Goal: Task Accomplishment & Management: Complete application form

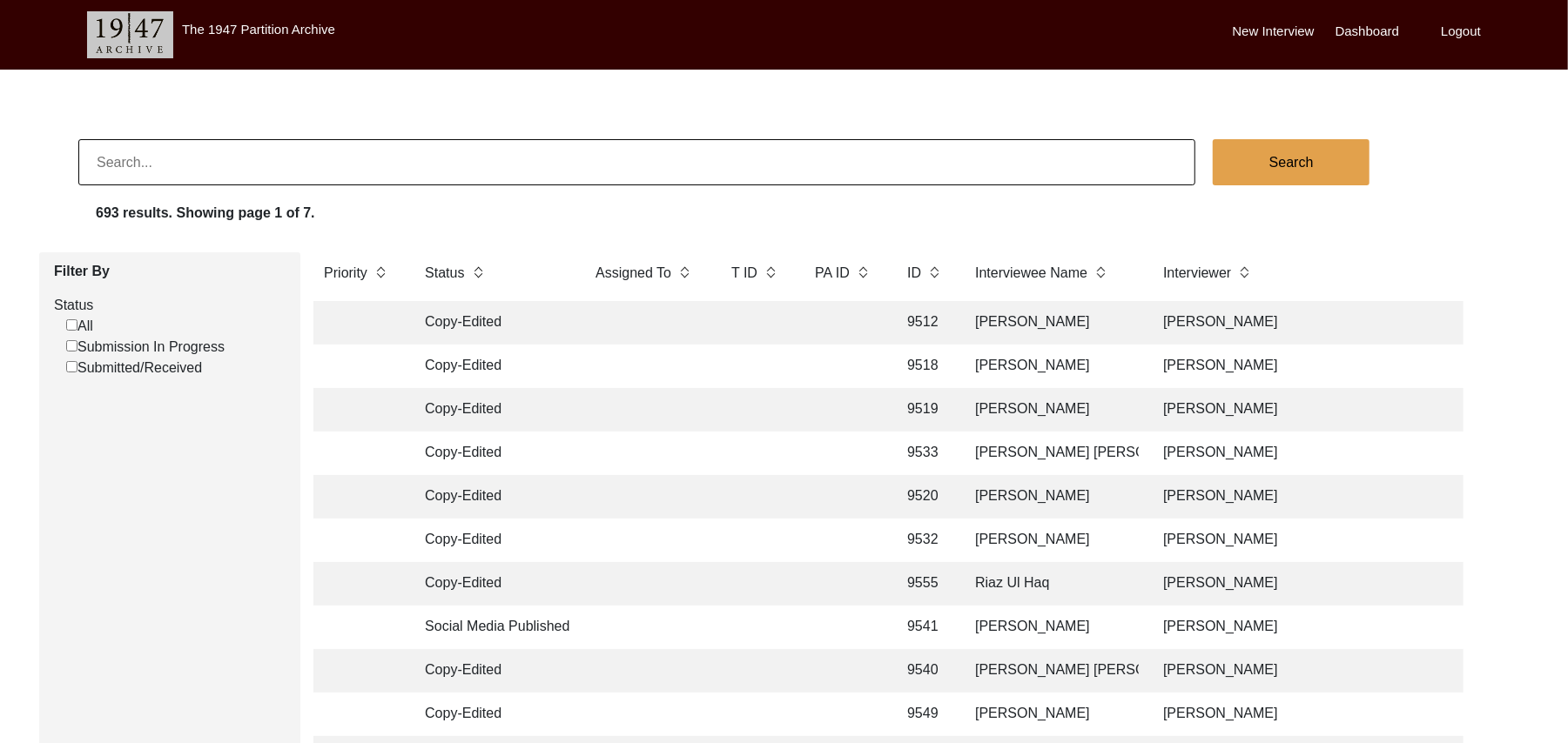
click at [67, 364] on input "Submitted/Received" at bounding box center [72, 367] width 12 height 12
checkbox input "false"
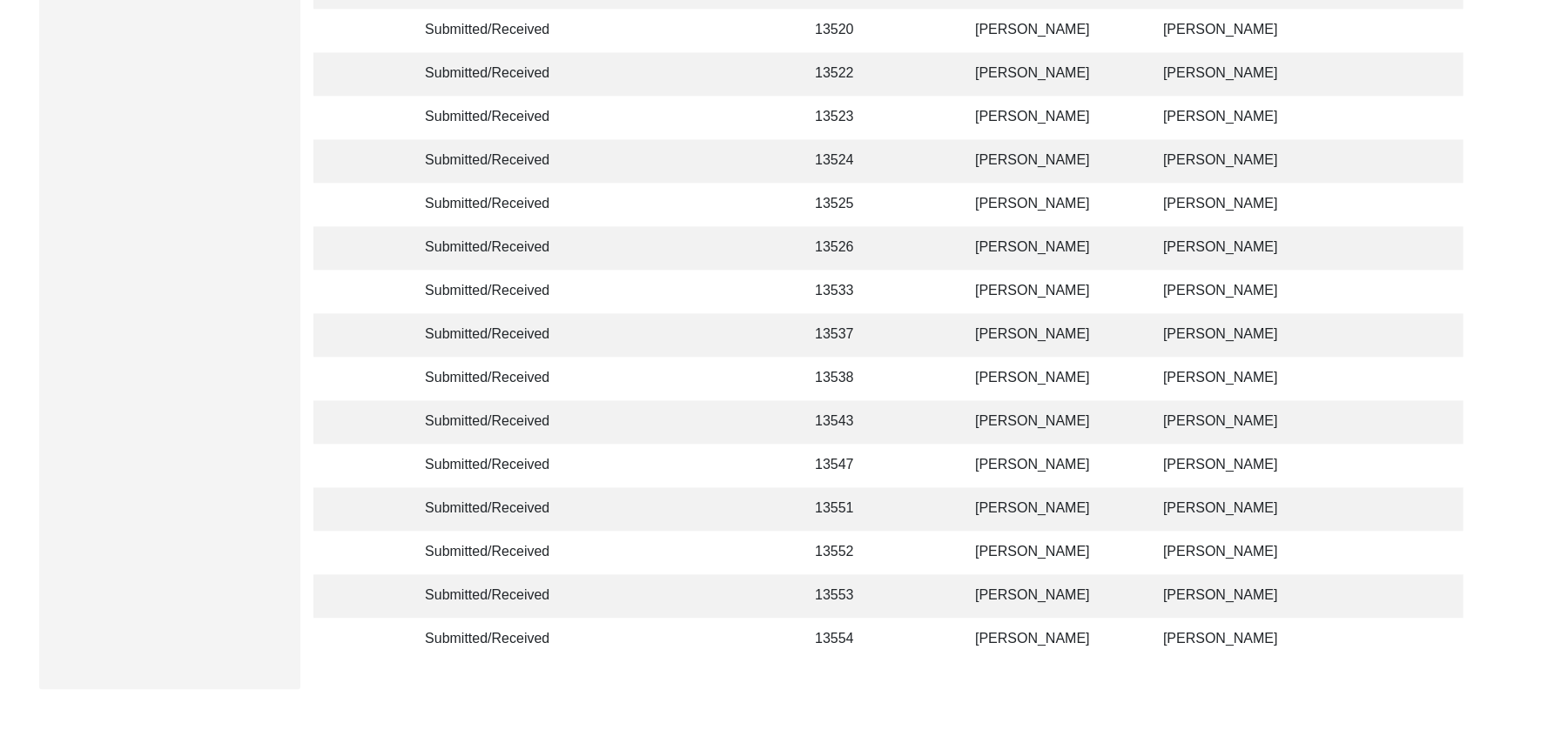
scroll to position [2768, 0]
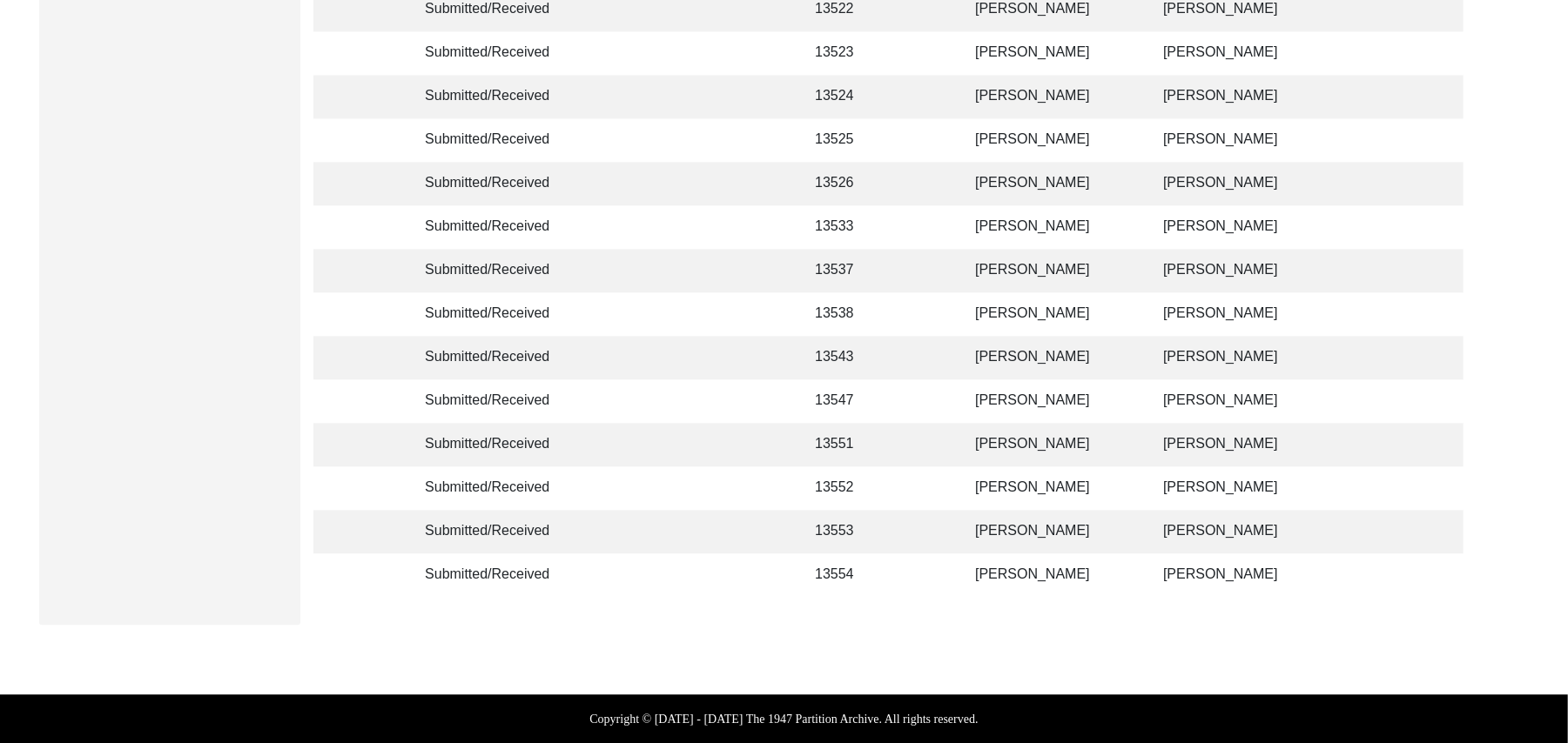
click at [1058, 466] on td "[PERSON_NAME]" at bounding box center [1051, 488] width 174 height 43
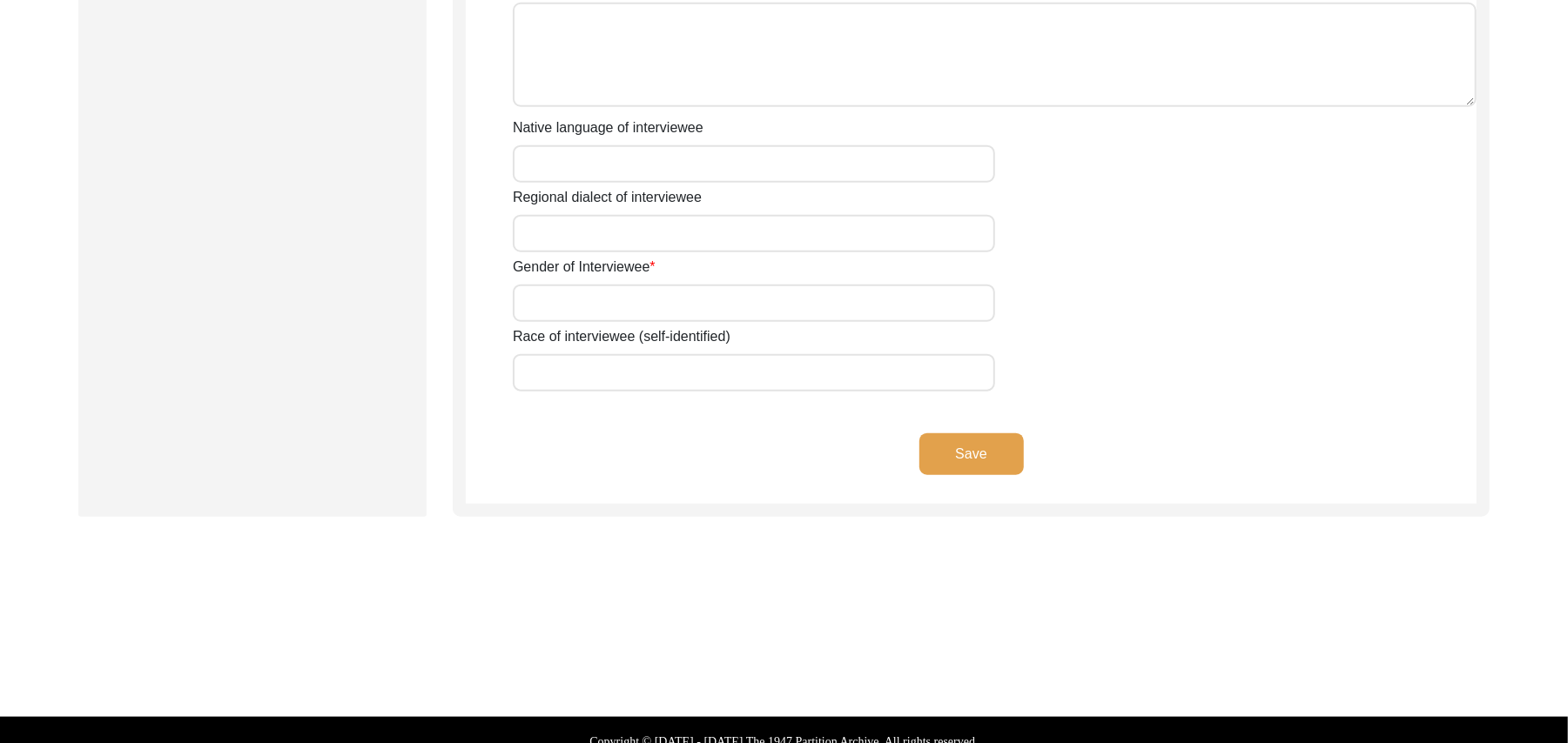
type input "Mr"
type input "[DEMOGRAPHIC_DATA]"
type input "[PERSON_NAME]"
type input "N/A"
type input "[PERSON_NAME]"
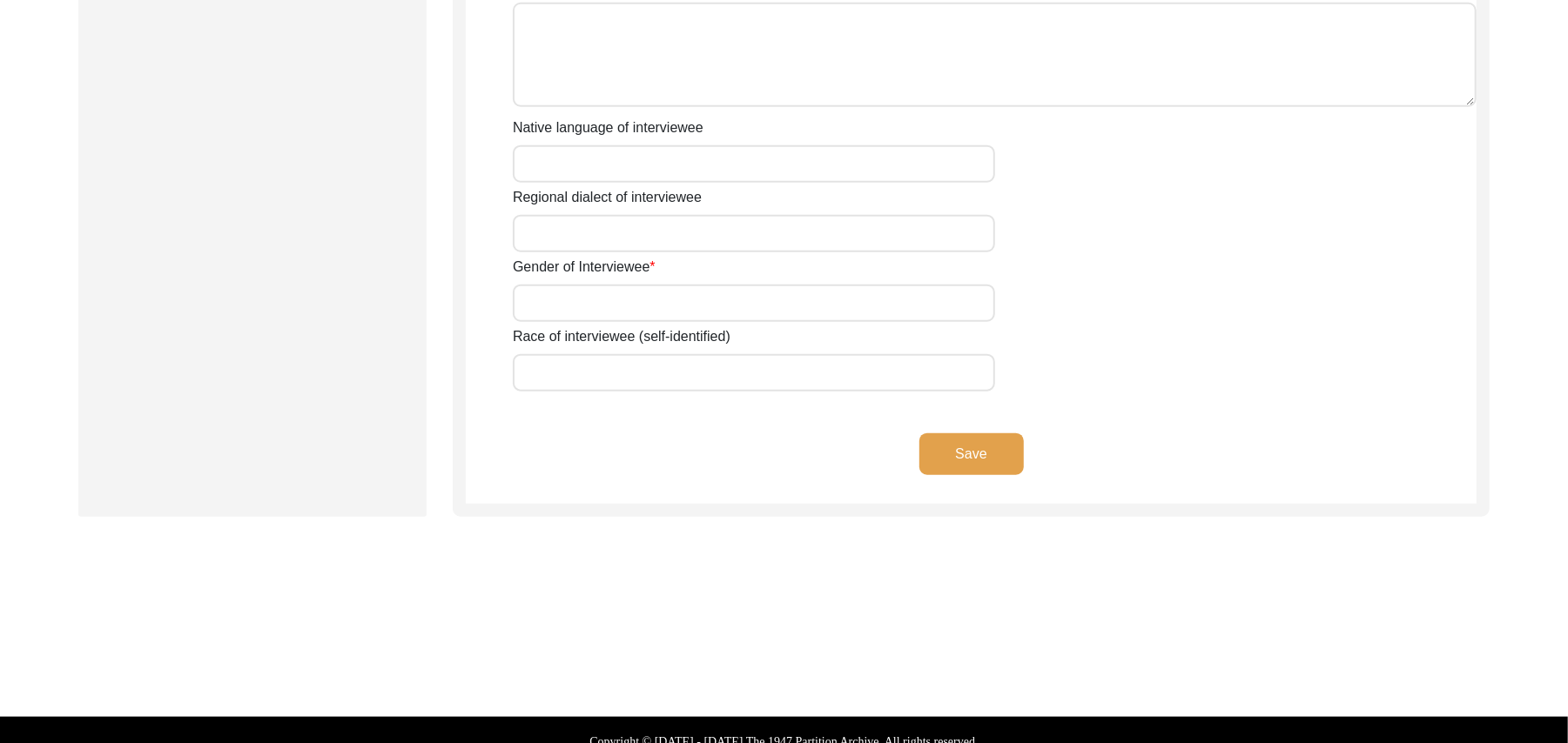
type input "N/A"
type input "[PERSON_NAME]"
type input "[DATE]"
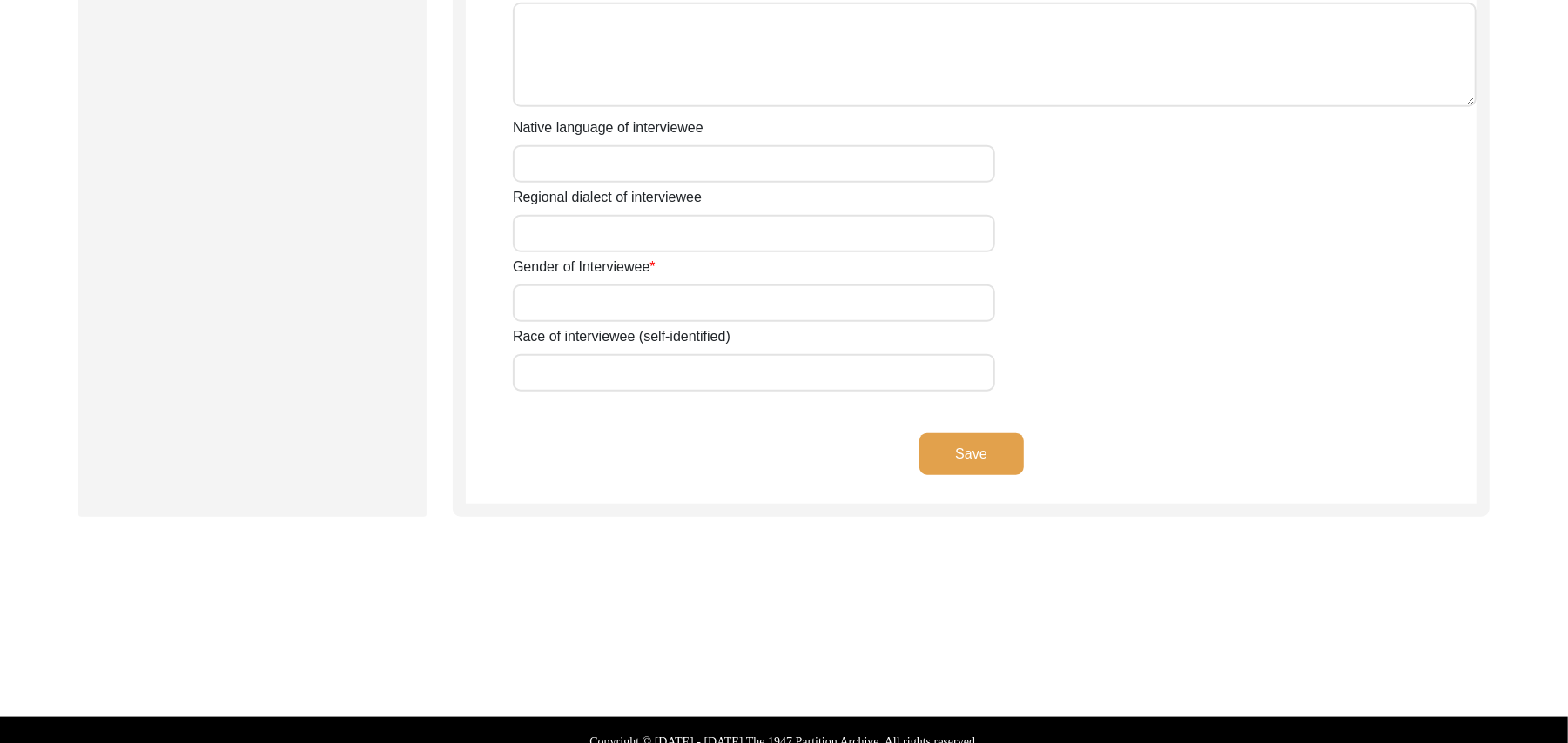
type input "86 Years"
type input "[DEMOGRAPHIC_DATA]"
type input "N/A"
type textarea "N/A"
type input "Punjabi"
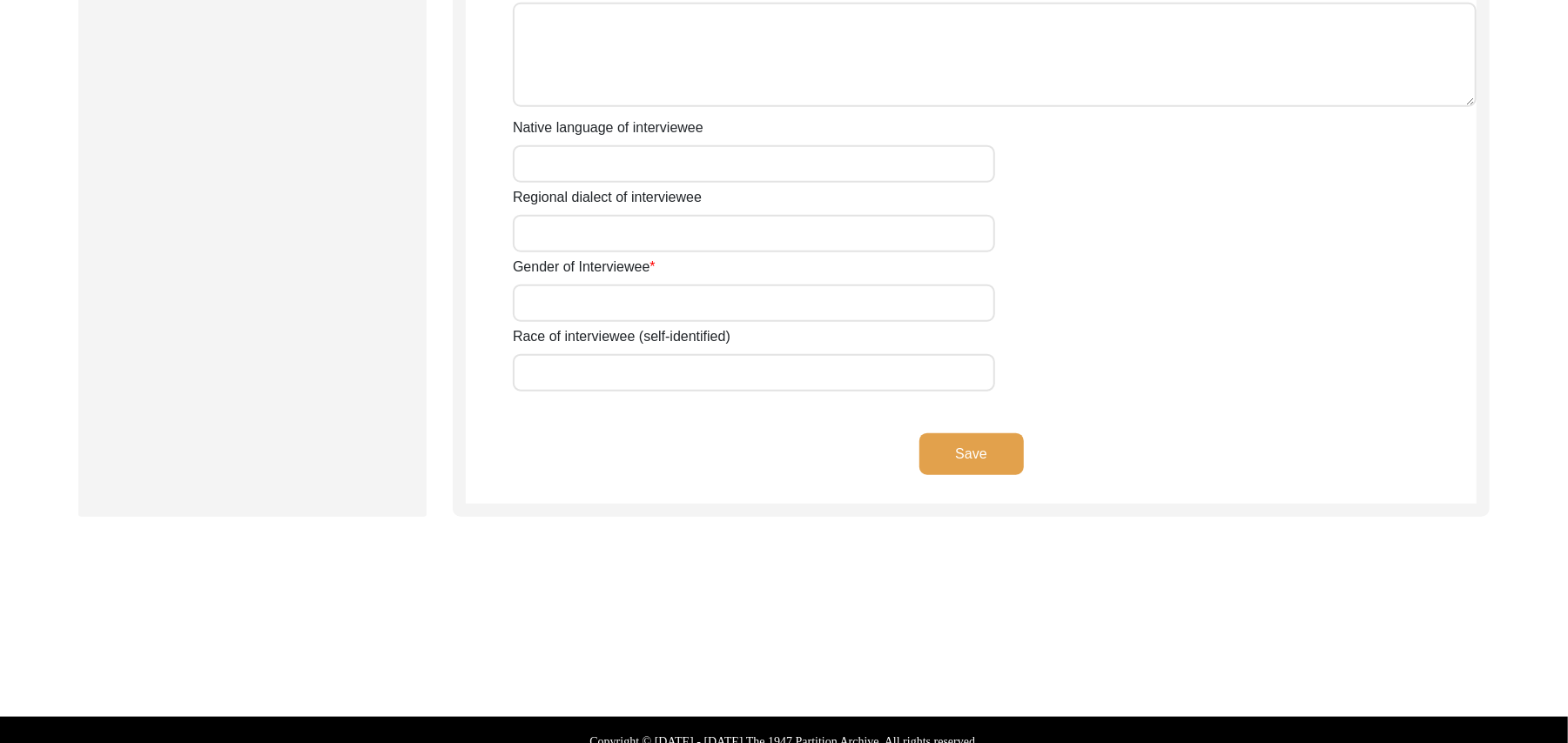
type input "Malwai"
type input "[DEMOGRAPHIC_DATA]"
type input "Rajput"
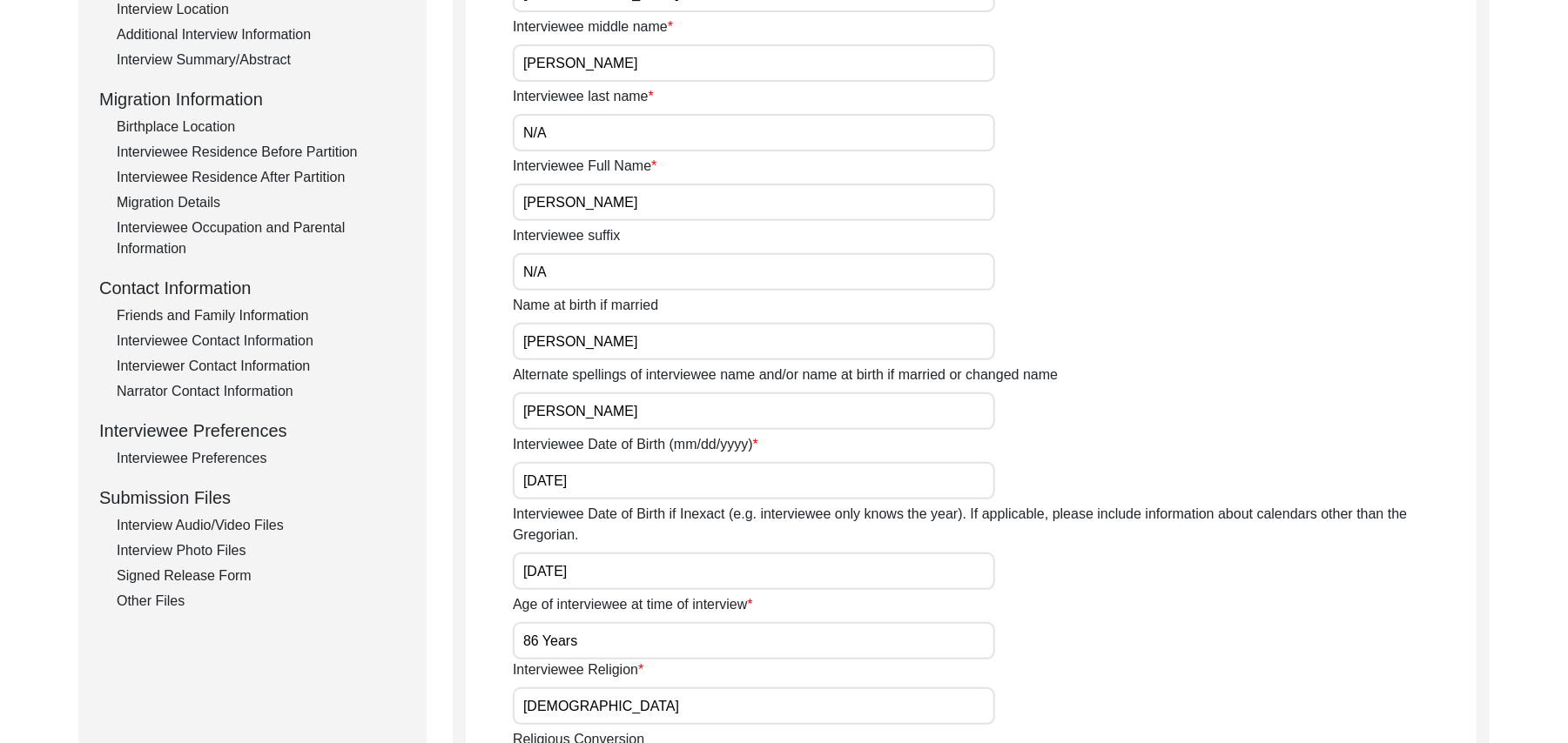
scroll to position [381, 0]
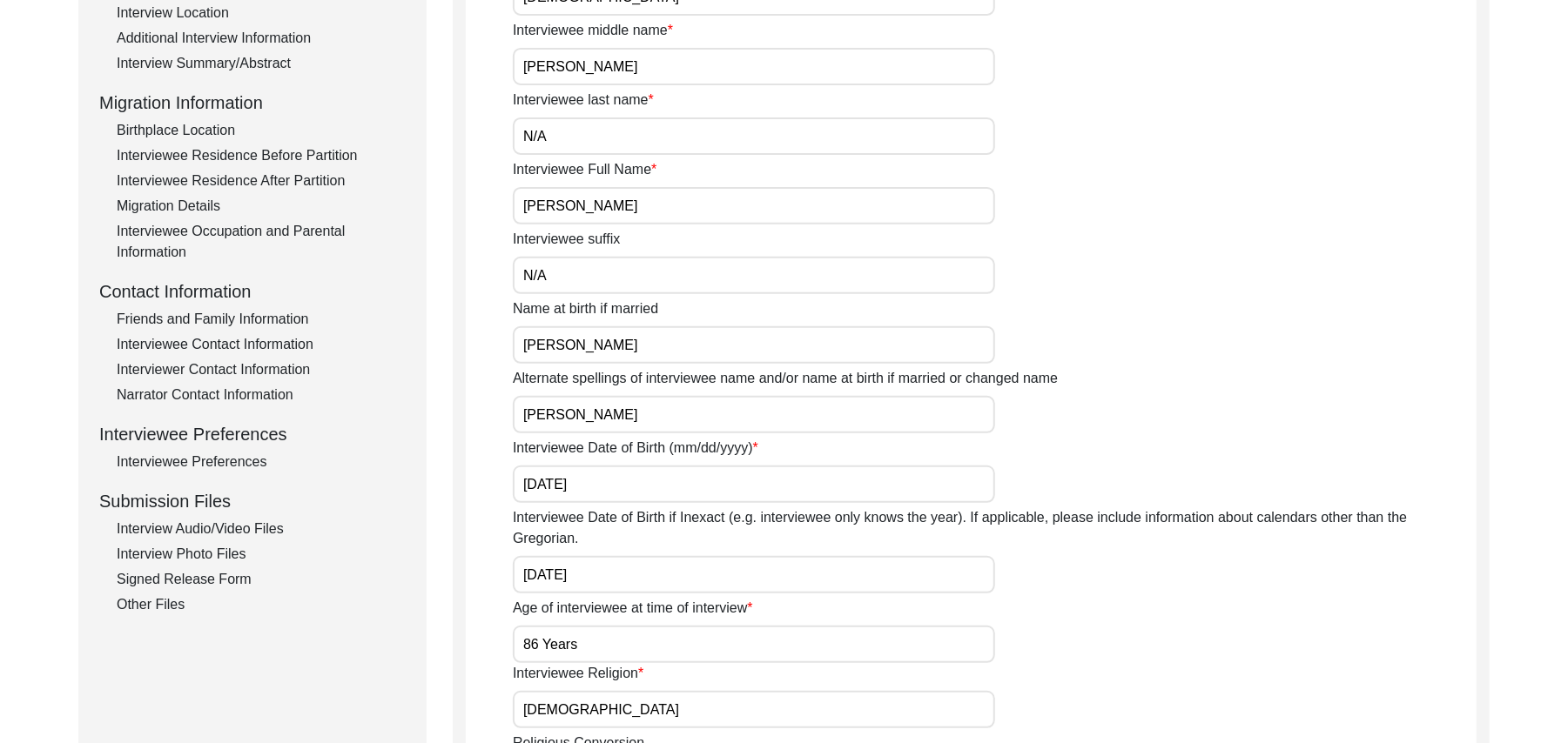
click at [287, 341] on div "Interviewee Contact Information" at bounding box center [261, 345] width 289 height 21
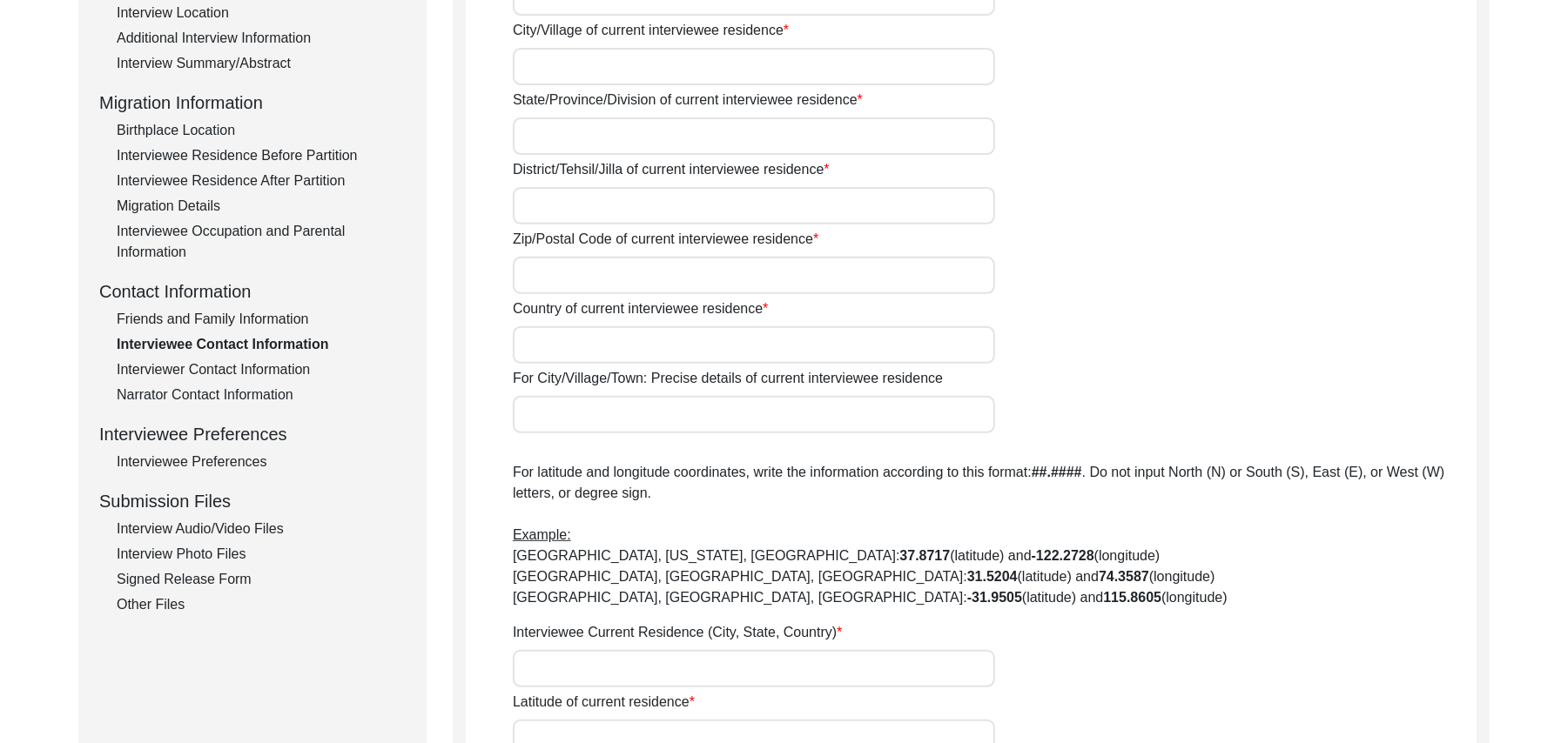
type input "N/A"
type input "Chak 91 JB"
type input "[GEOGRAPHIC_DATA]"
type input "[PERSON_NAME]/ Gojra"
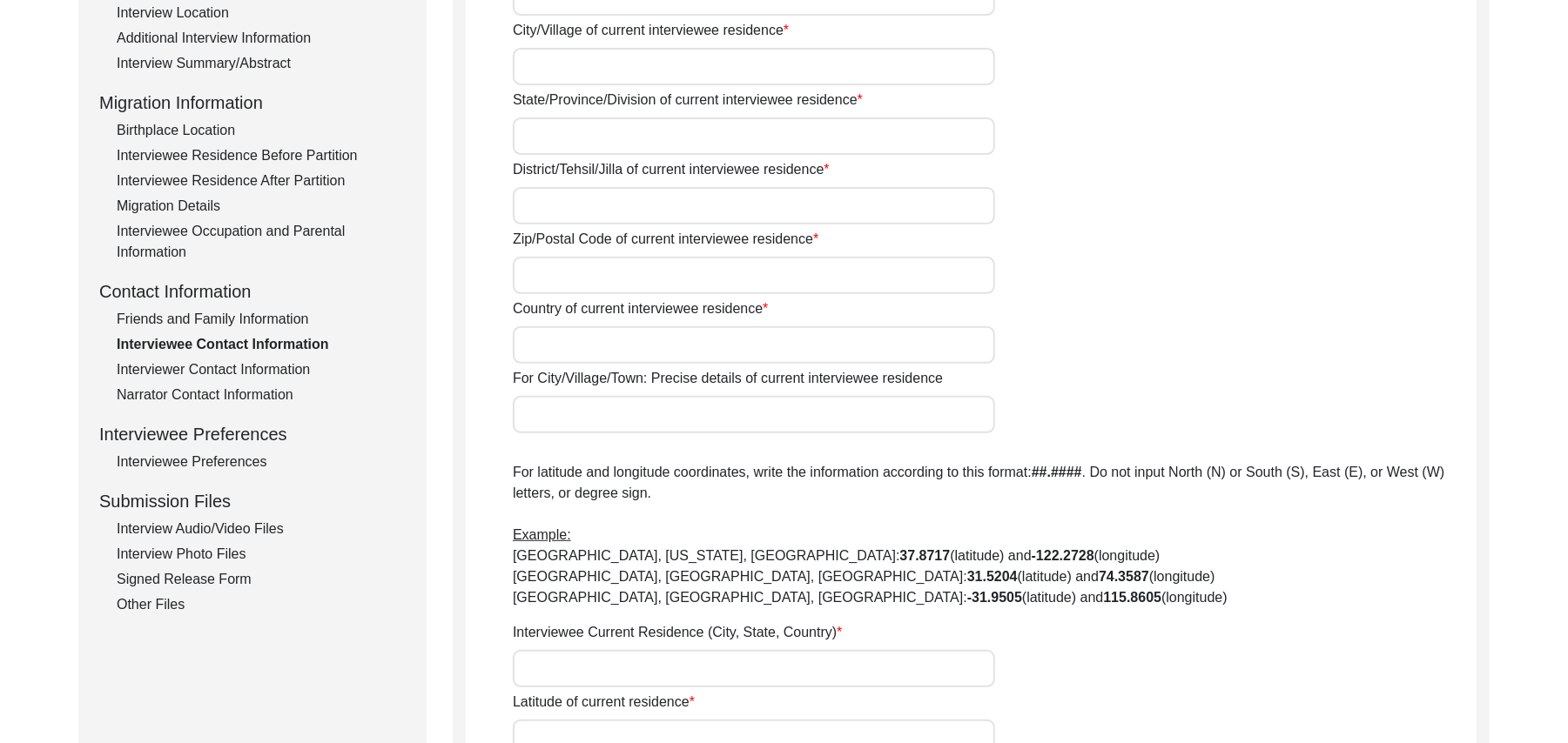
type input "Add"
type input "[GEOGRAPHIC_DATA]"
type input "Chak 91 JB / Railway Station Pakka [PERSON_NAME]"
type input "Chak 91 JB, [GEOGRAPHIC_DATA], [GEOGRAPHIC_DATA]"
type input "N/A"
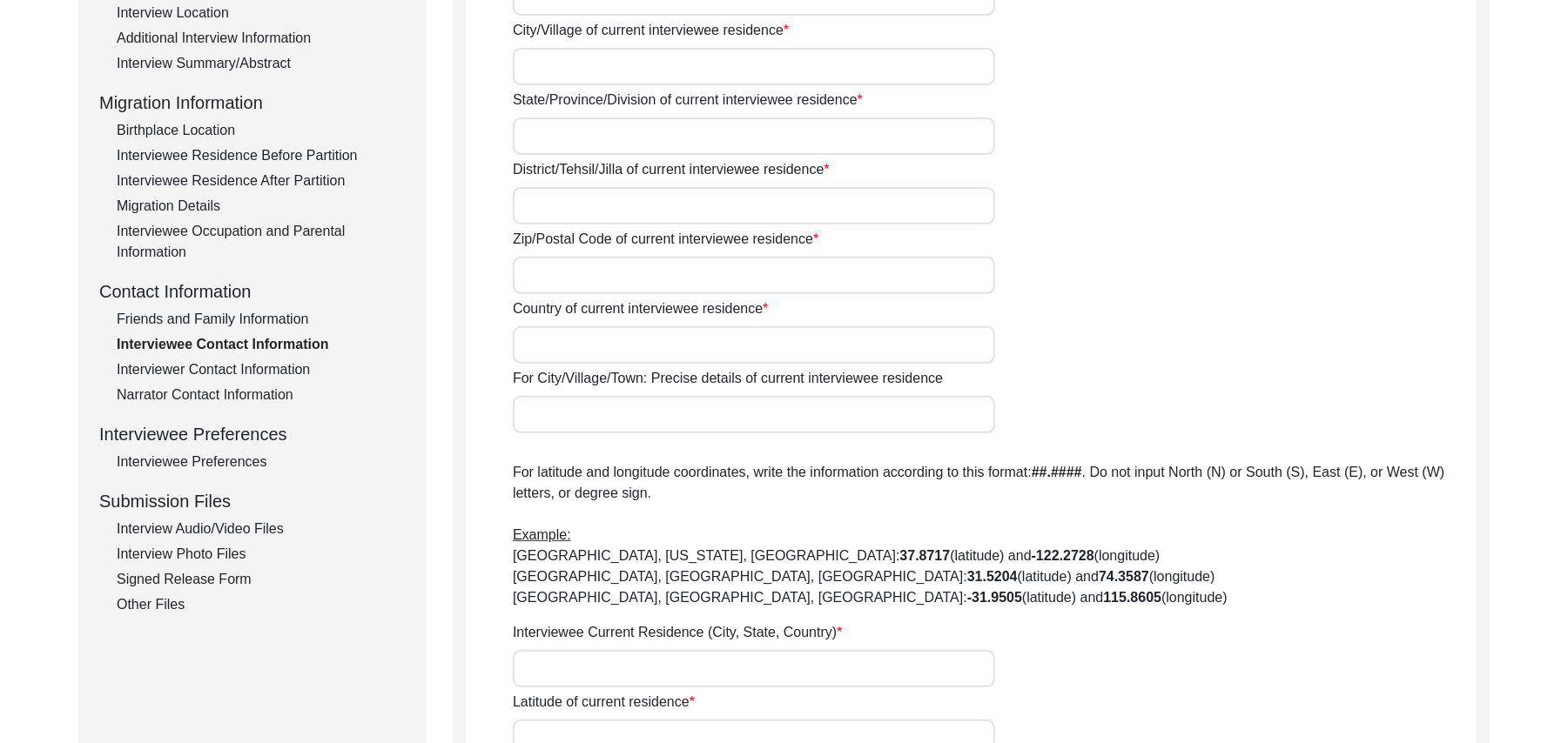
type input "N/A"
type input "add"
type input "N/A"
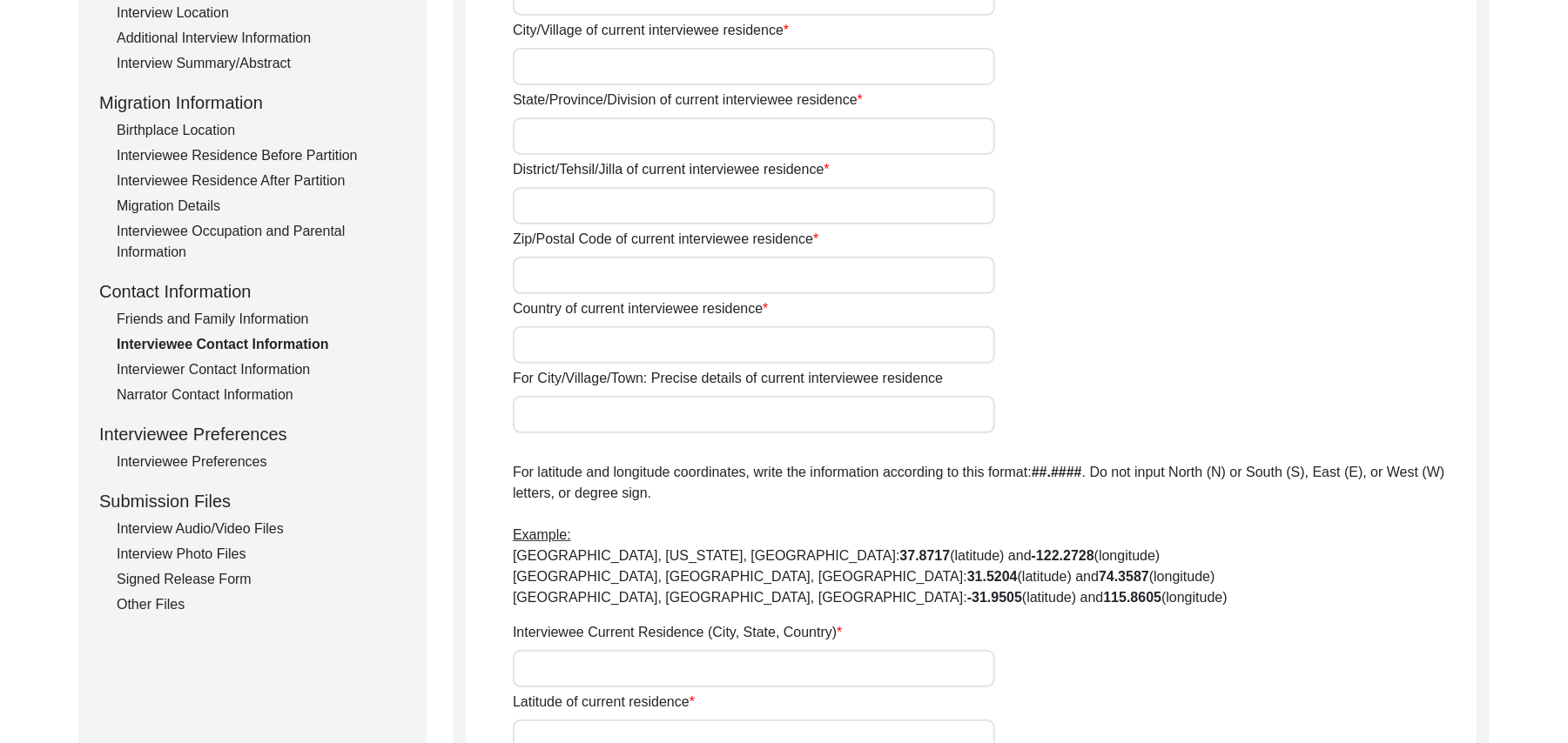
type input "N/A"
type textarea "N/A"
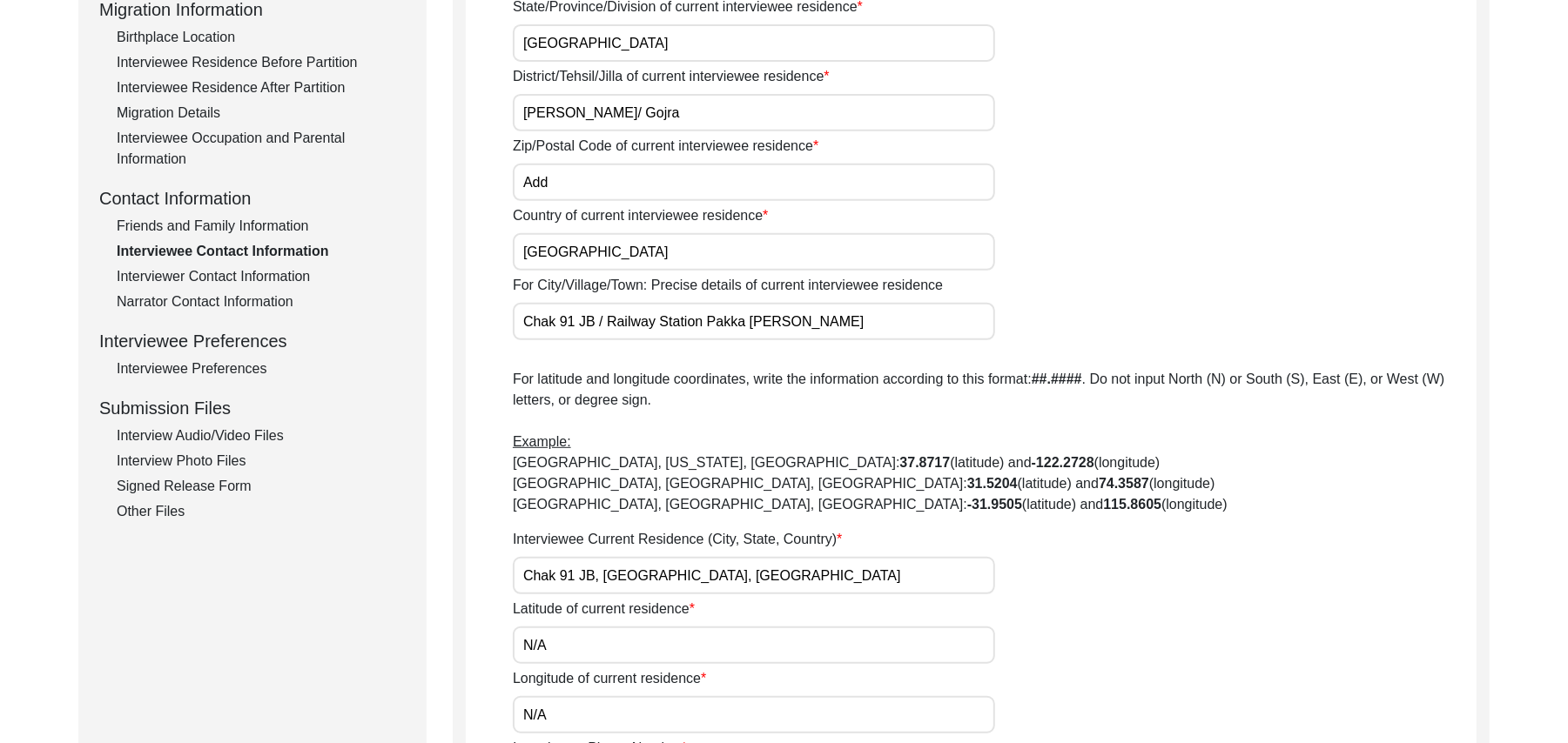
scroll to position [519, 0]
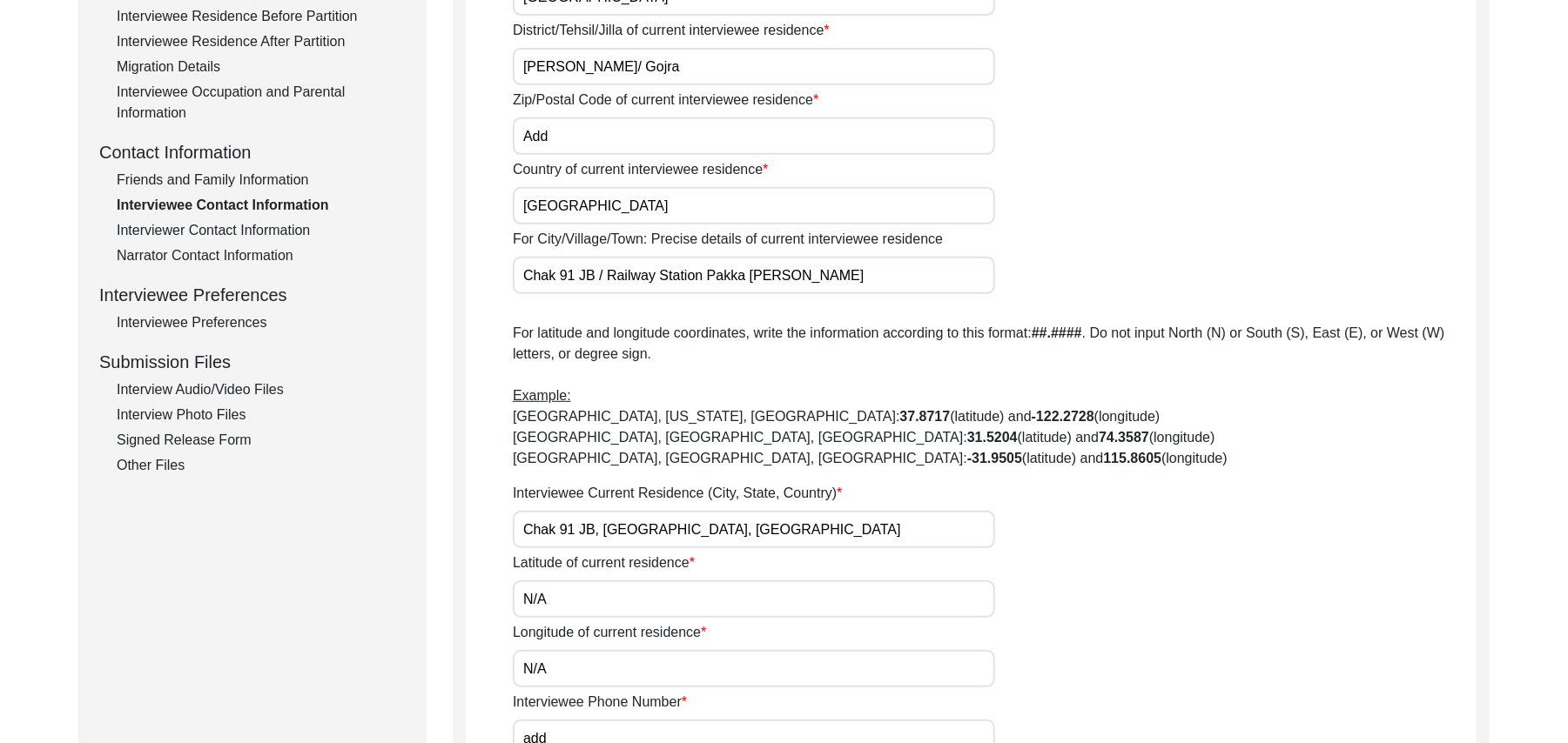
click at [557, 136] on input "Add" at bounding box center [754, 136] width 482 height 38
type input "A"
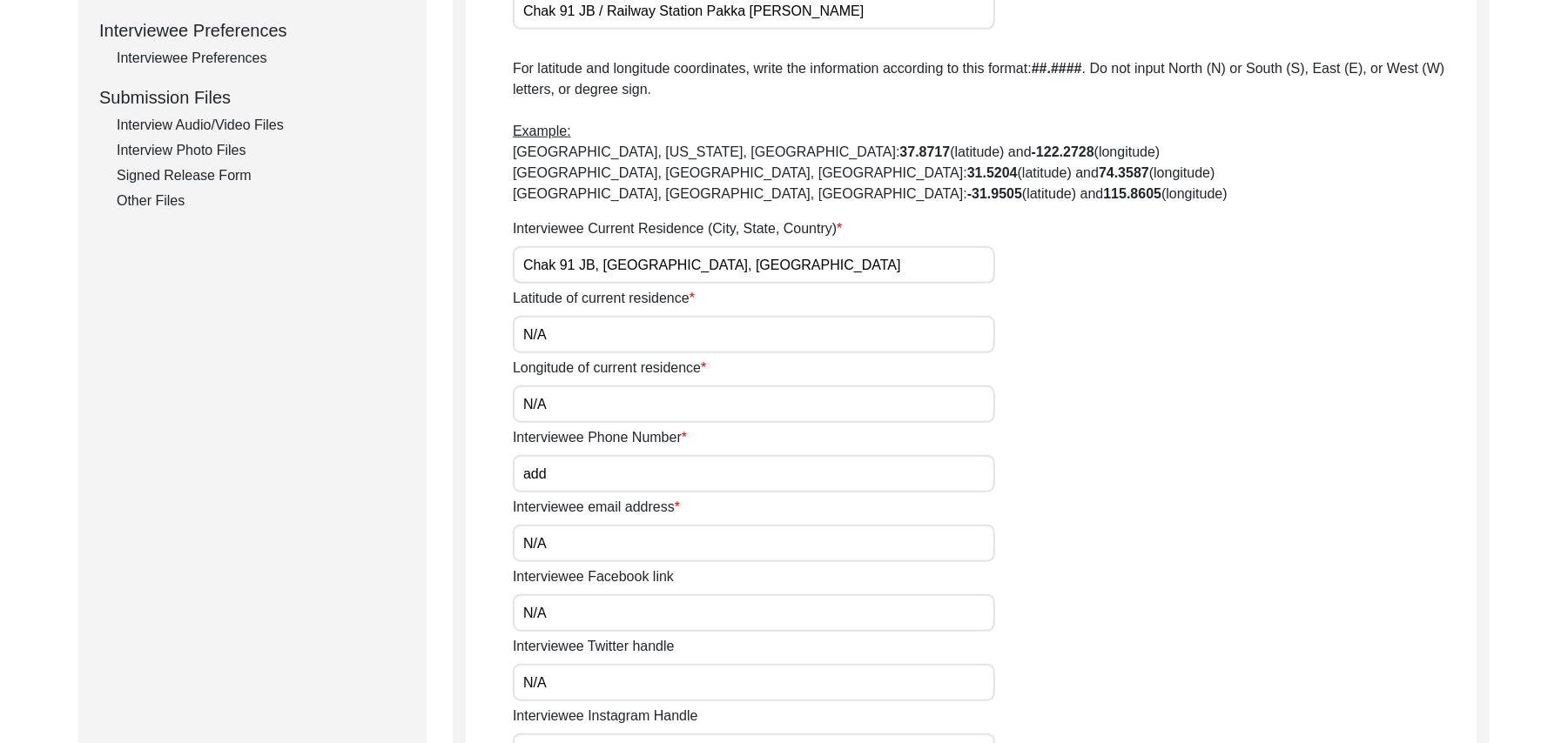
scroll to position [971, 0]
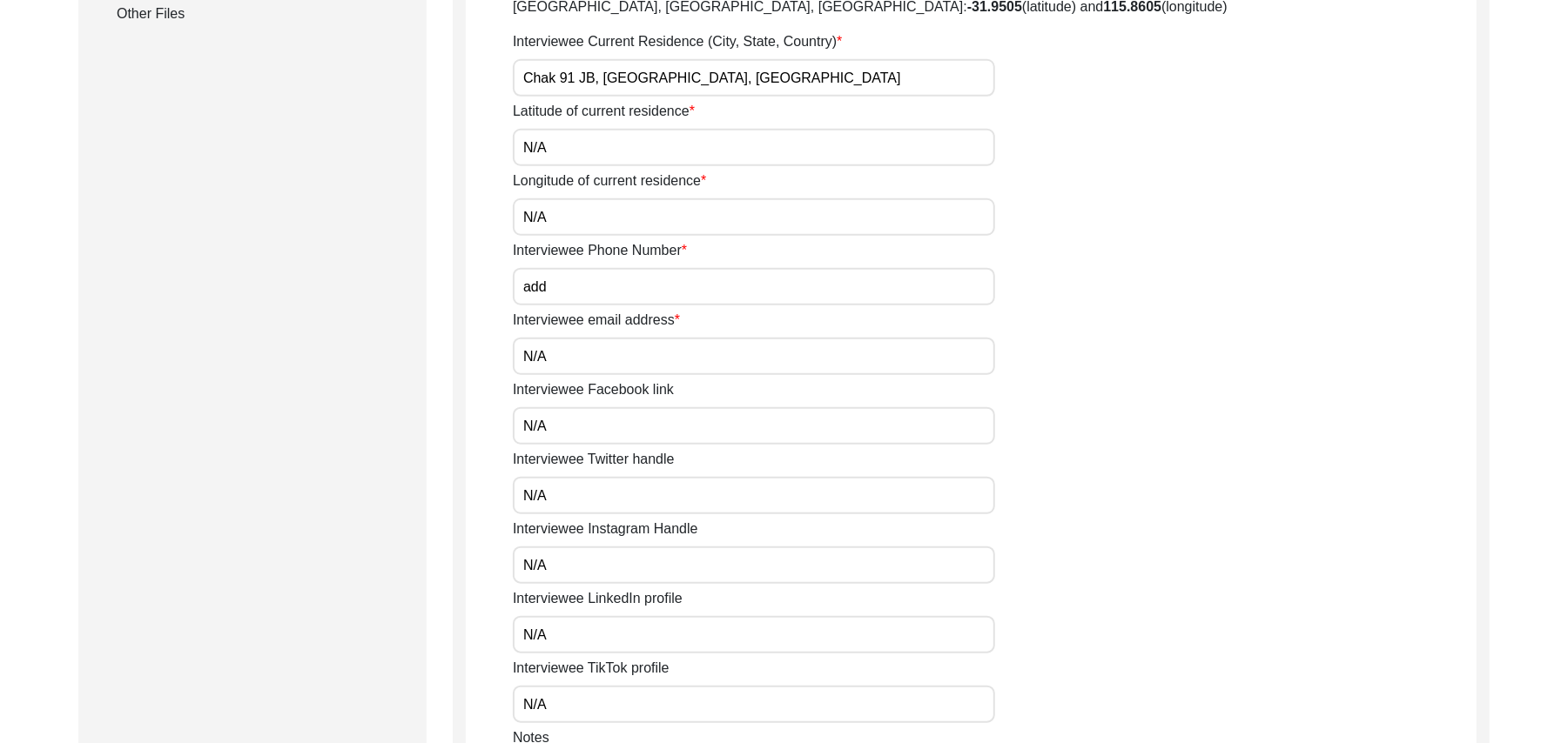
type input "36051"
click at [592, 292] on input "add" at bounding box center [754, 286] width 482 height 38
type input "a"
type input "03037934254"
click at [594, 353] on input "N/A" at bounding box center [754, 356] width 482 height 38
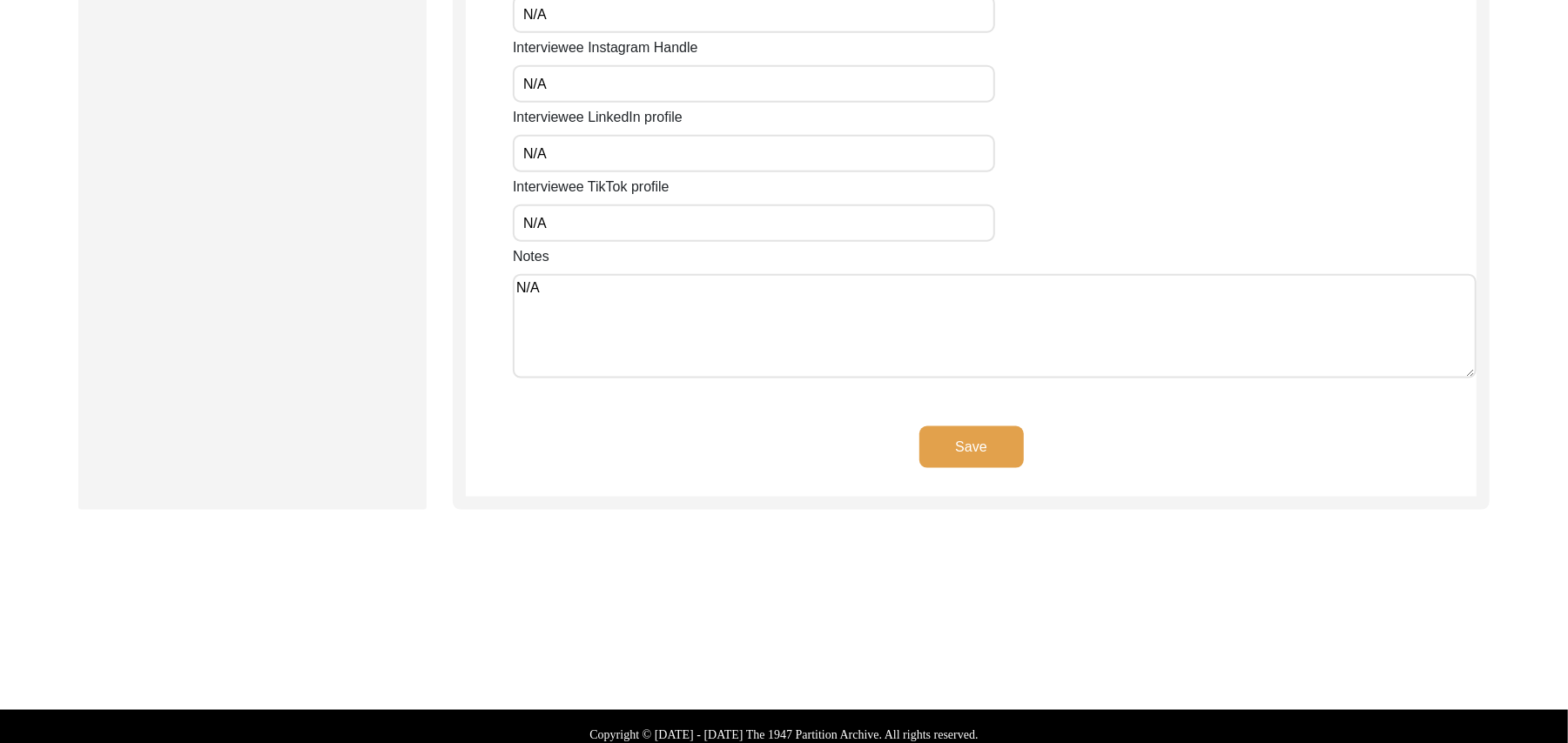
scroll to position [1467, 0]
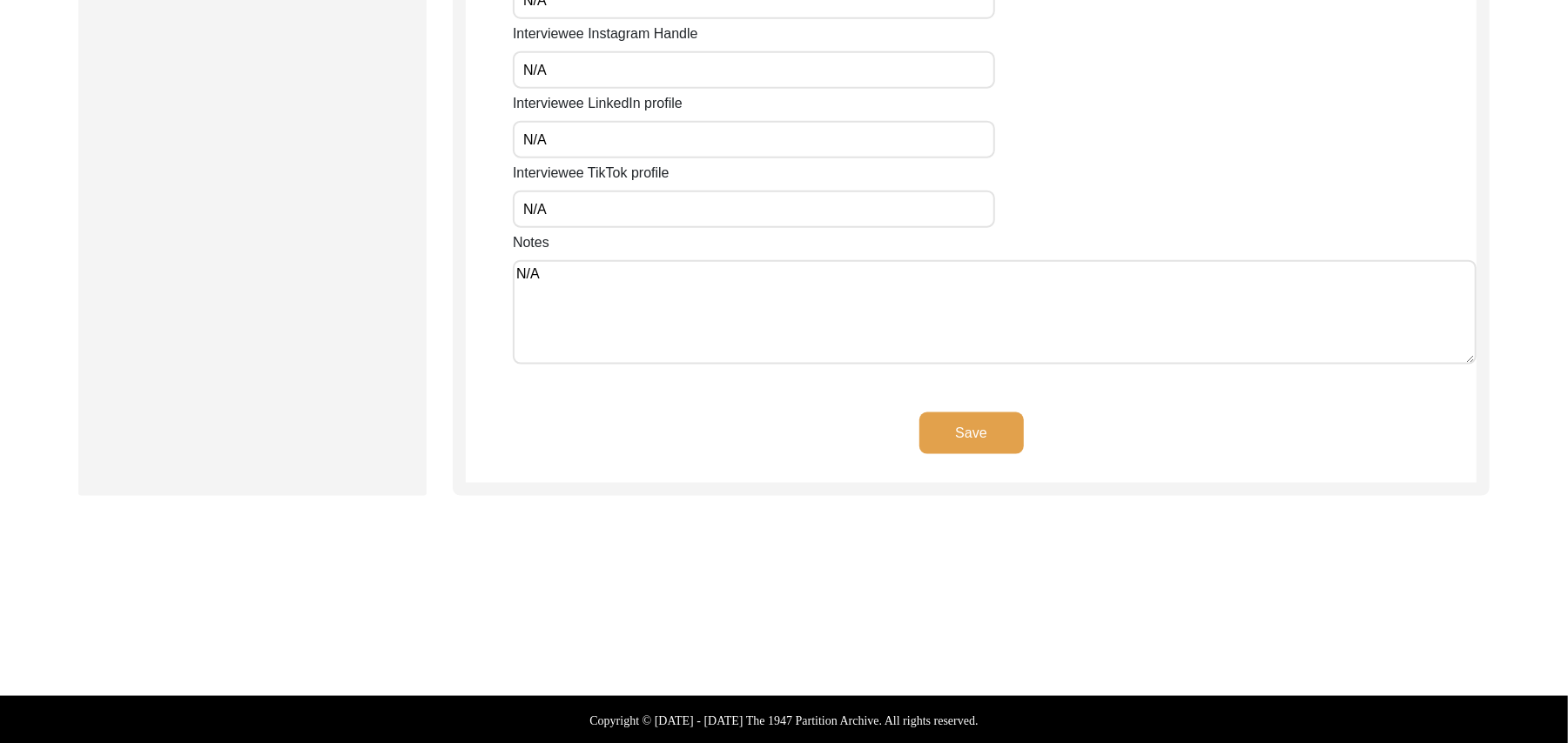
click at [999, 432] on button "Save" at bounding box center [971, 433] width 104 height 41
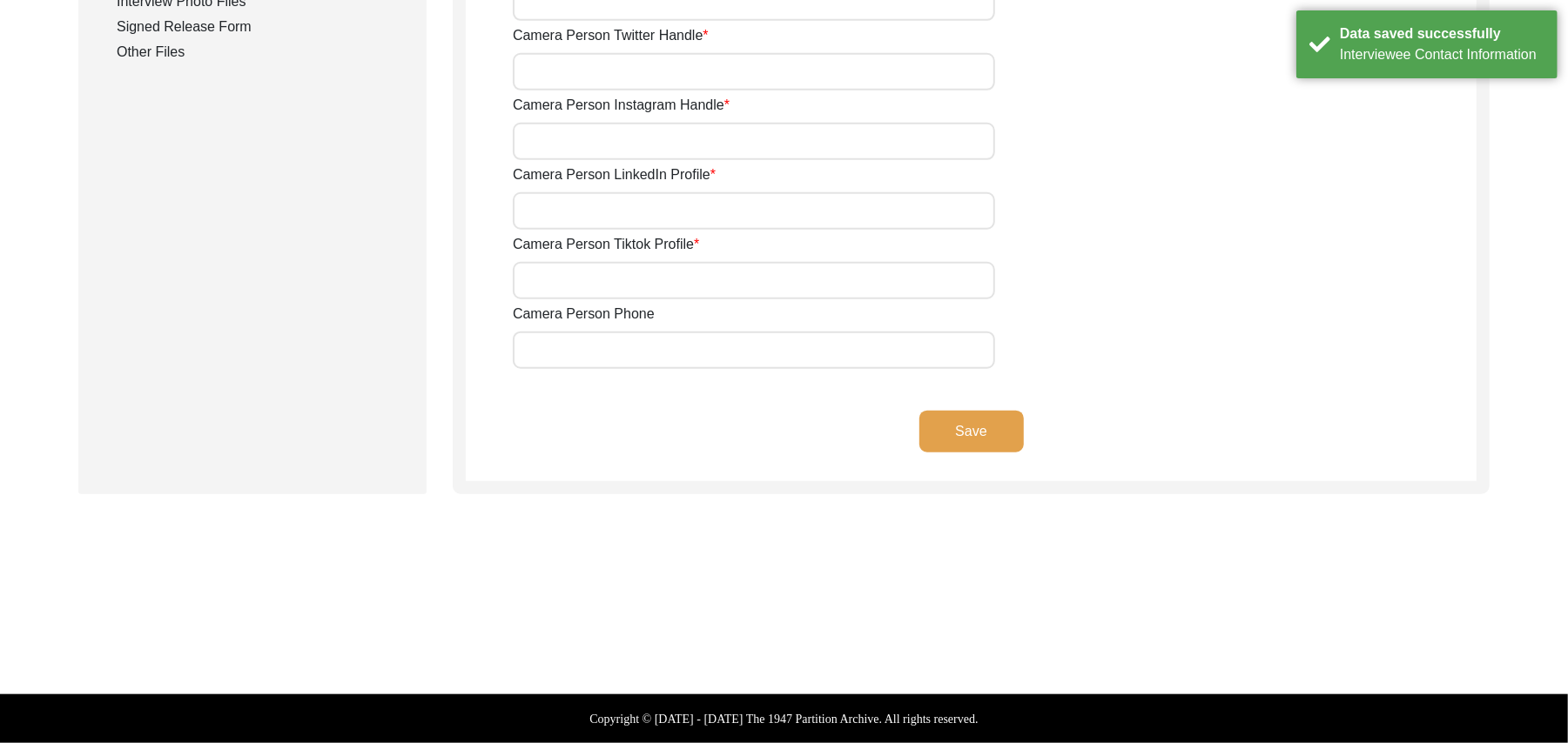
scroll to position [931, 0]
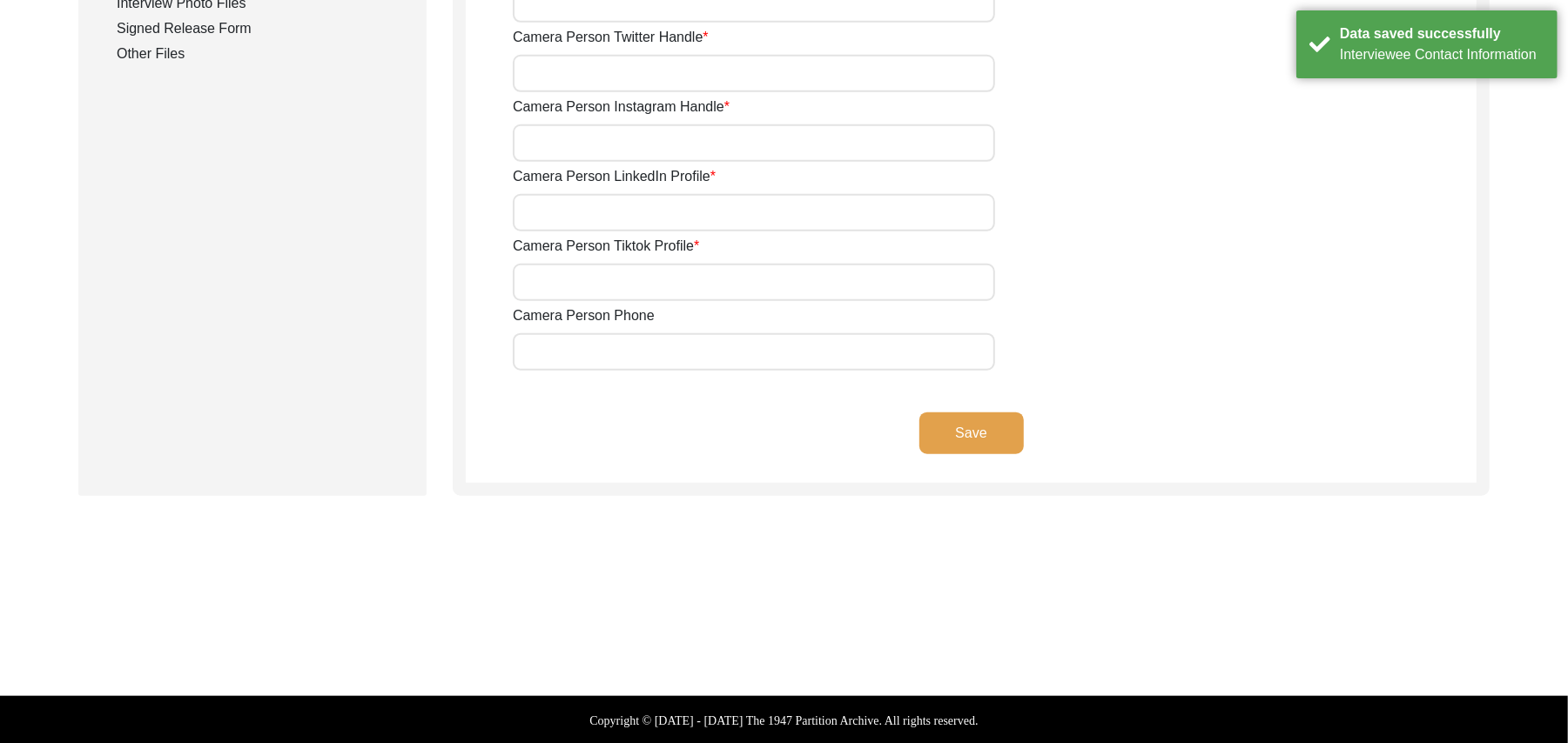
type input "03337682214"
type input "[EMAIL_ADDRESS][DOMAIN_NAME]"
type input "N/A"
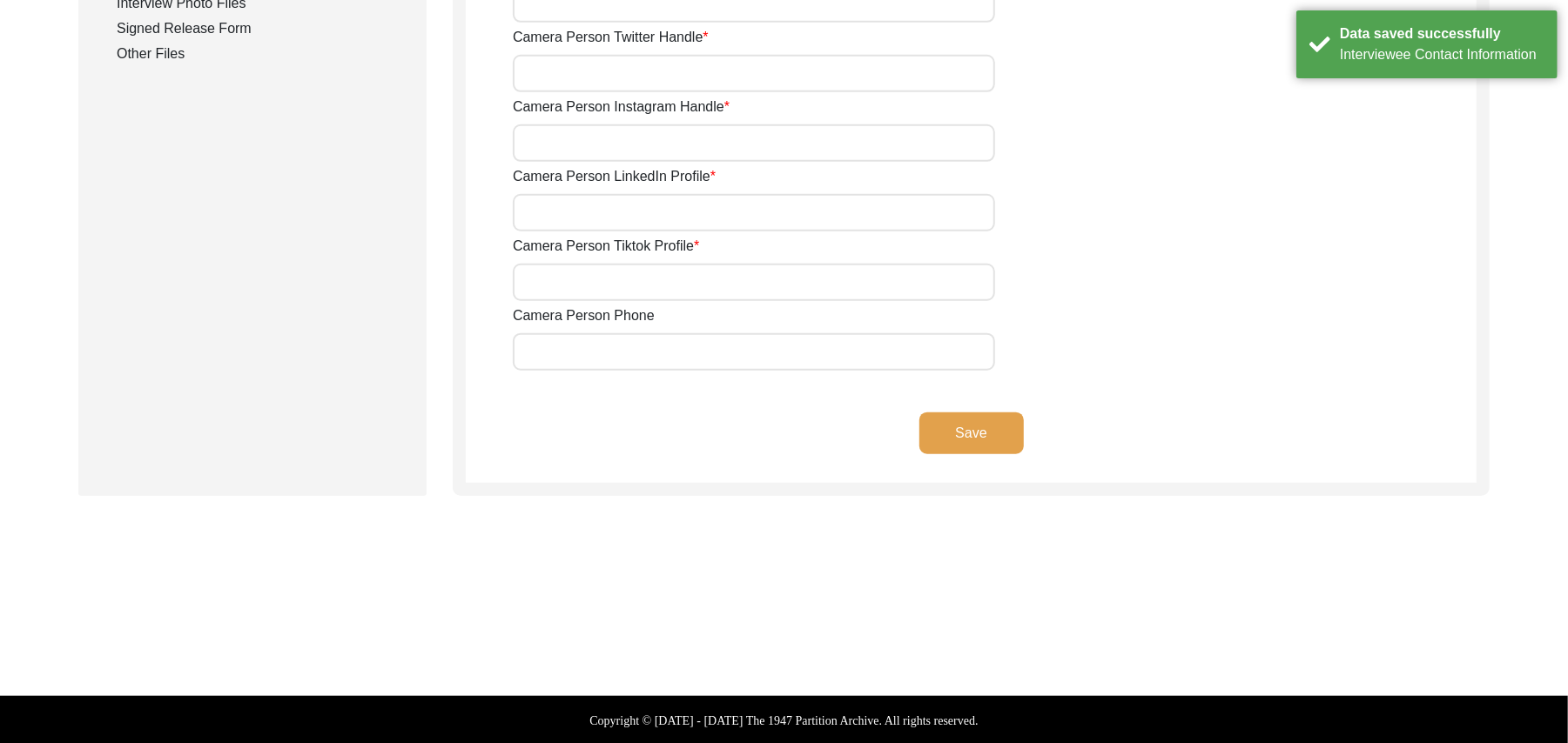
type input "N/A"
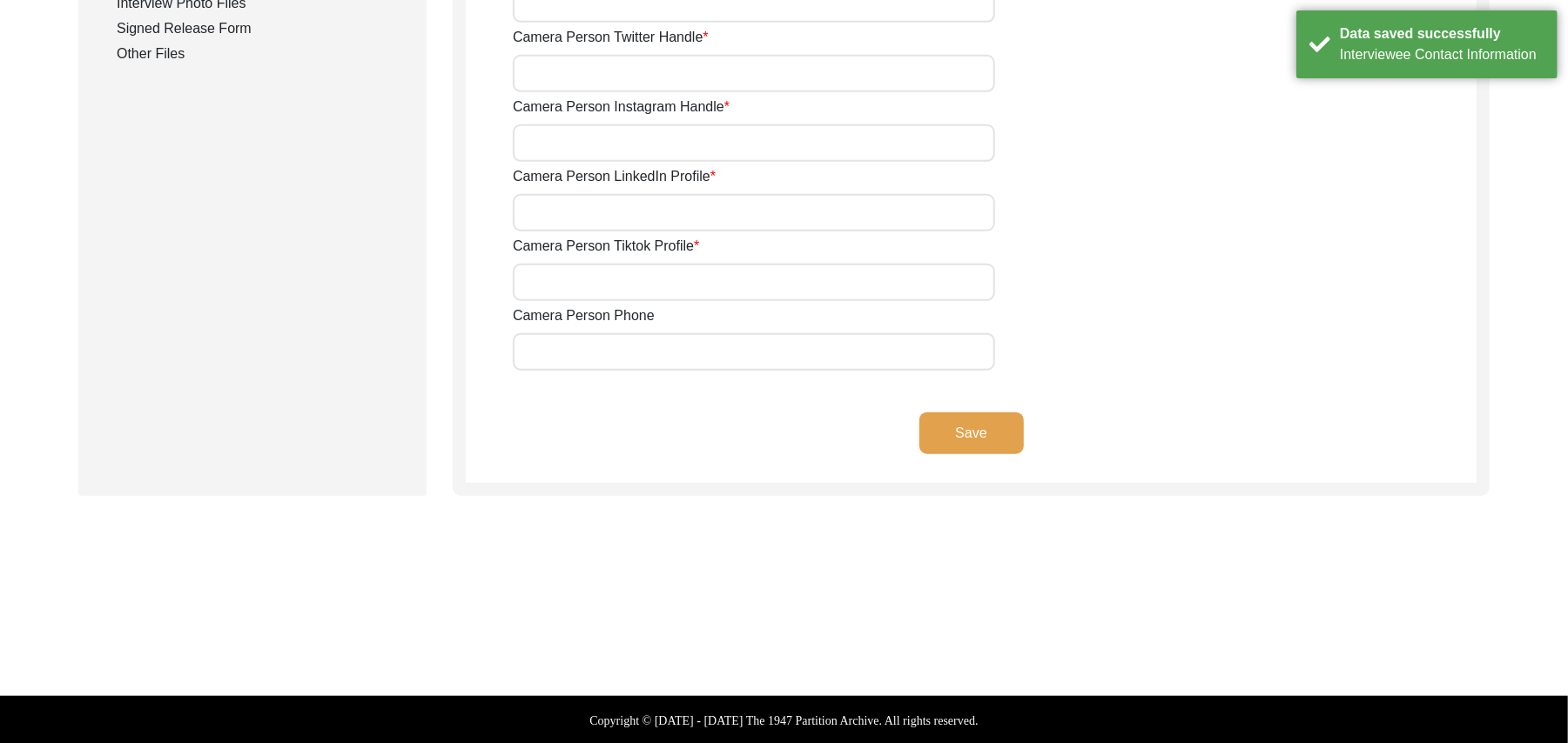
type input "N/A"
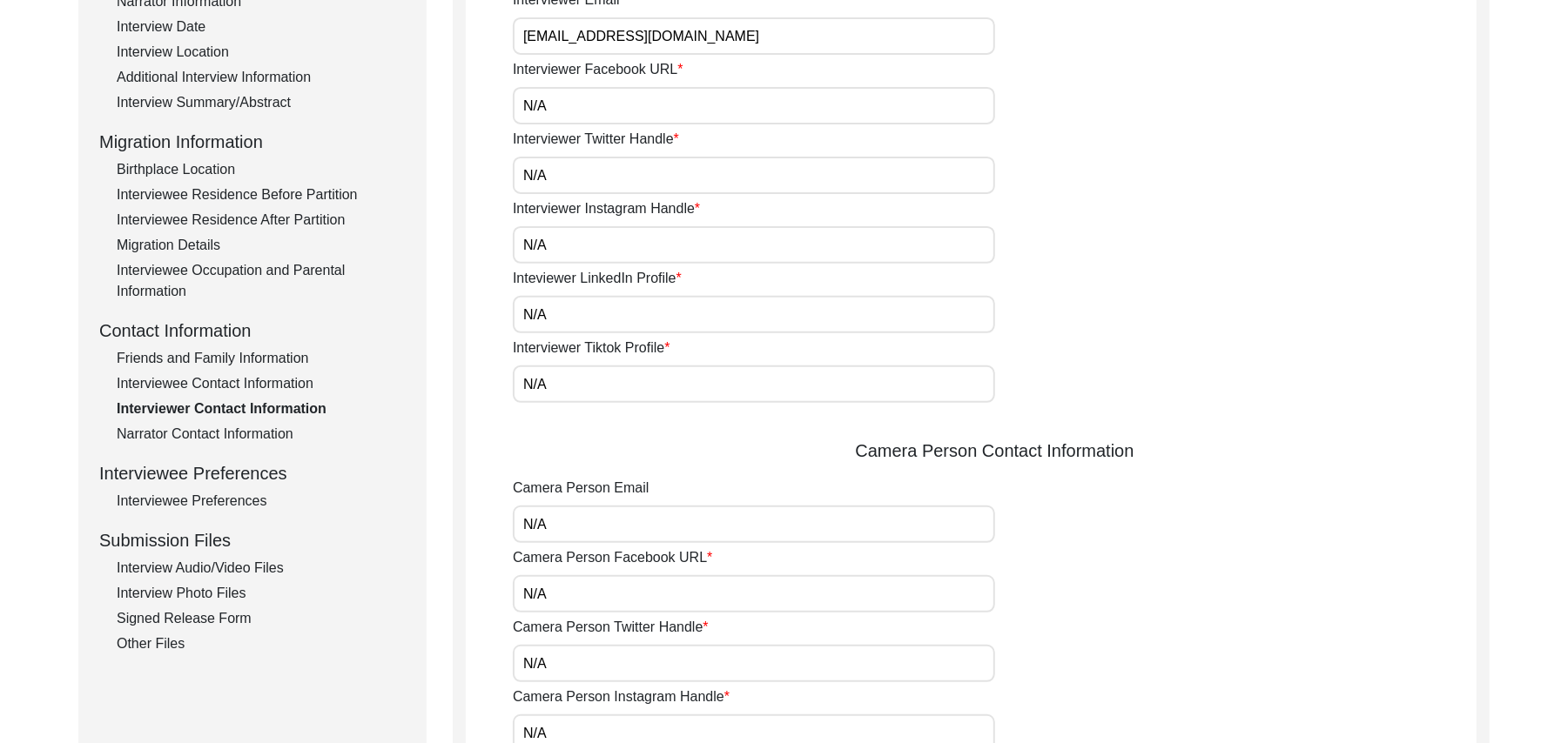
scroll to position [310, 0]
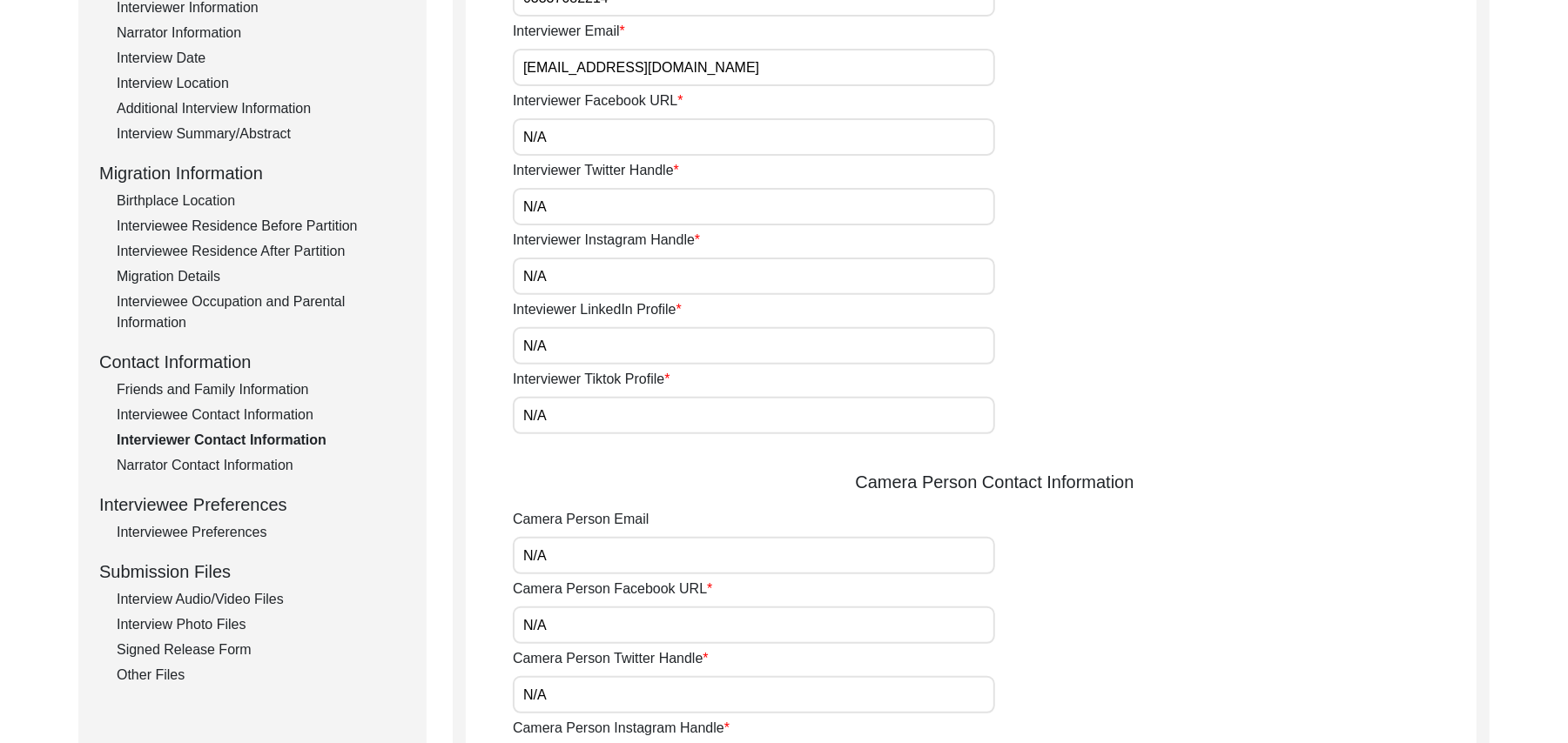
click at [275, 381] on div "Friends and Family Information" at bounding box center [261, 390] width 289 height 21
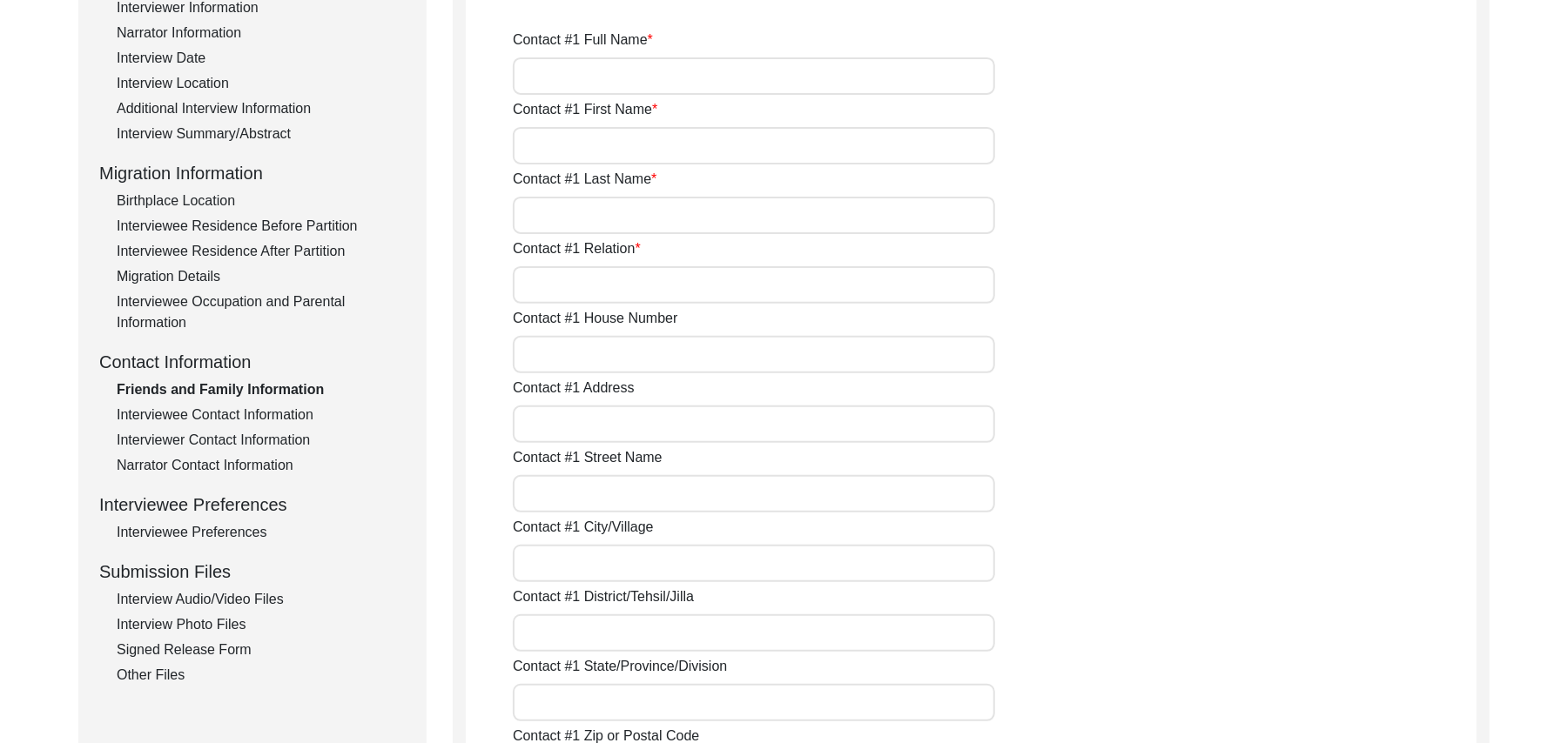
type input "[PERSON_NAME]"
type input "Family friend"
type input "N/A"
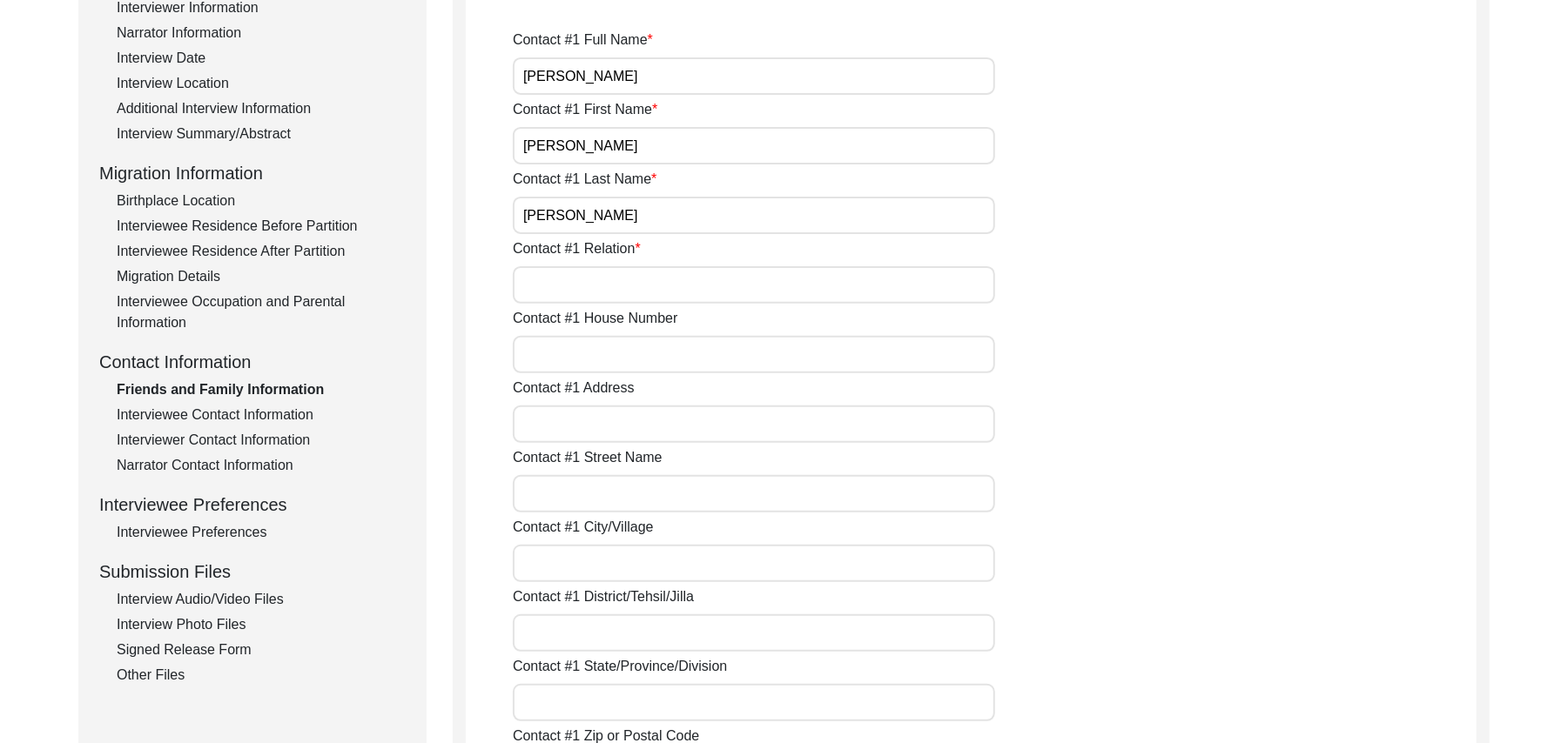
type input "Chak 91JB"
type input "N/A"
type input "Chak 91Jb"
type input "[PERSON_NAME]/ Gojra"
type input "[GEOGRAPHIC_DATA]"
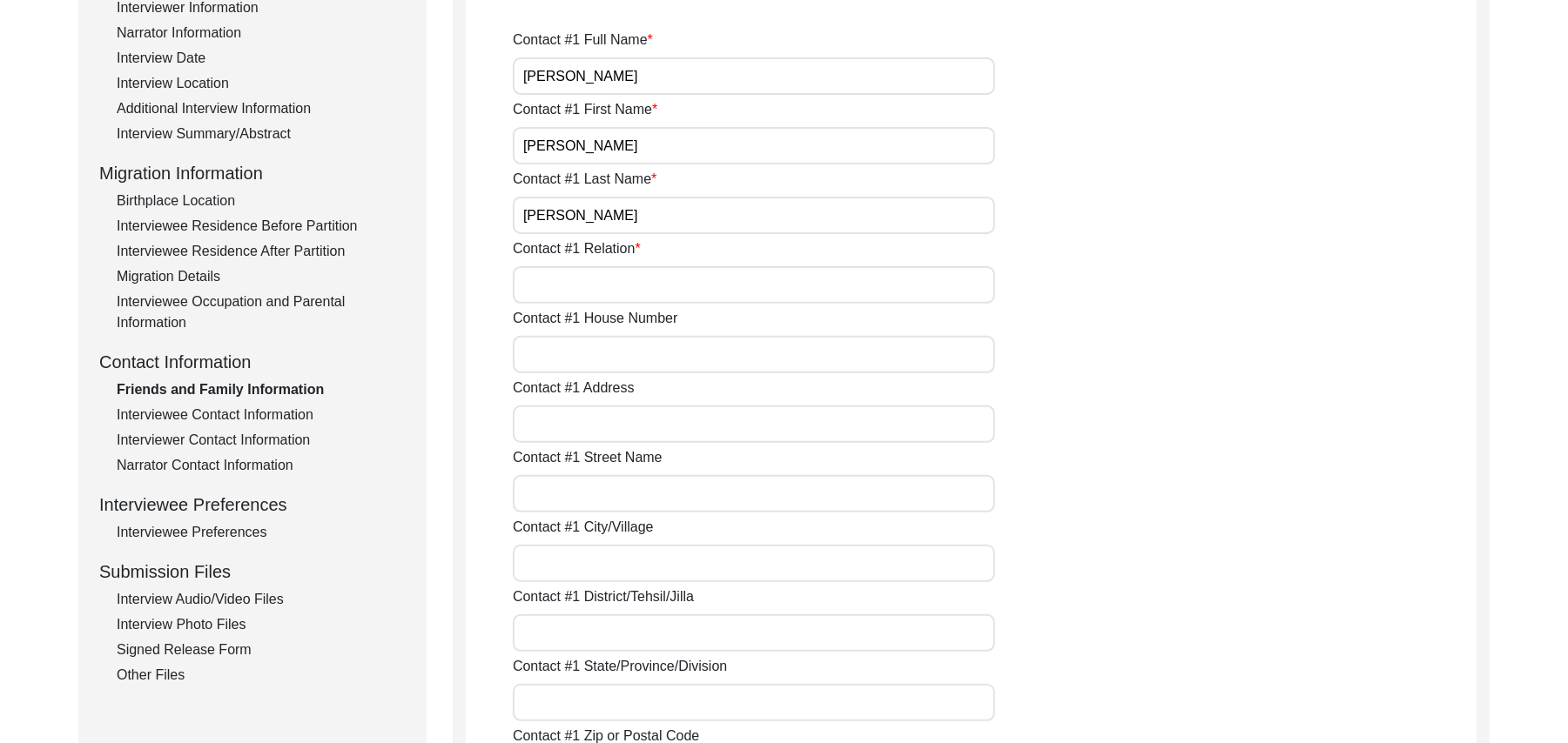
type input "36051"
type input "[GEOGRAPHIC_DATA]"
type input "Chak 91Jb"
type input "03013207491"
type input "N/A"
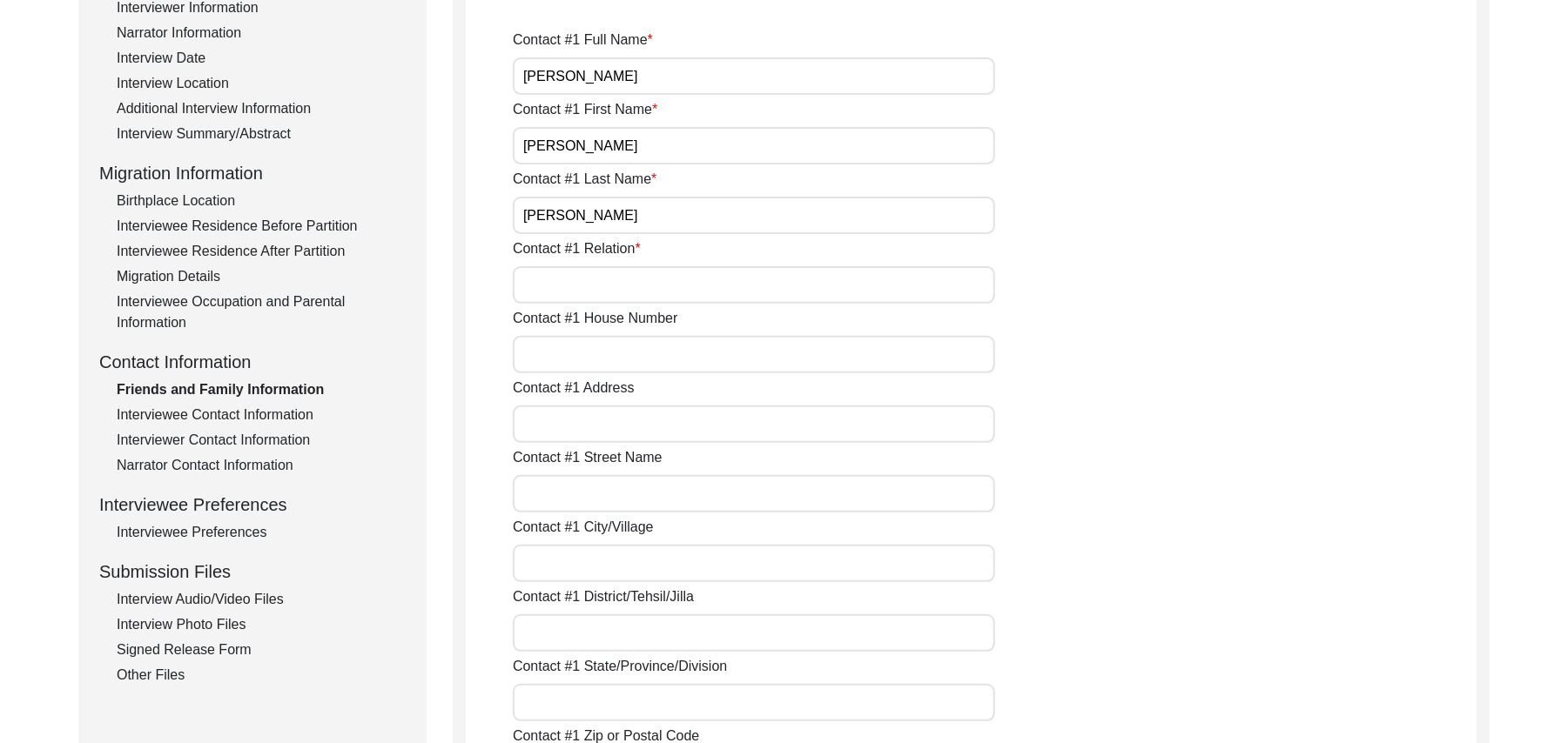
type input "N/A"
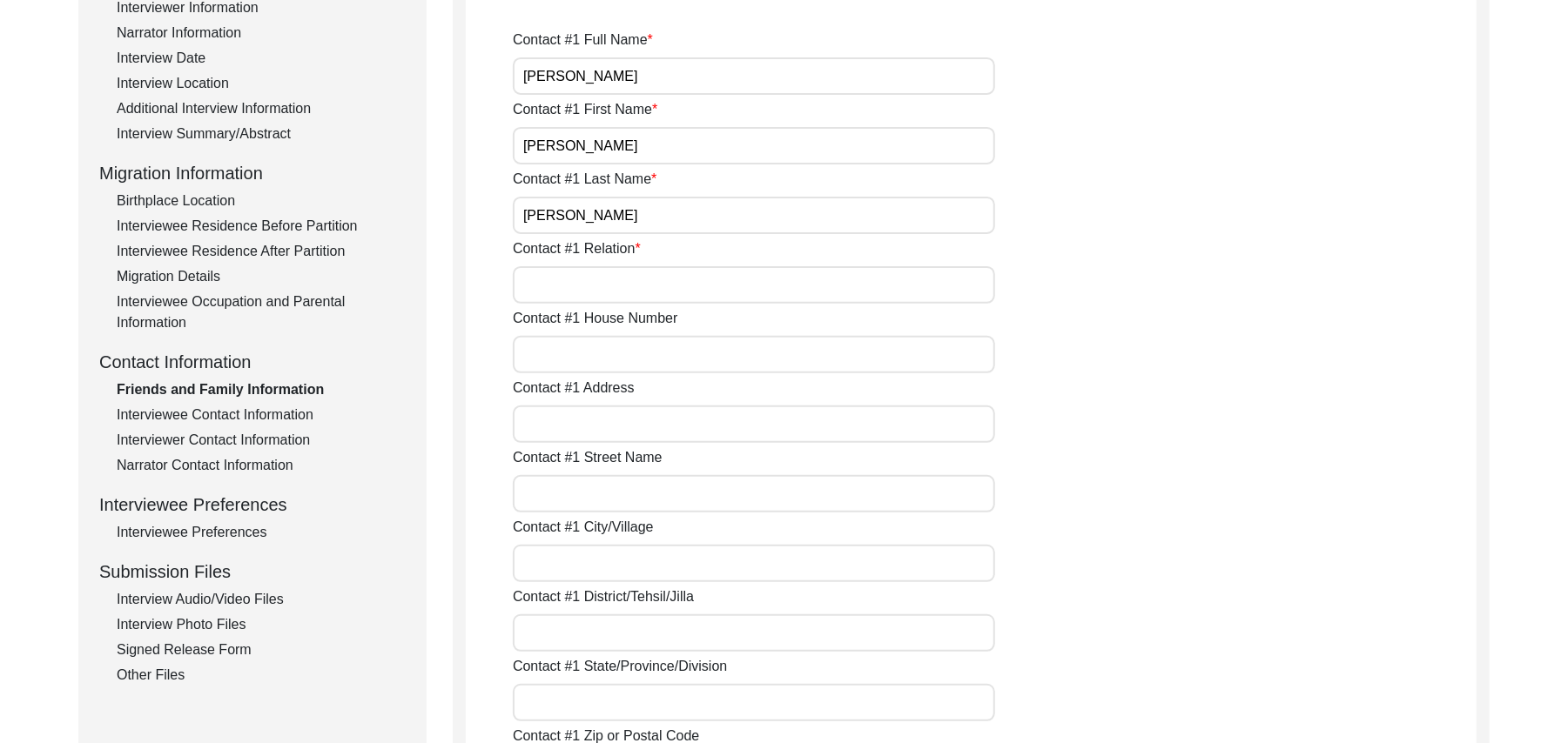
type input "[PERSON_NAME]"
type input "[DEMOGRAPHIC_DATA]"
type input "[PERSON_NAME]"
type input "Family Friend"
type input "N/A"
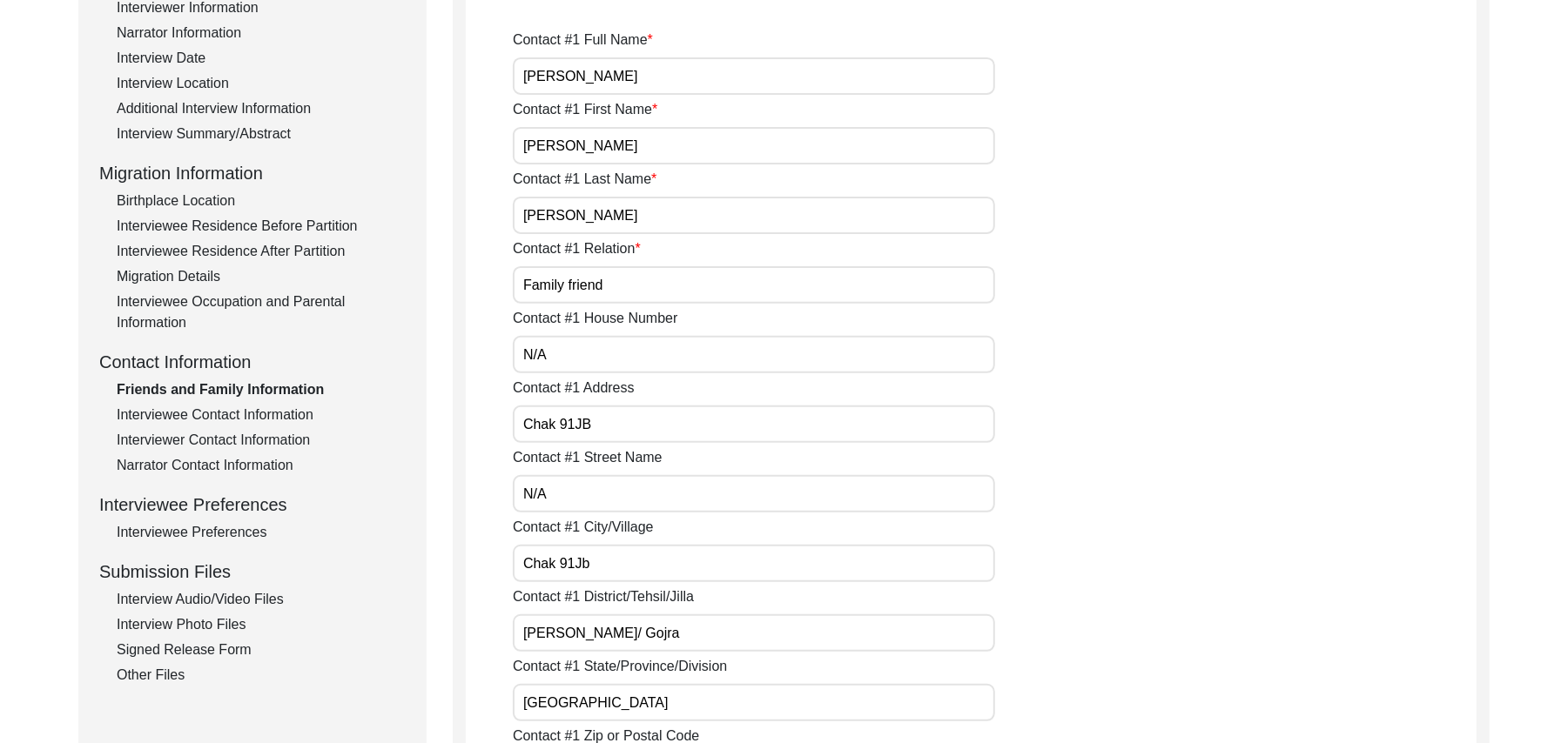
type input "Chak 91Jb"
type input "N/A"
type input "Chak 91Jb"
type input "[PERSON_NAME]/ Gojra"
type input "[GEOGRAPHIC_DATA]"
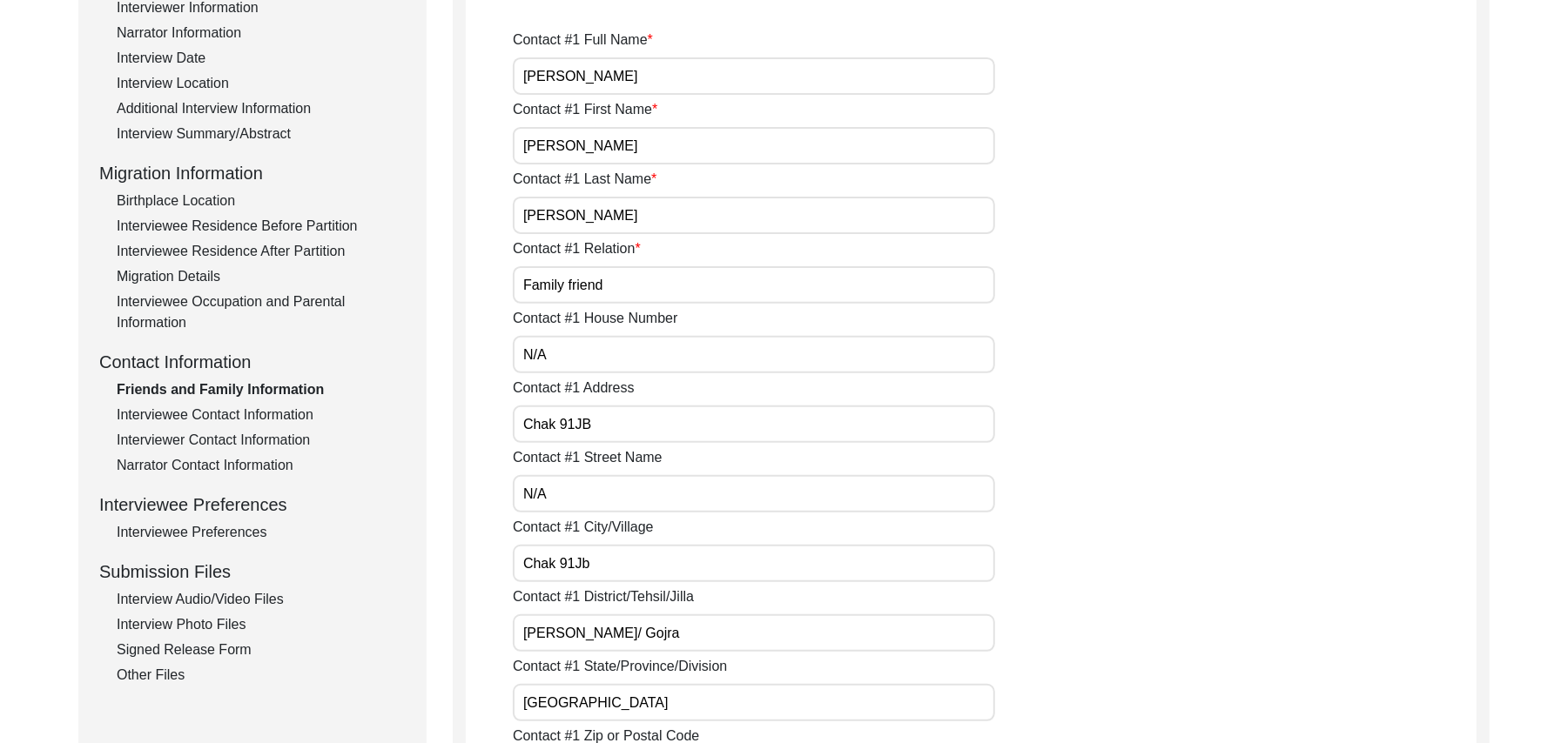
type input "36051"
type input "[GEOGRAPHIC_DATA]"
type input "Chak 91Jb"
type input "0300-9153942"
type input "N/A"
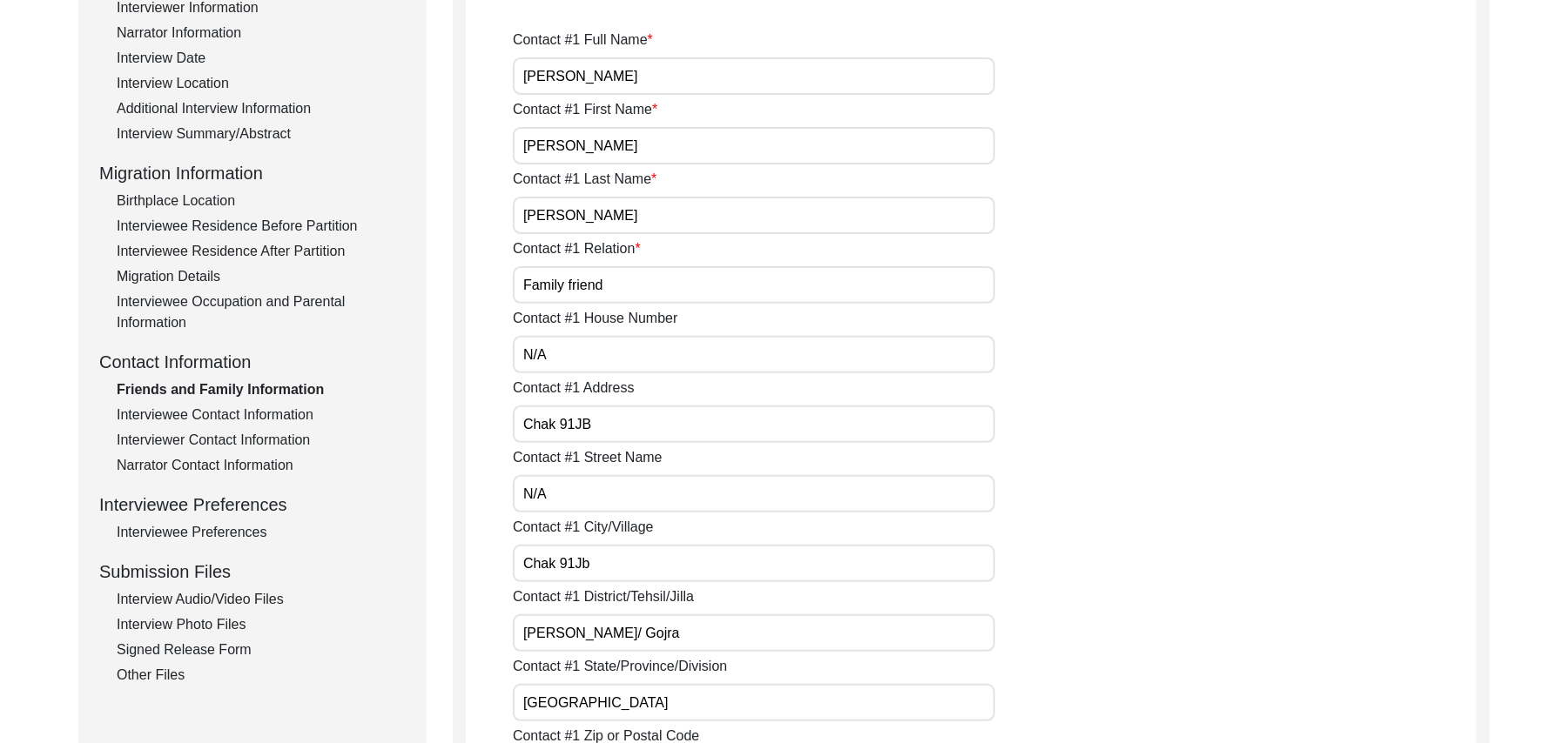
type input "N/A"
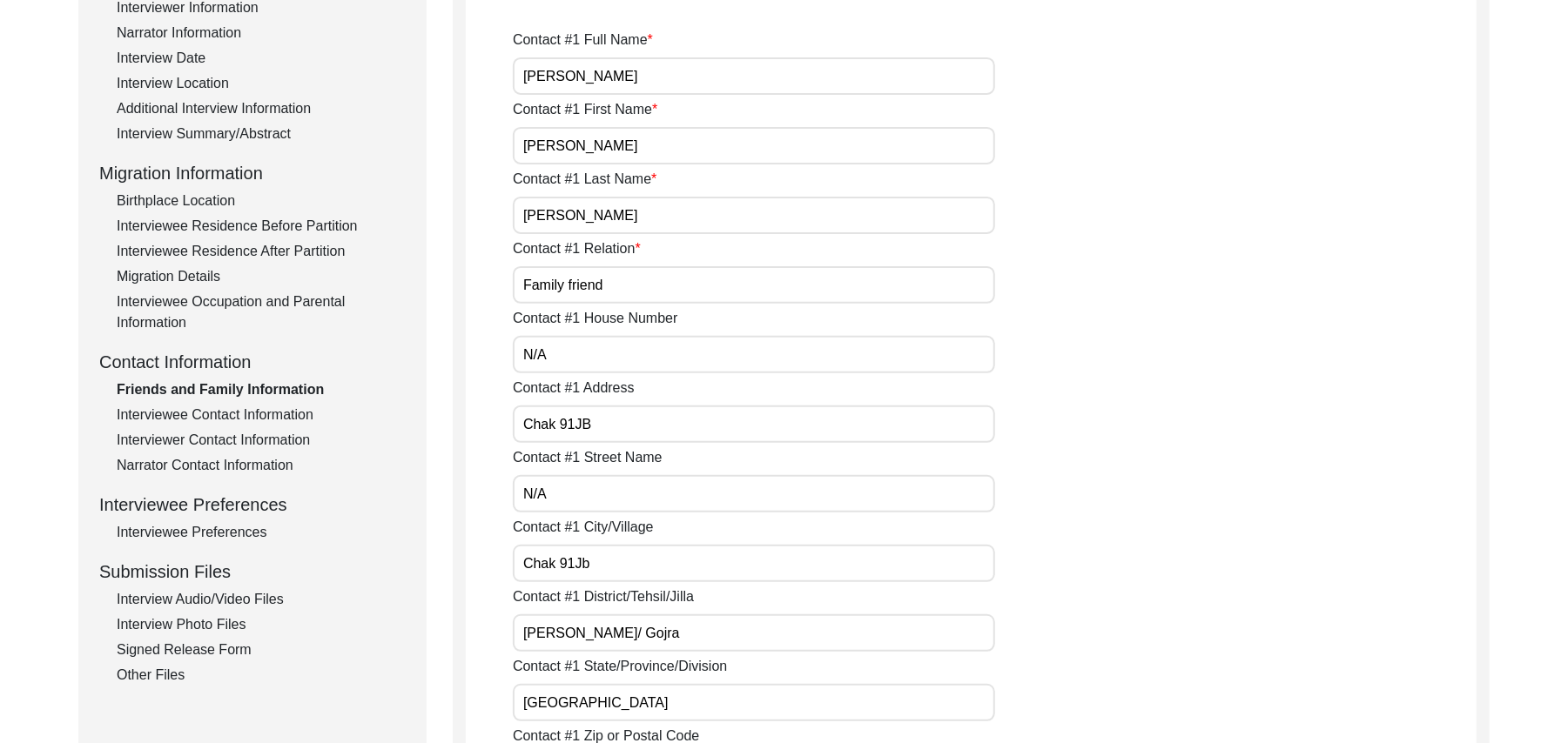
type input "N/A"
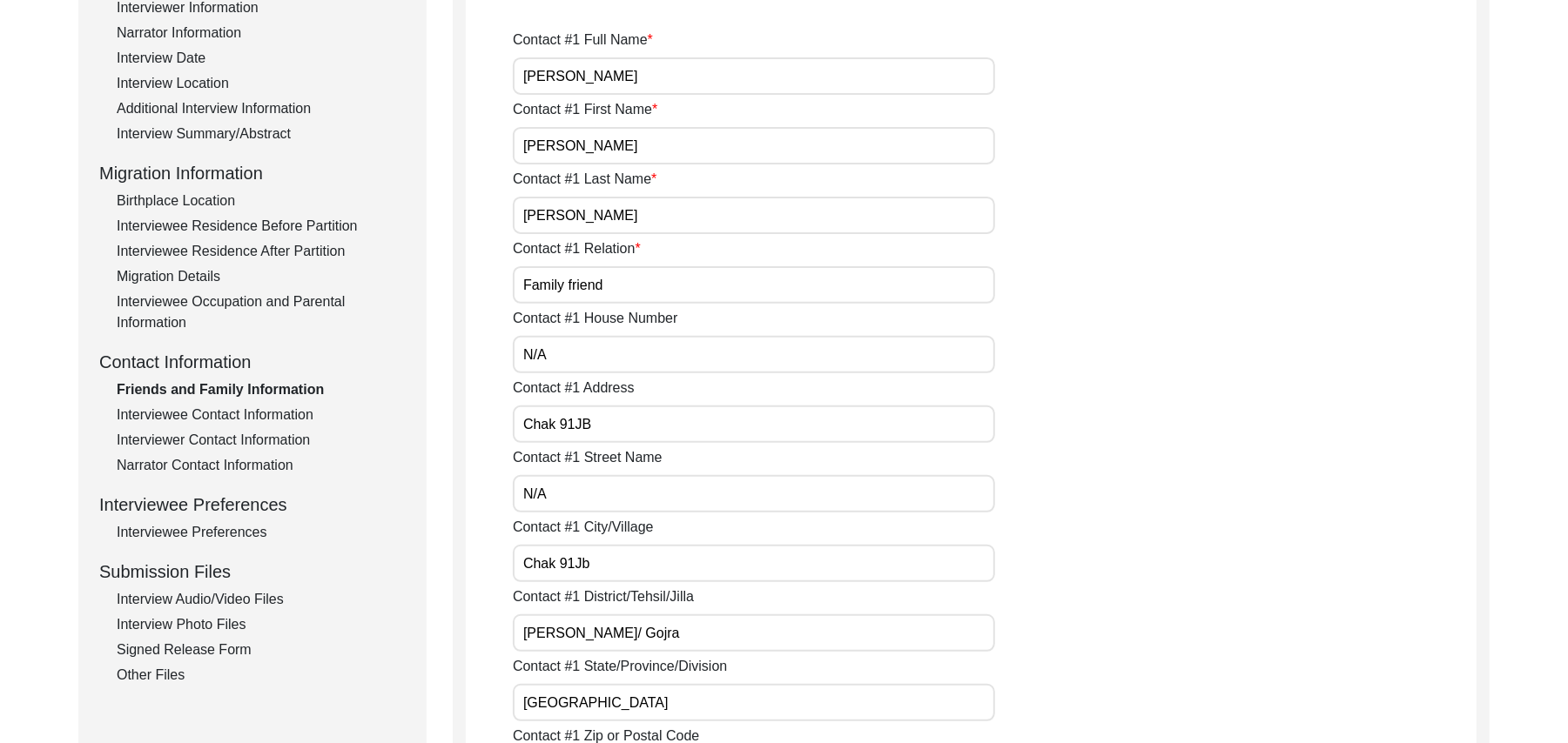
type input "N/A"
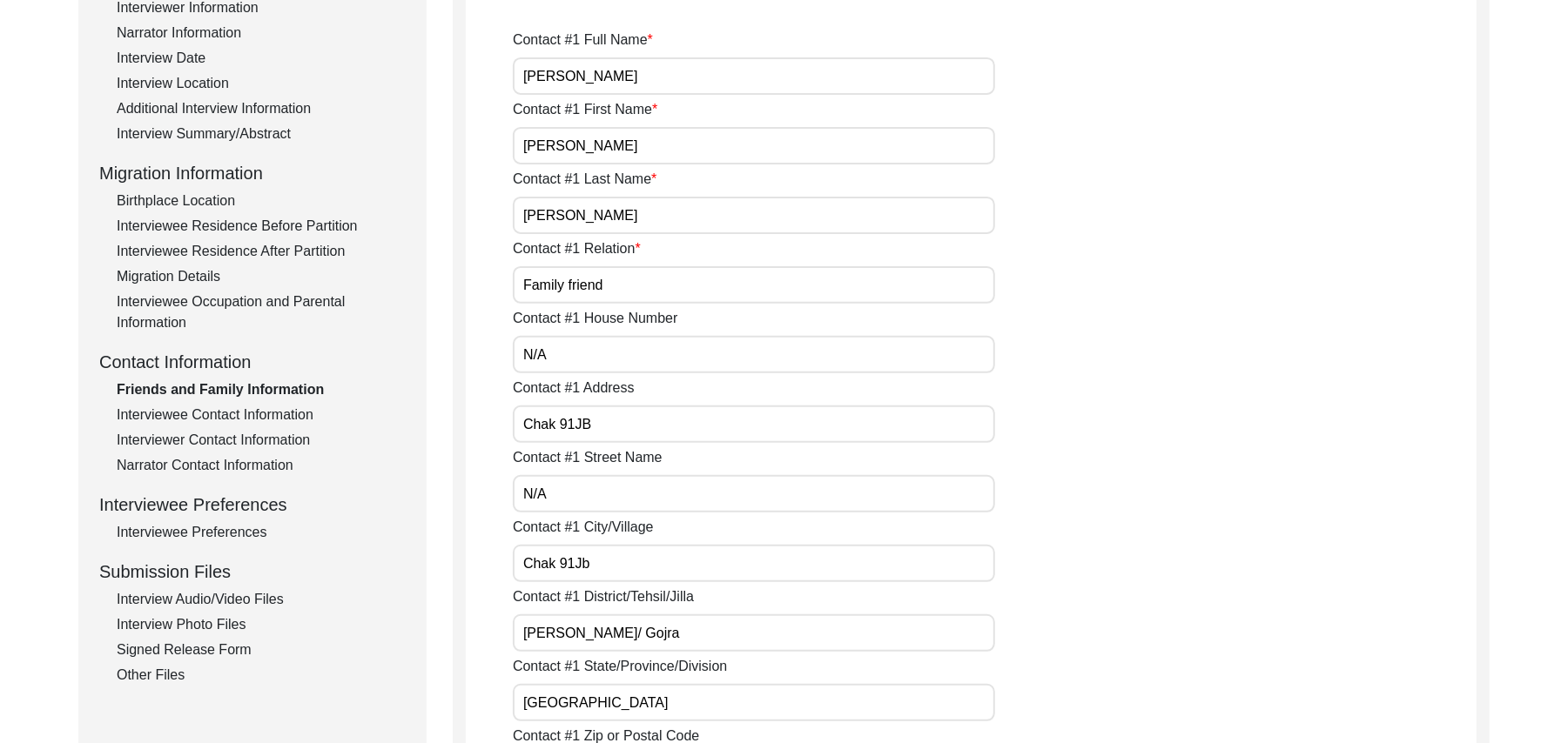
type input "N/A"
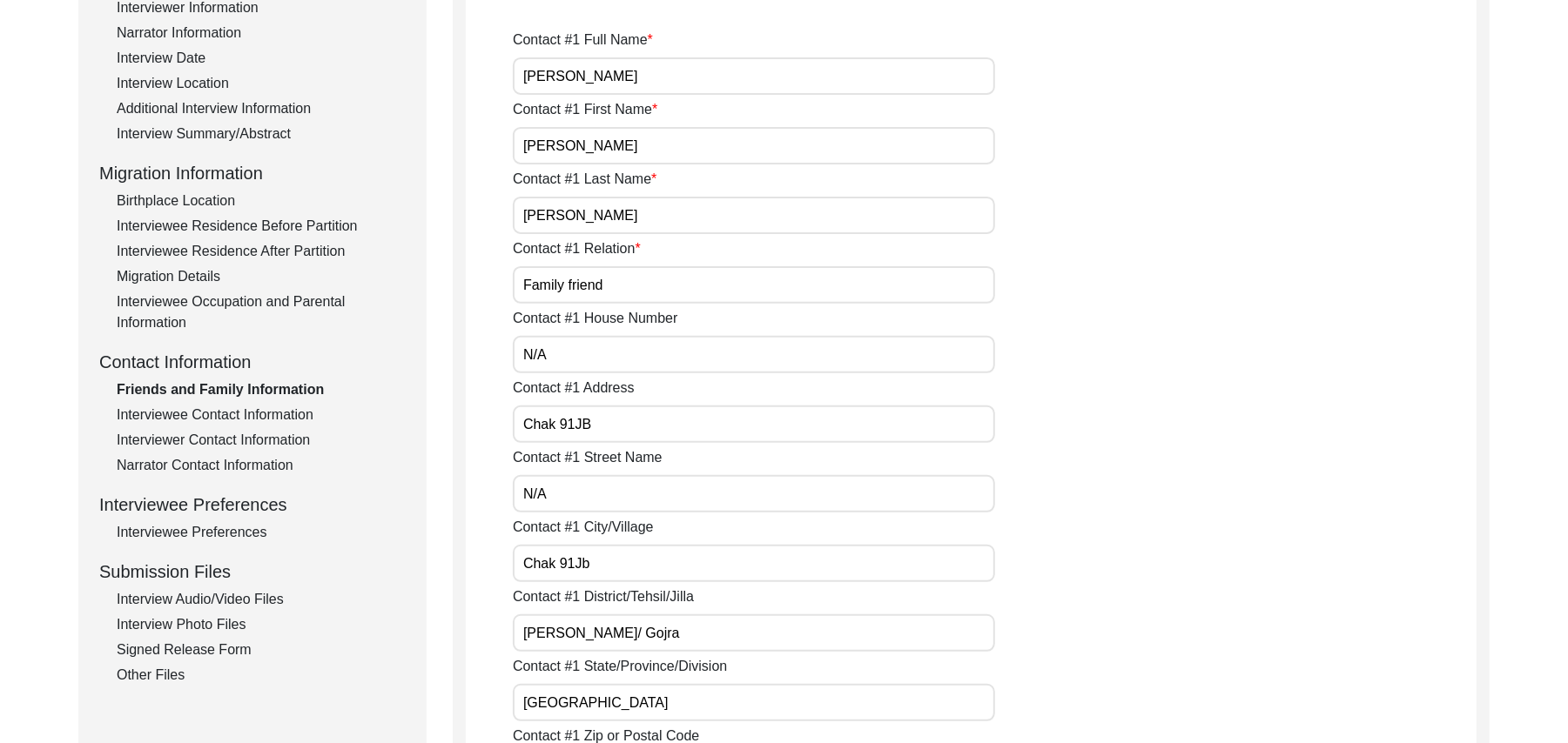
type input "N/A"
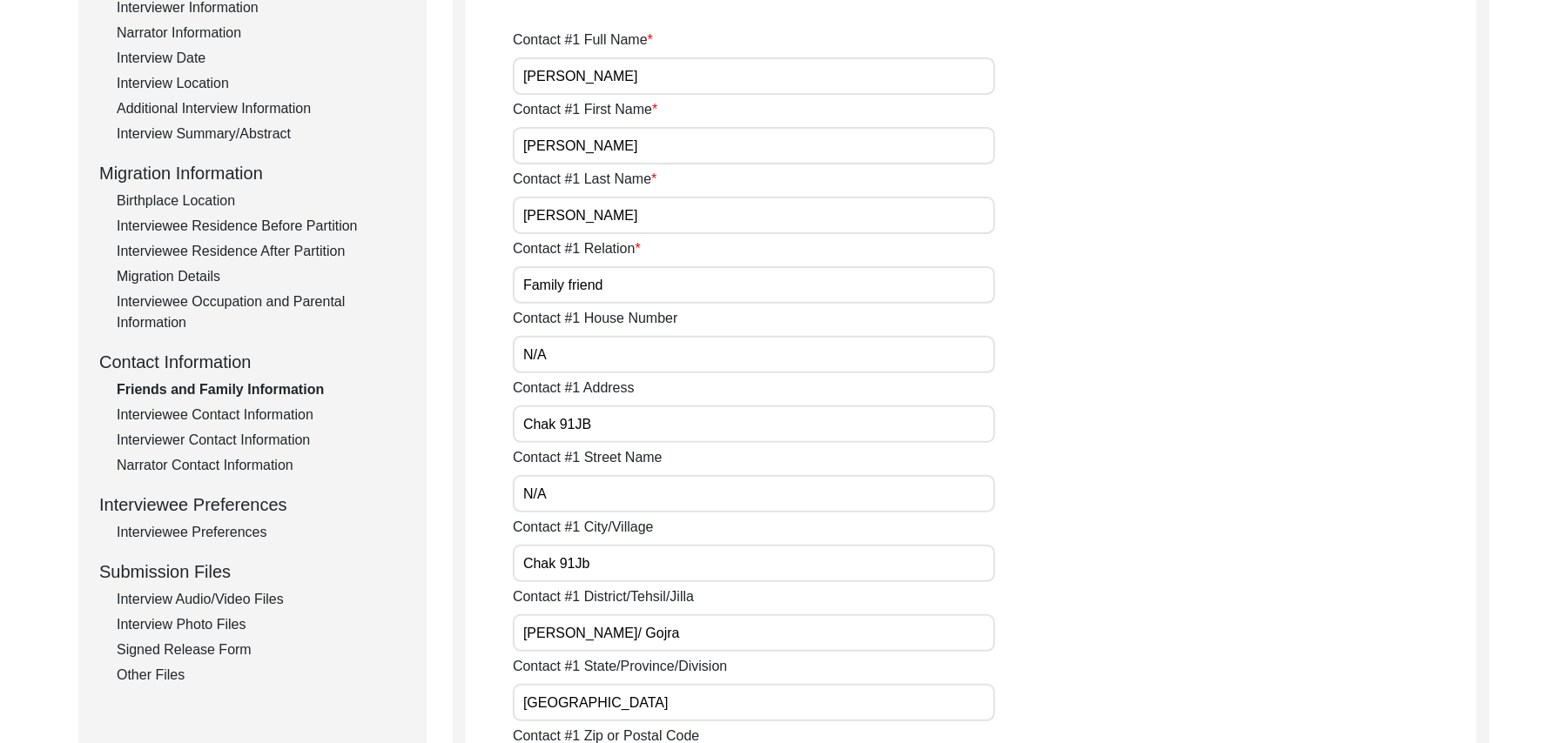
type input "N/A"
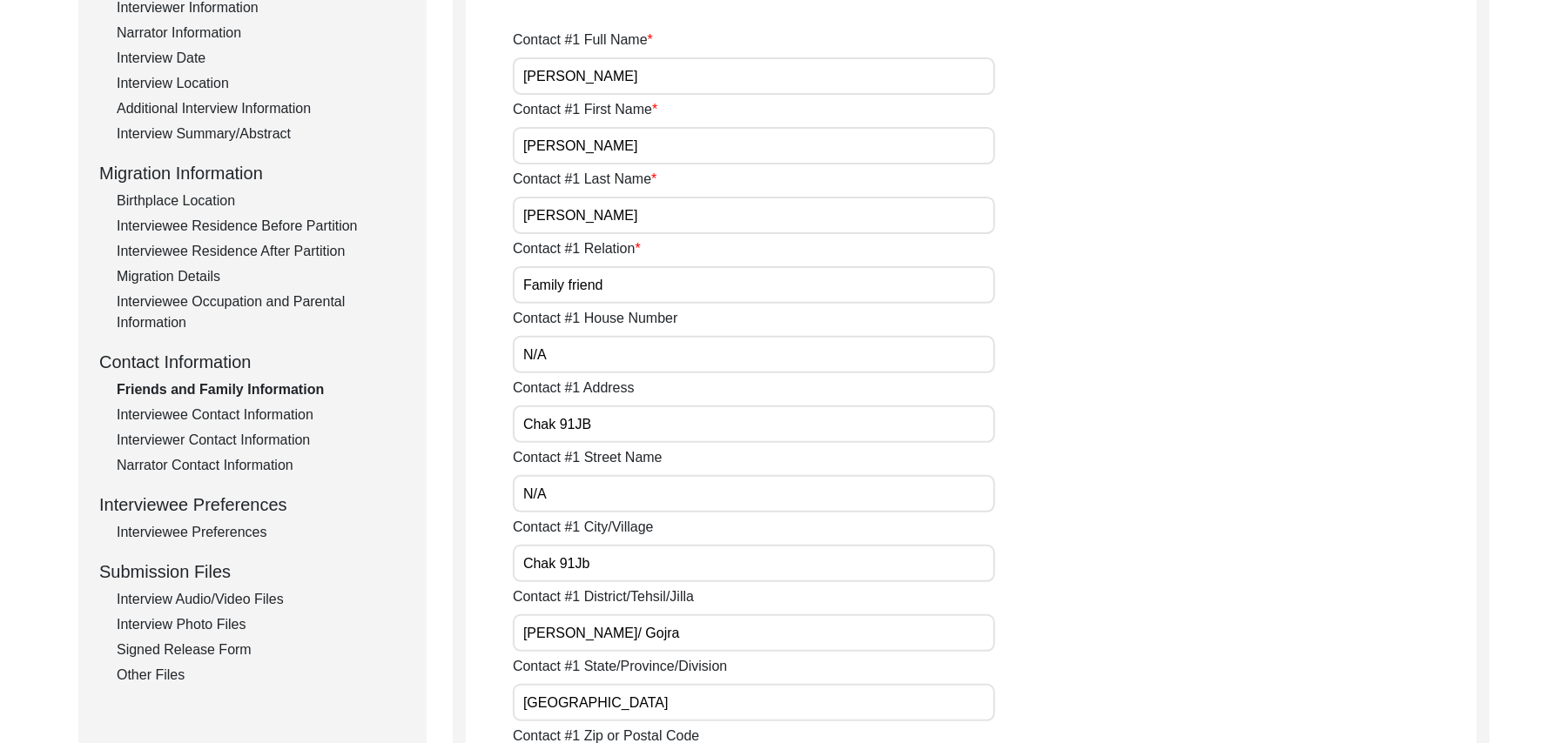
type input "N/A"
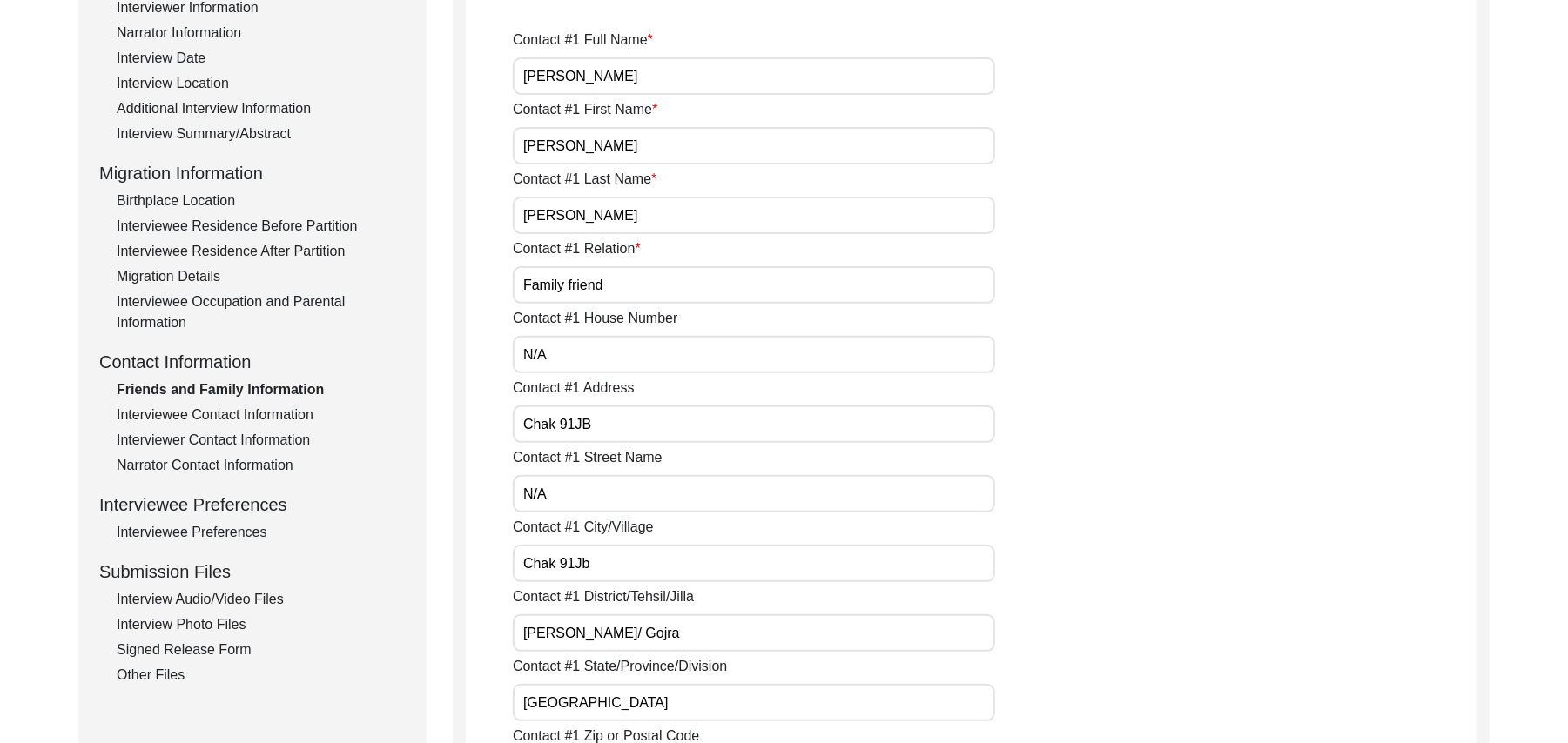
type input "N/A"
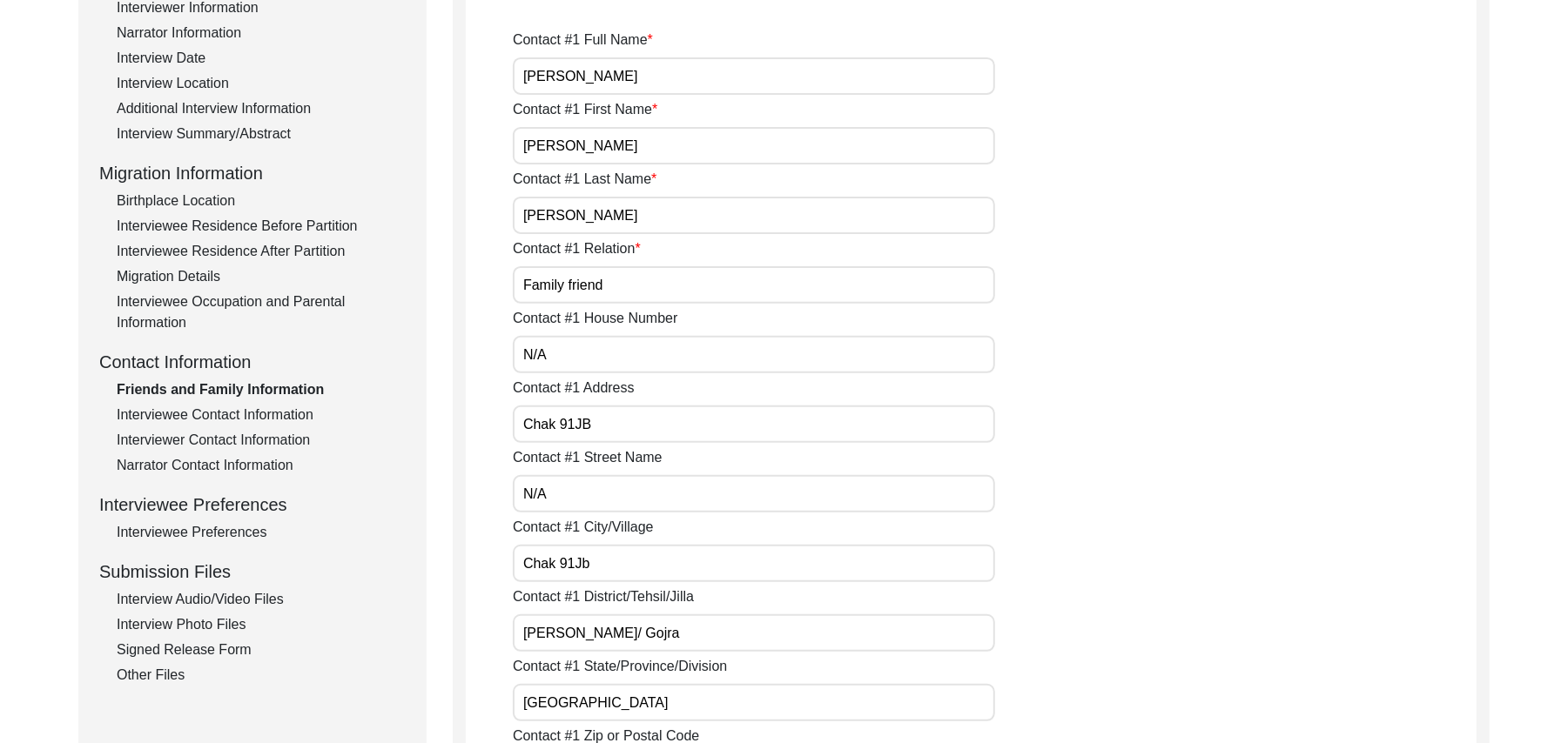
type input "N/A"
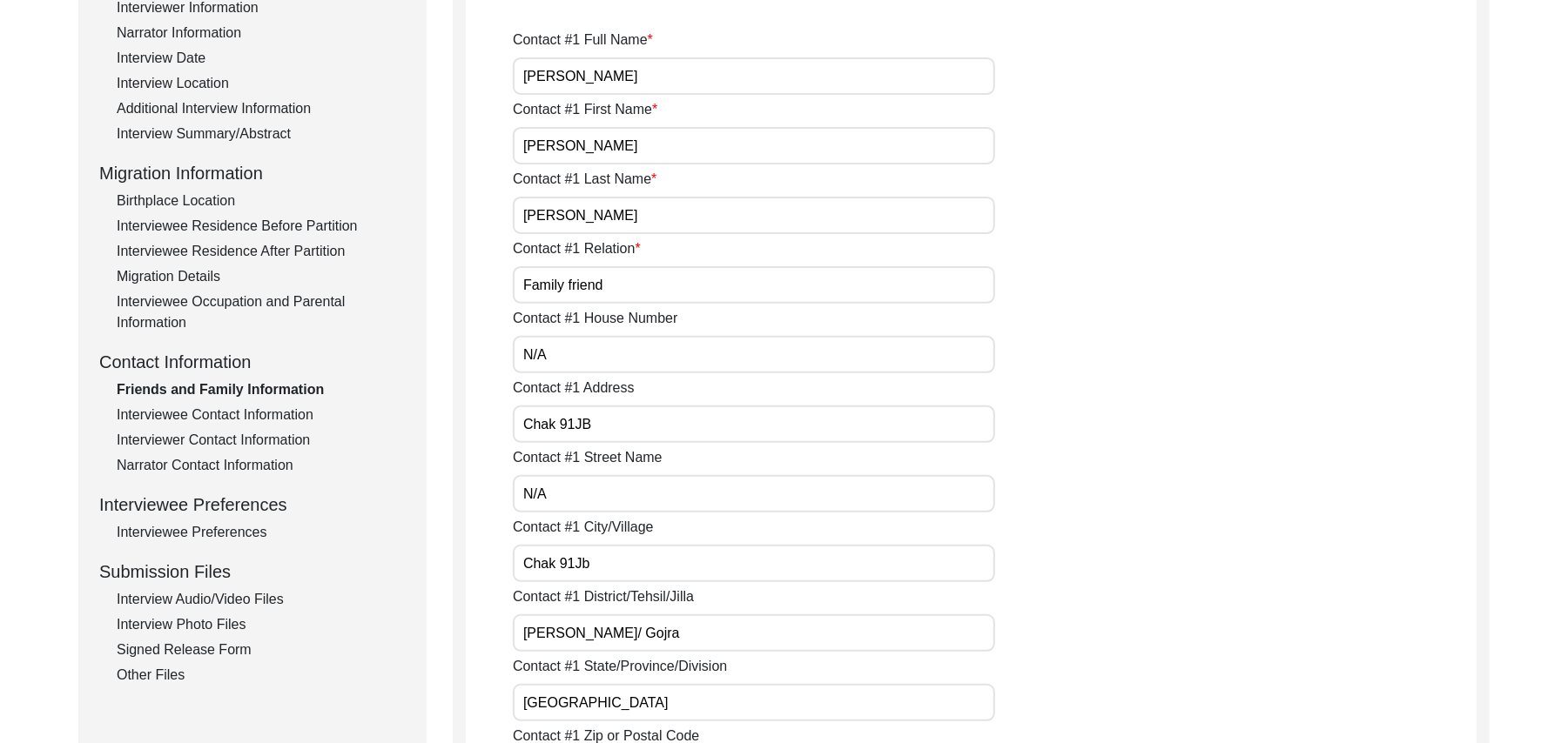
type input "N/A"
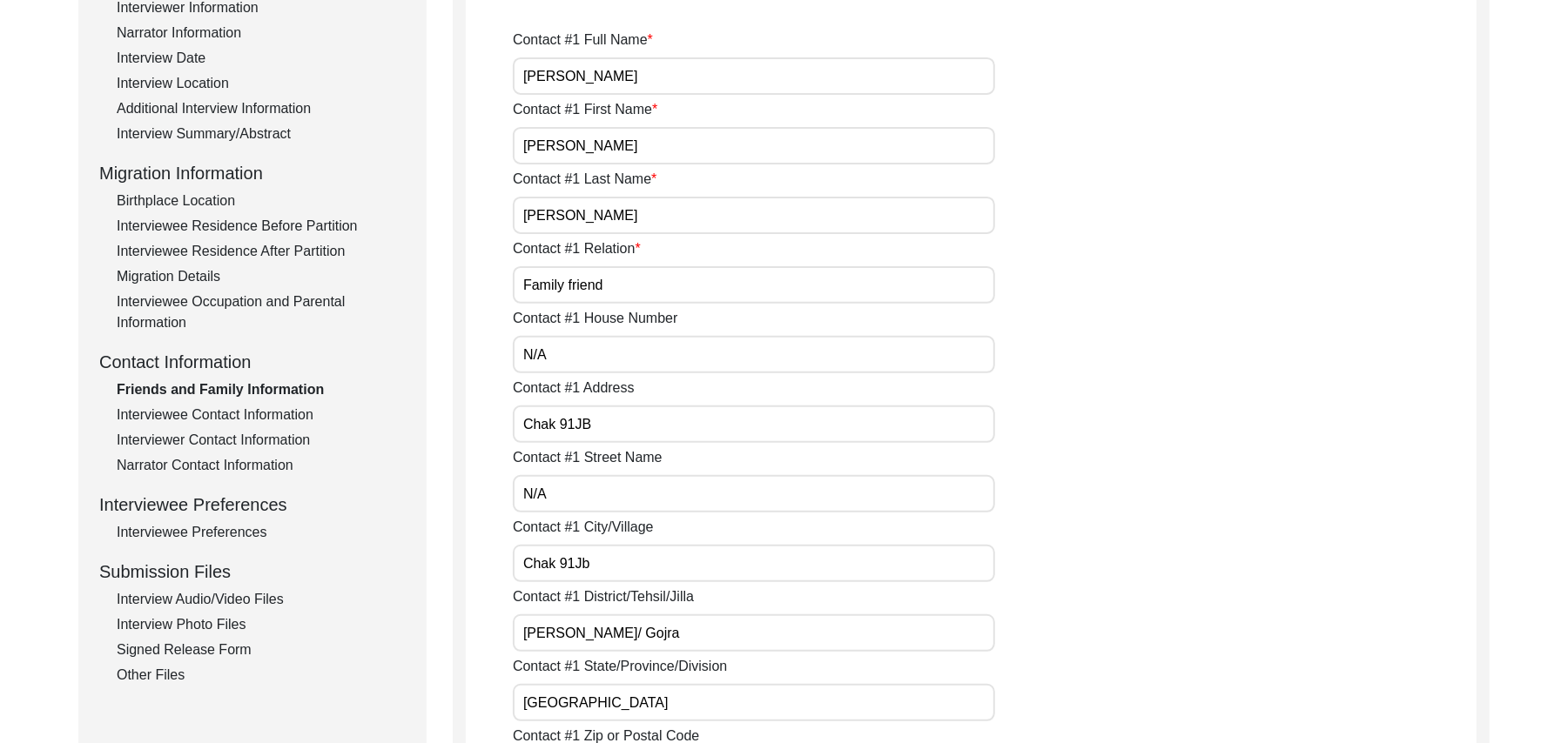
type input "N/A"
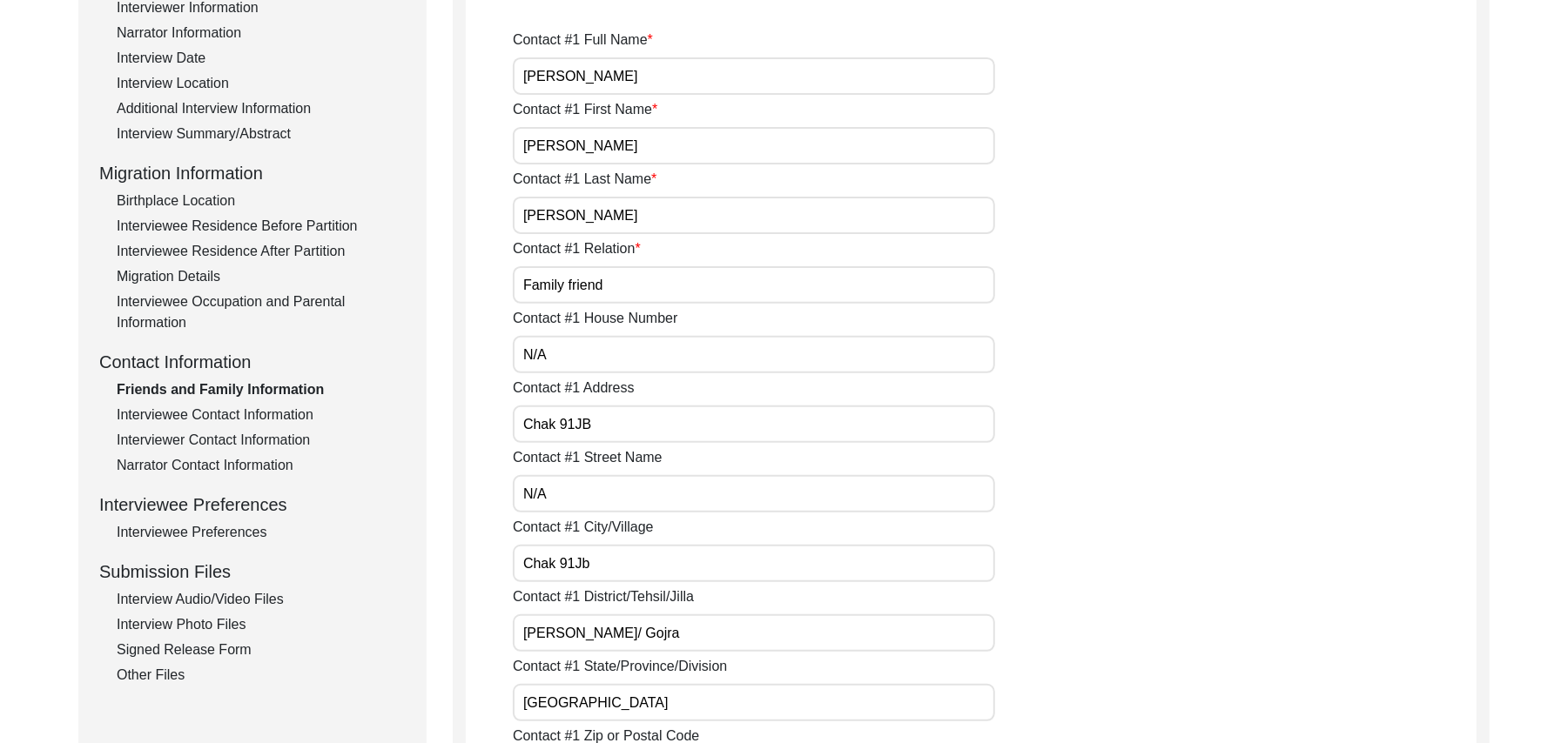
type input "N/A"
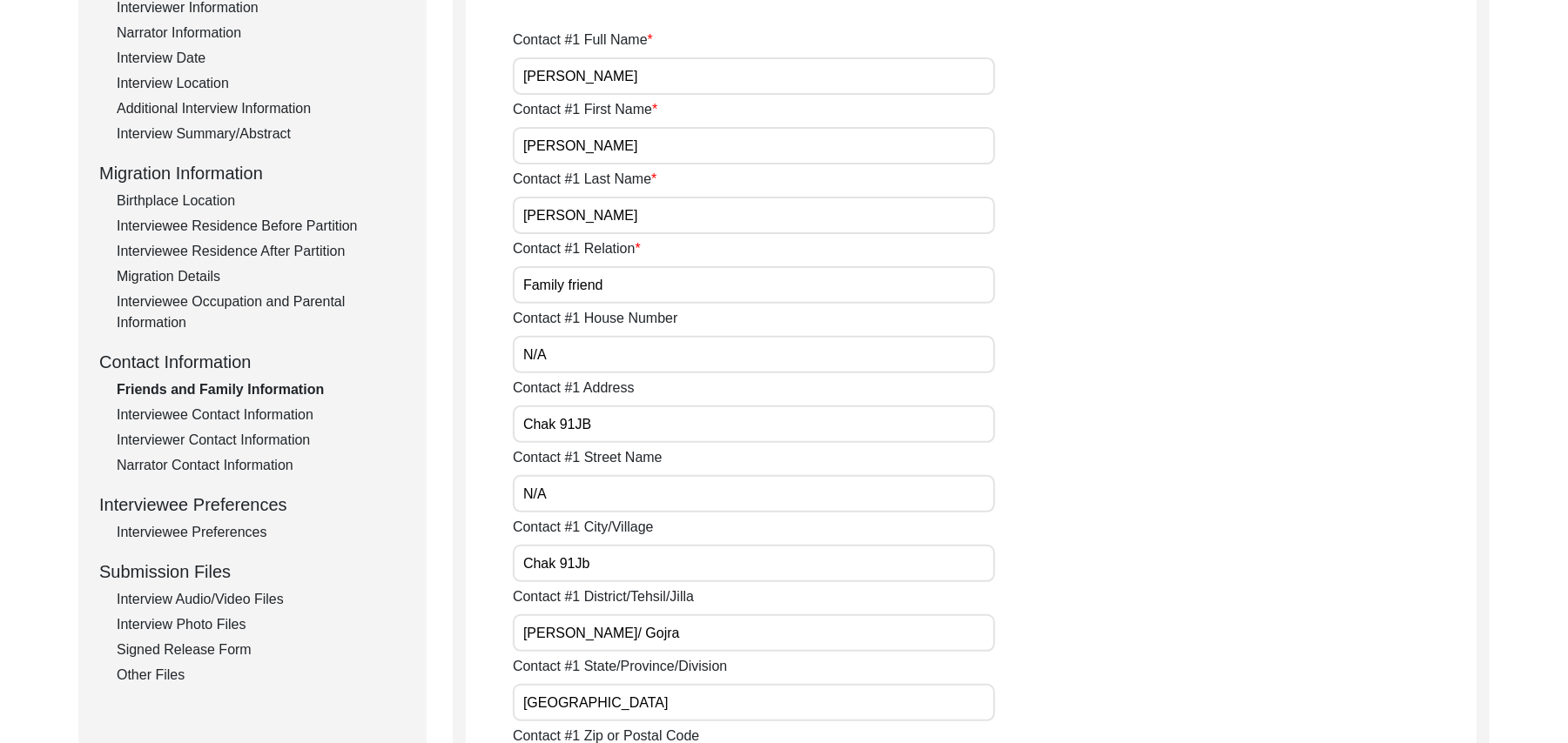
type input "N/A"
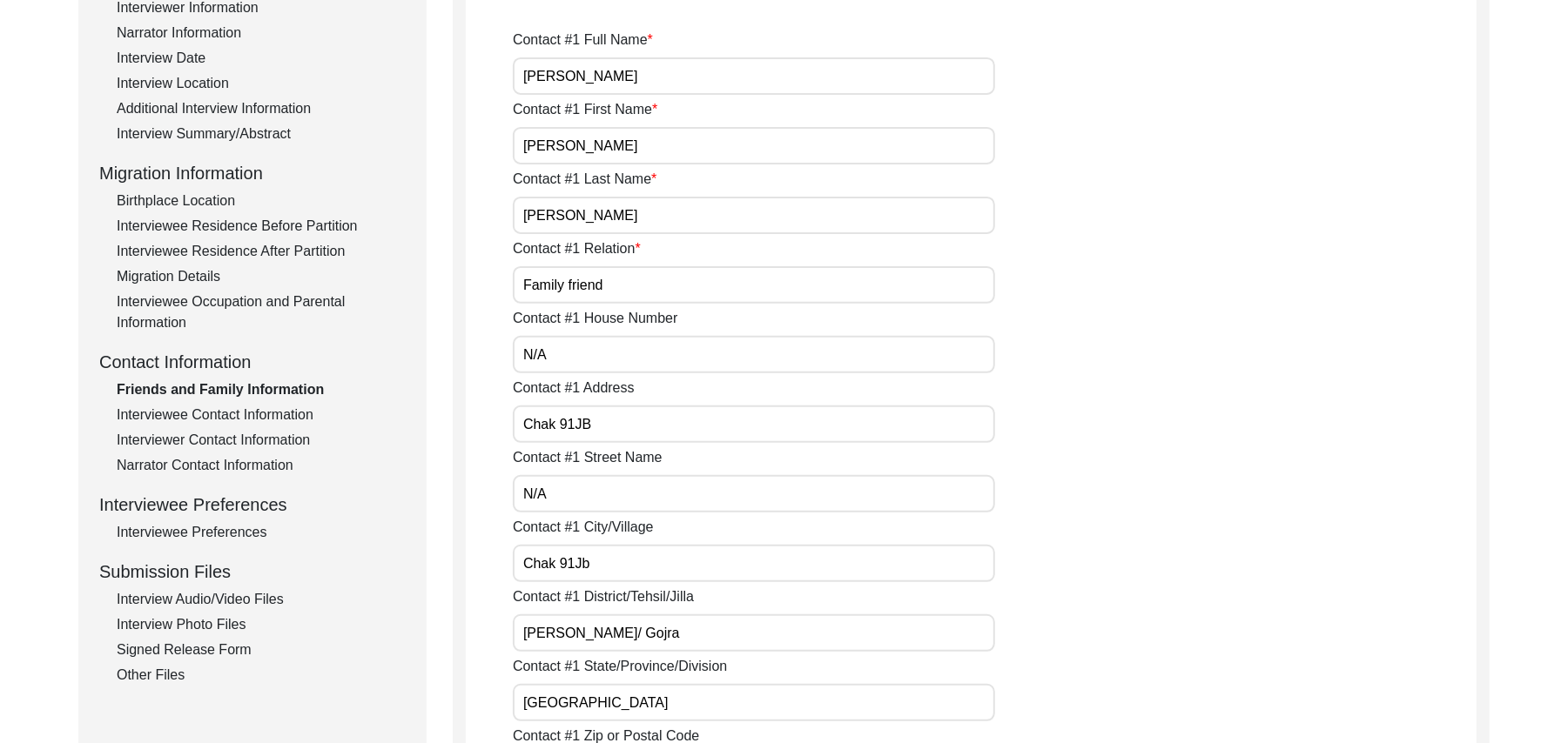
type input "N/A"
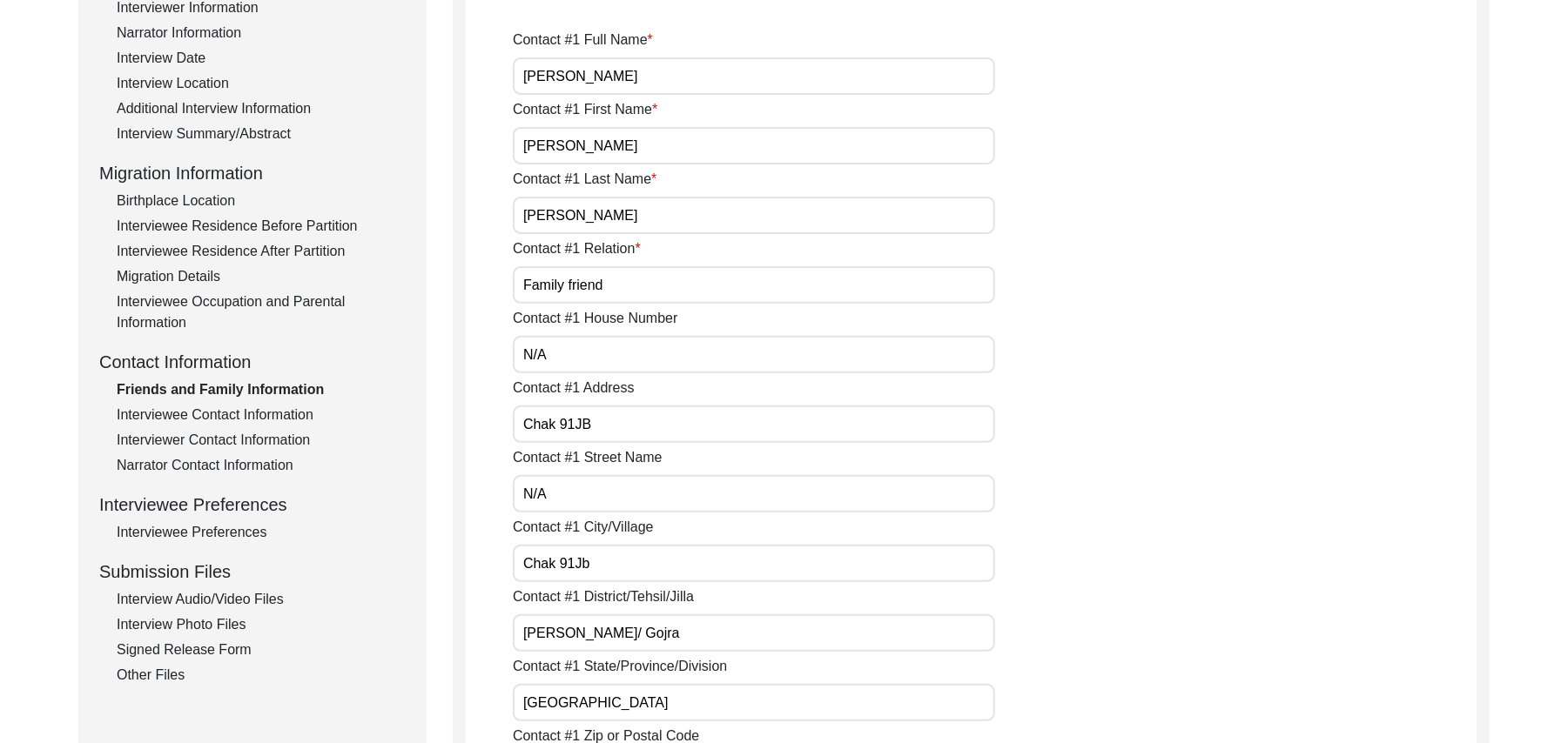
type input "N/A"
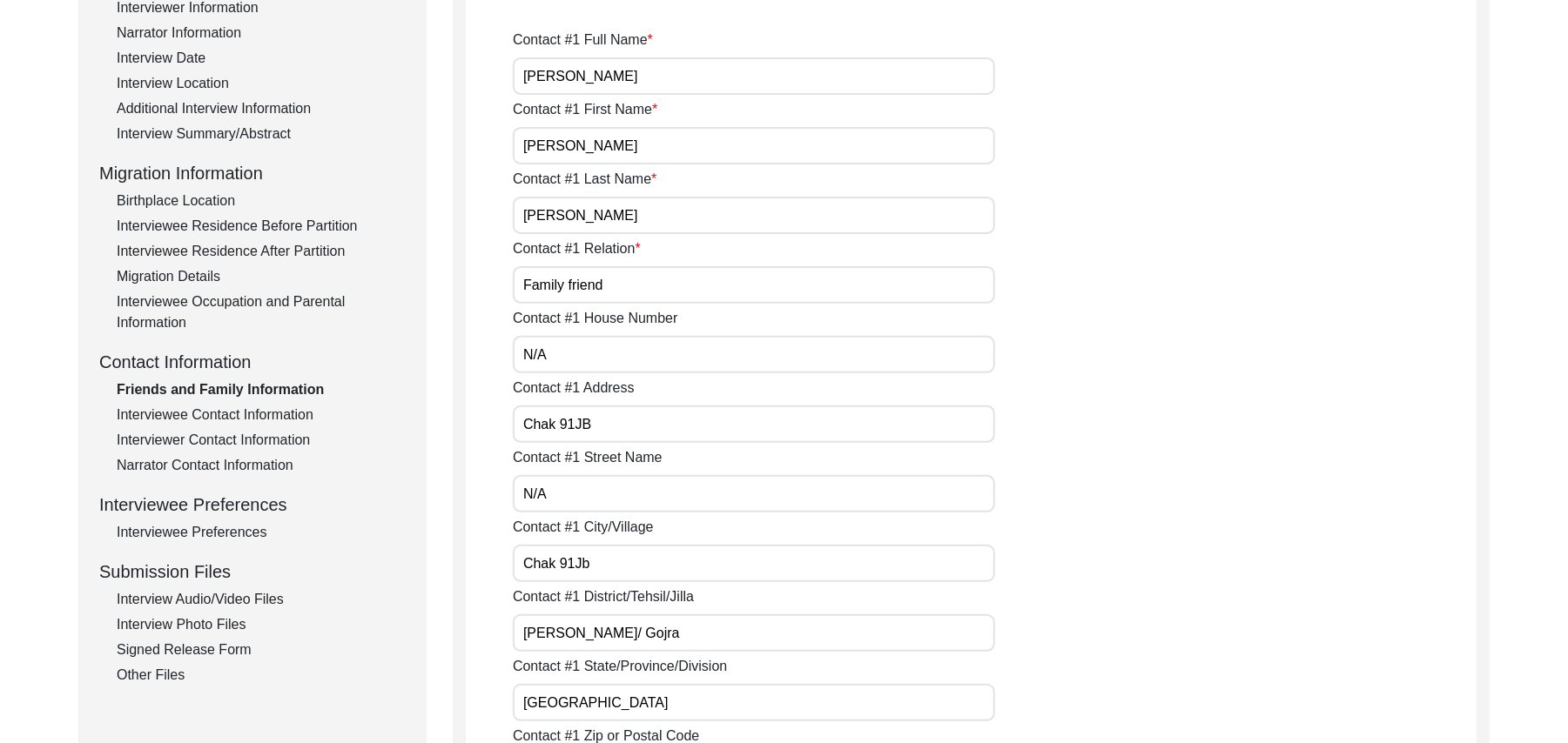
type input "N/A"
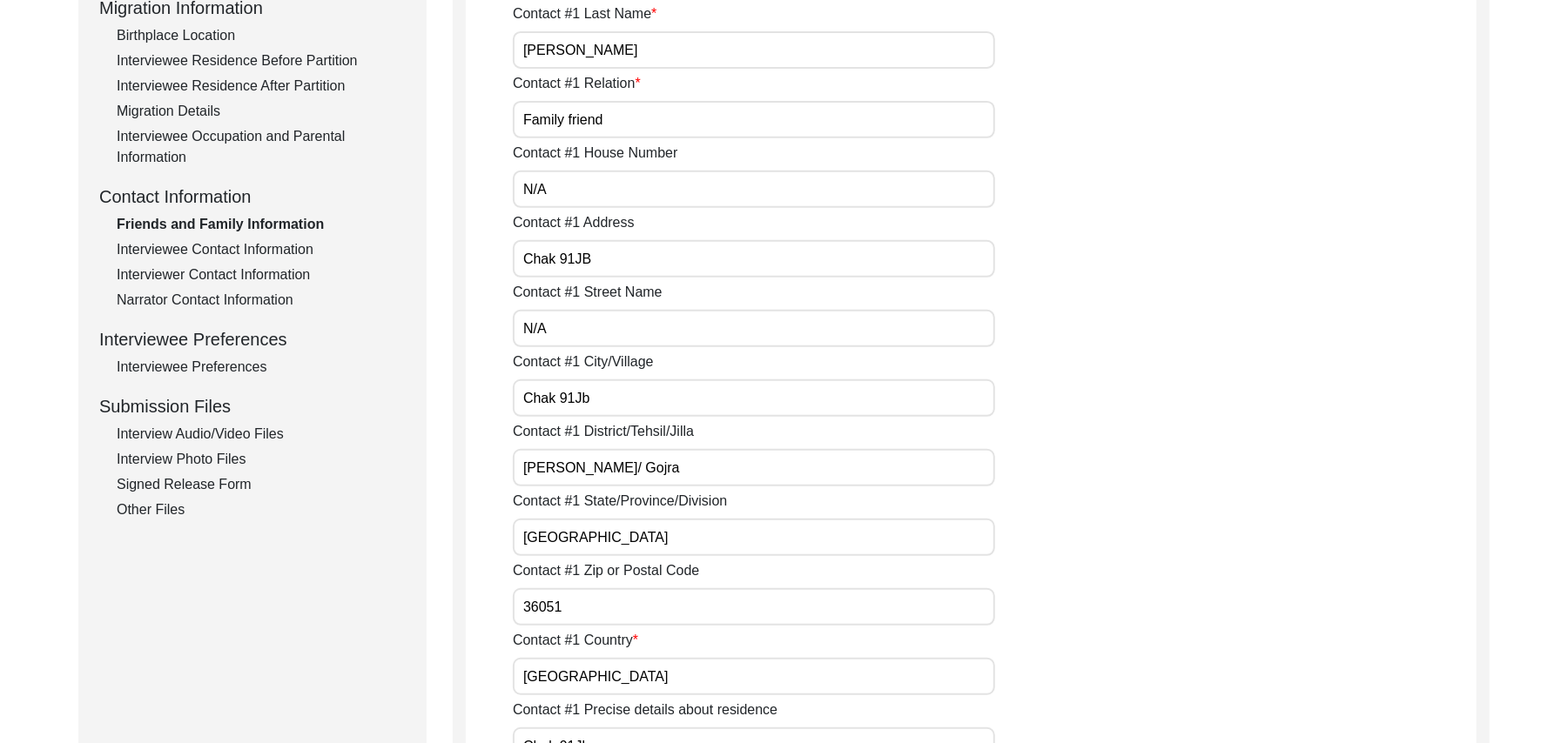
scroll to position [495, 0]
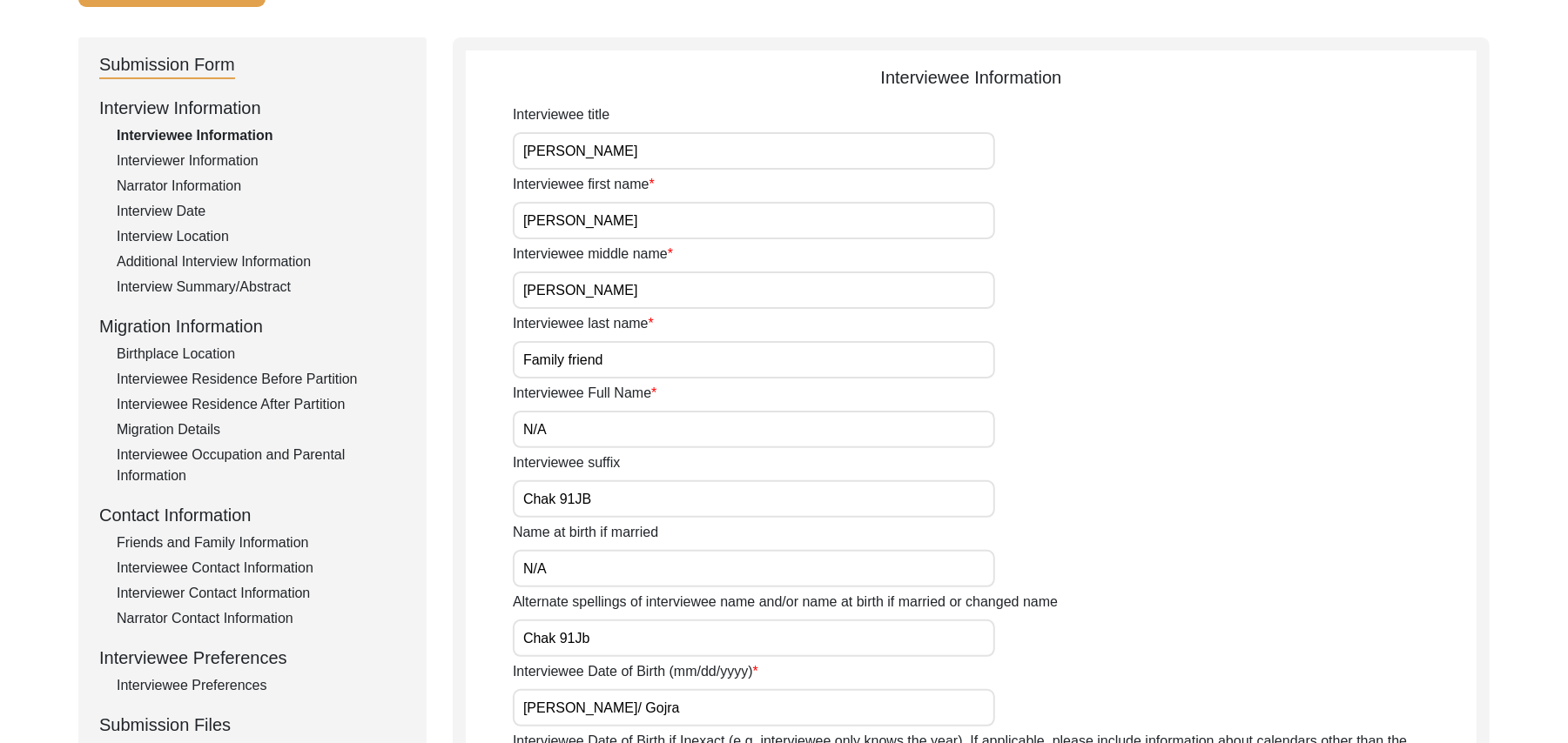
scroll to position [75, 0]
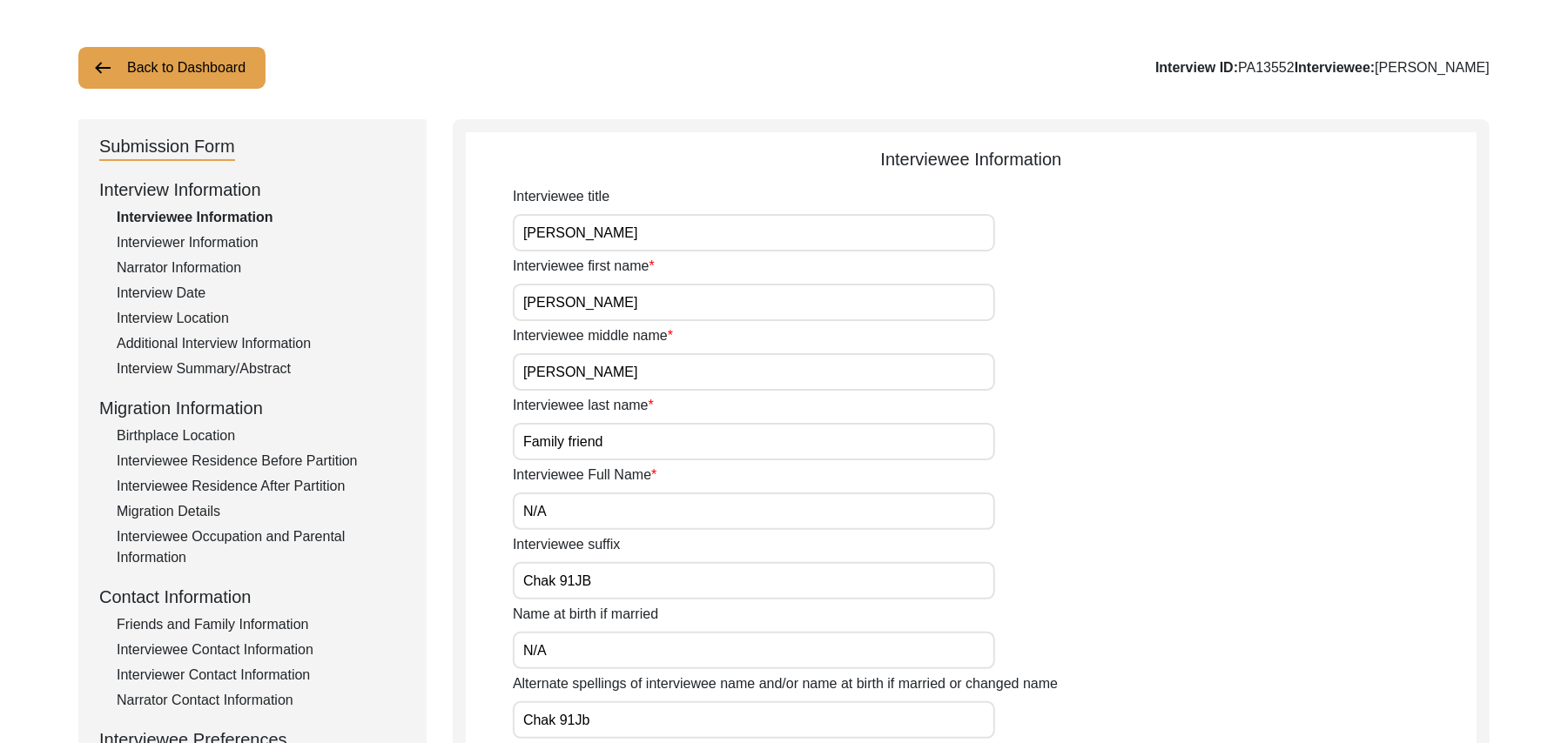
click at [268, 620] on div "Friends and Family Information" at bounding box center [261, 625] width 289 height 21
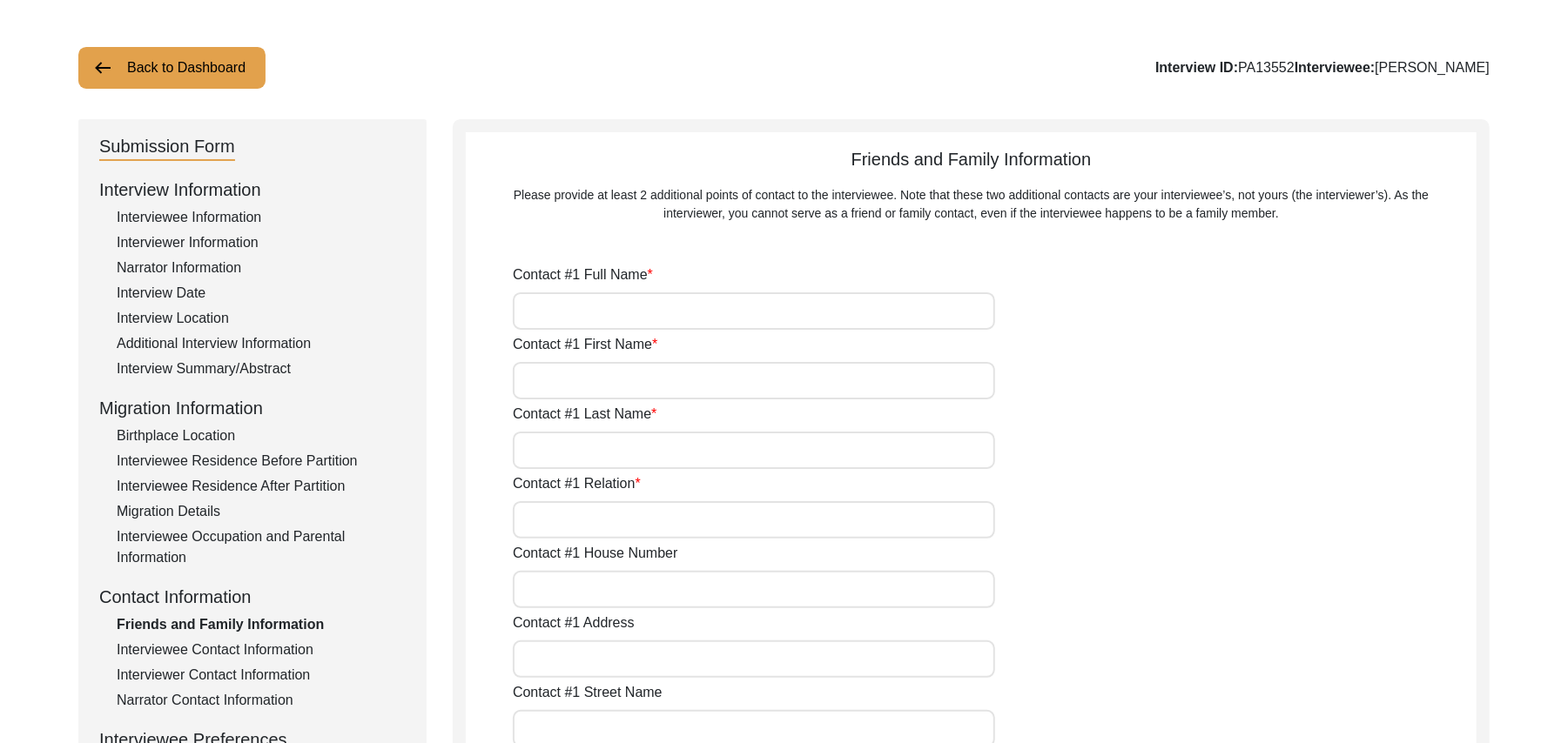
type input "[PERSON_NAME]"
type input "Family friend"
type input "N/A"
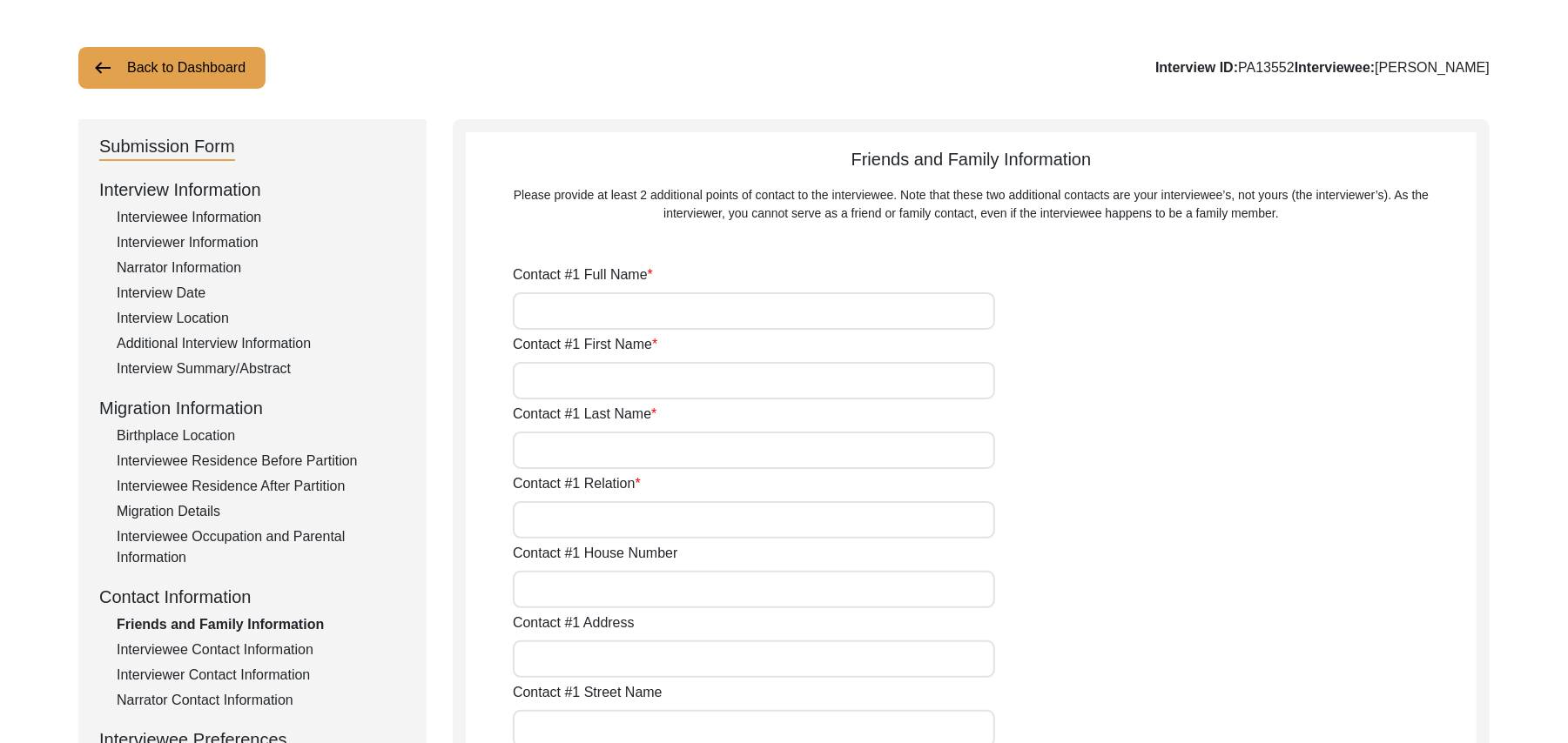
type input "Chak 91JB"
type input "N/A"
type input "Chak 91Jb"
type input "[PERSON_NAME]/ Gojra"
type input "[GEOGRAPHIC_DATA]"
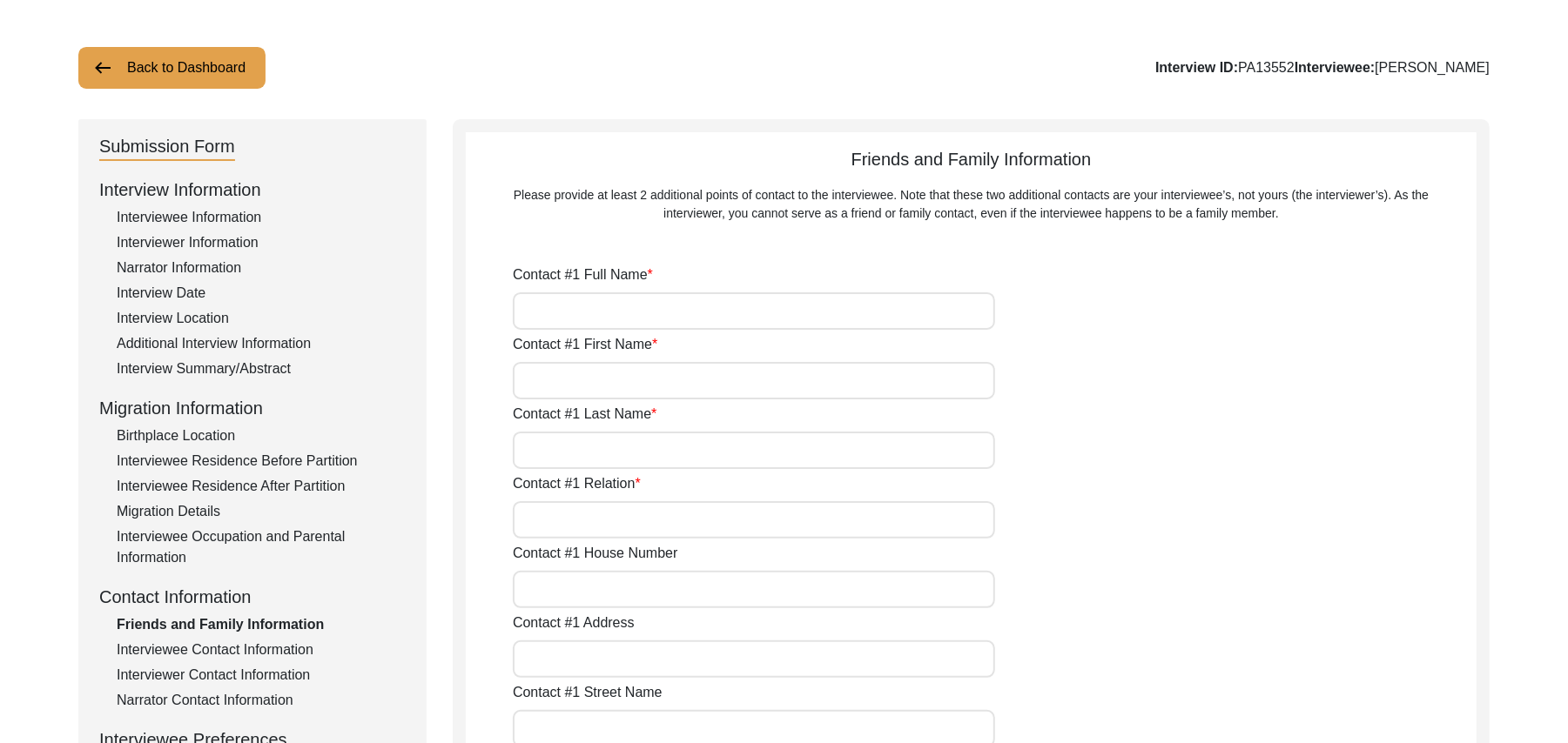
type input "36051"
type input "[GEOGRAPHIC_DATA]"
type input "Chak 91Jb"
type input "03013207491"
type input "N/A"
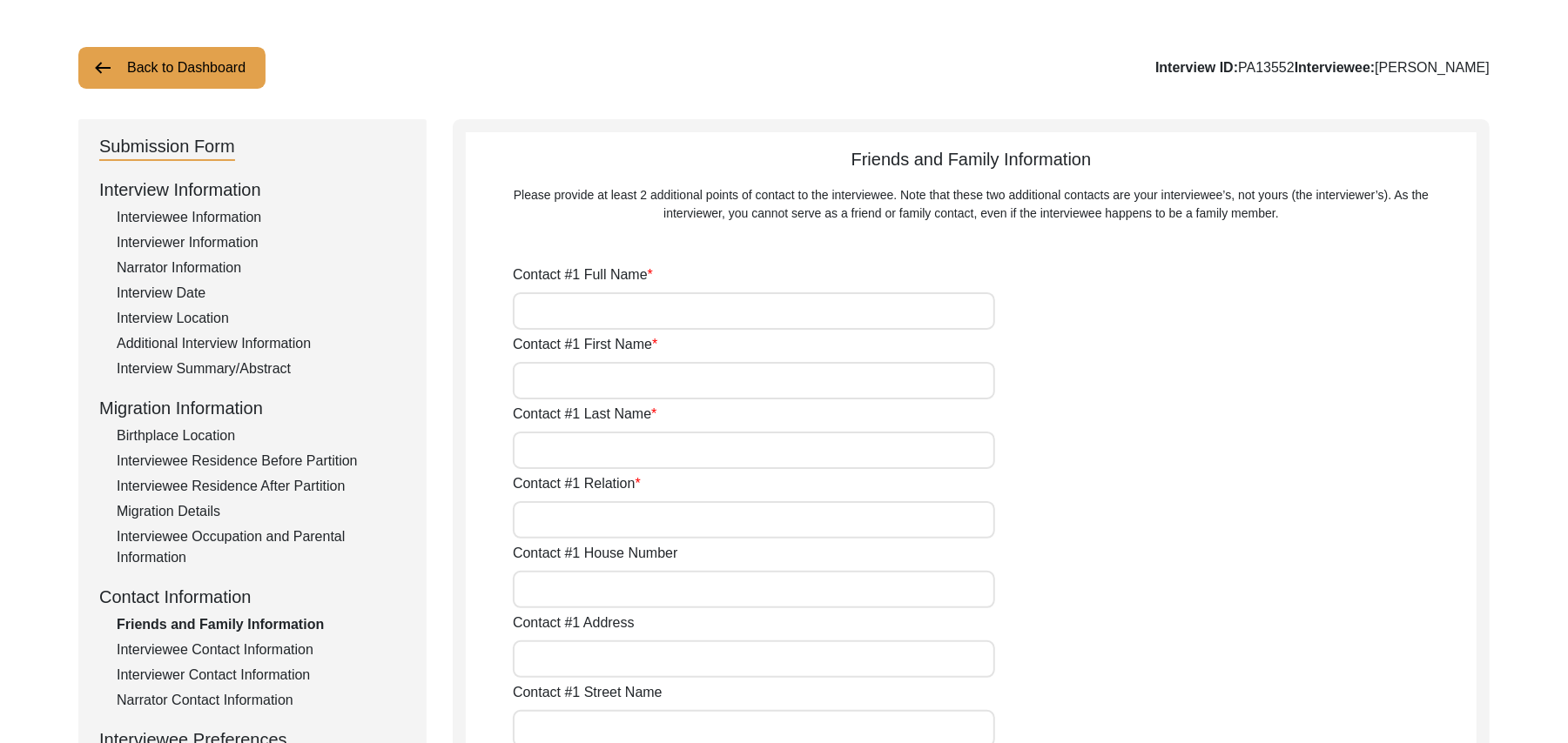
type input "N/A"
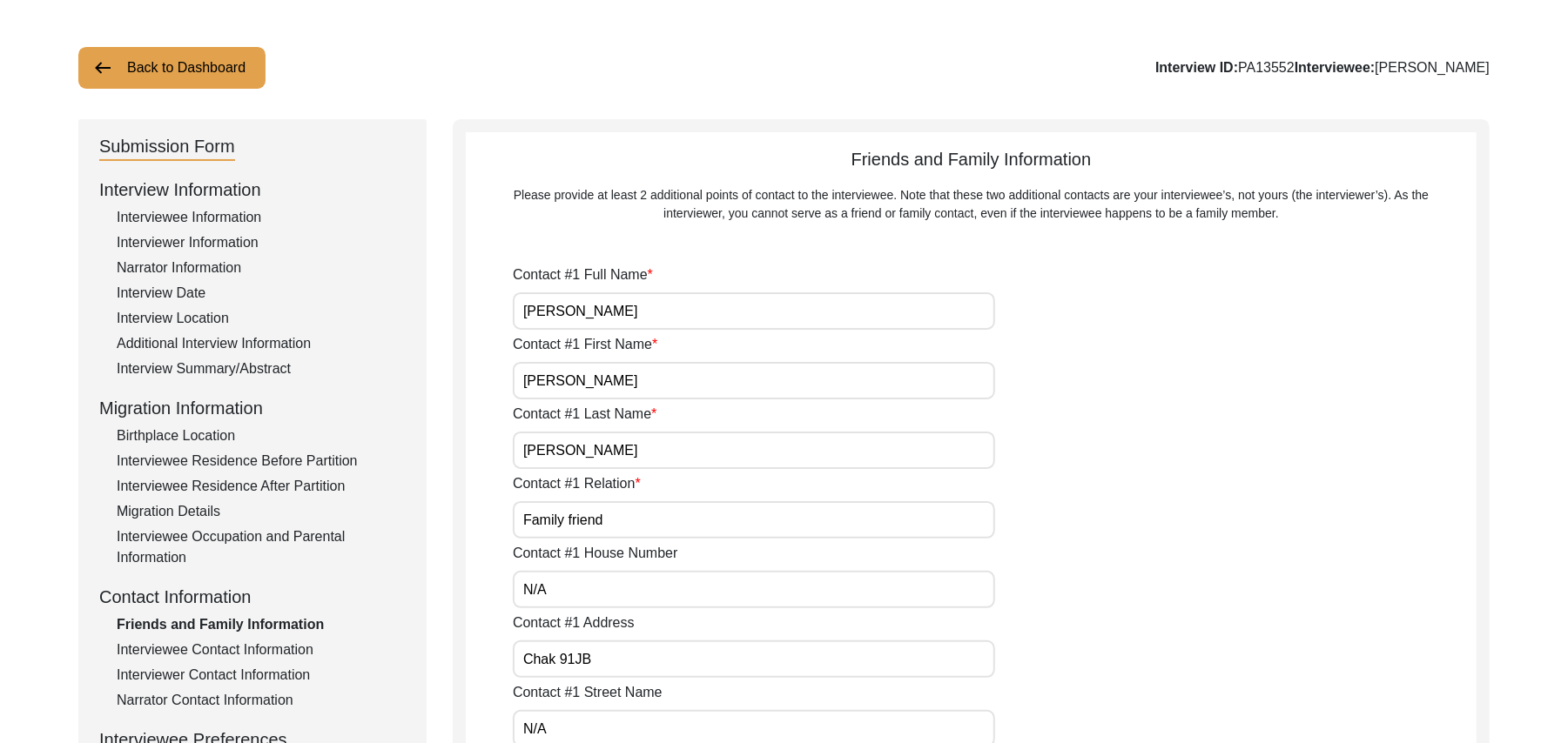
type input "[PERSON_NAME]"
type input "[DEMOGRAPHIC_DATA]"
type input "[PERSON_NAME]"
type input "Family Friend"
type input "N/A"
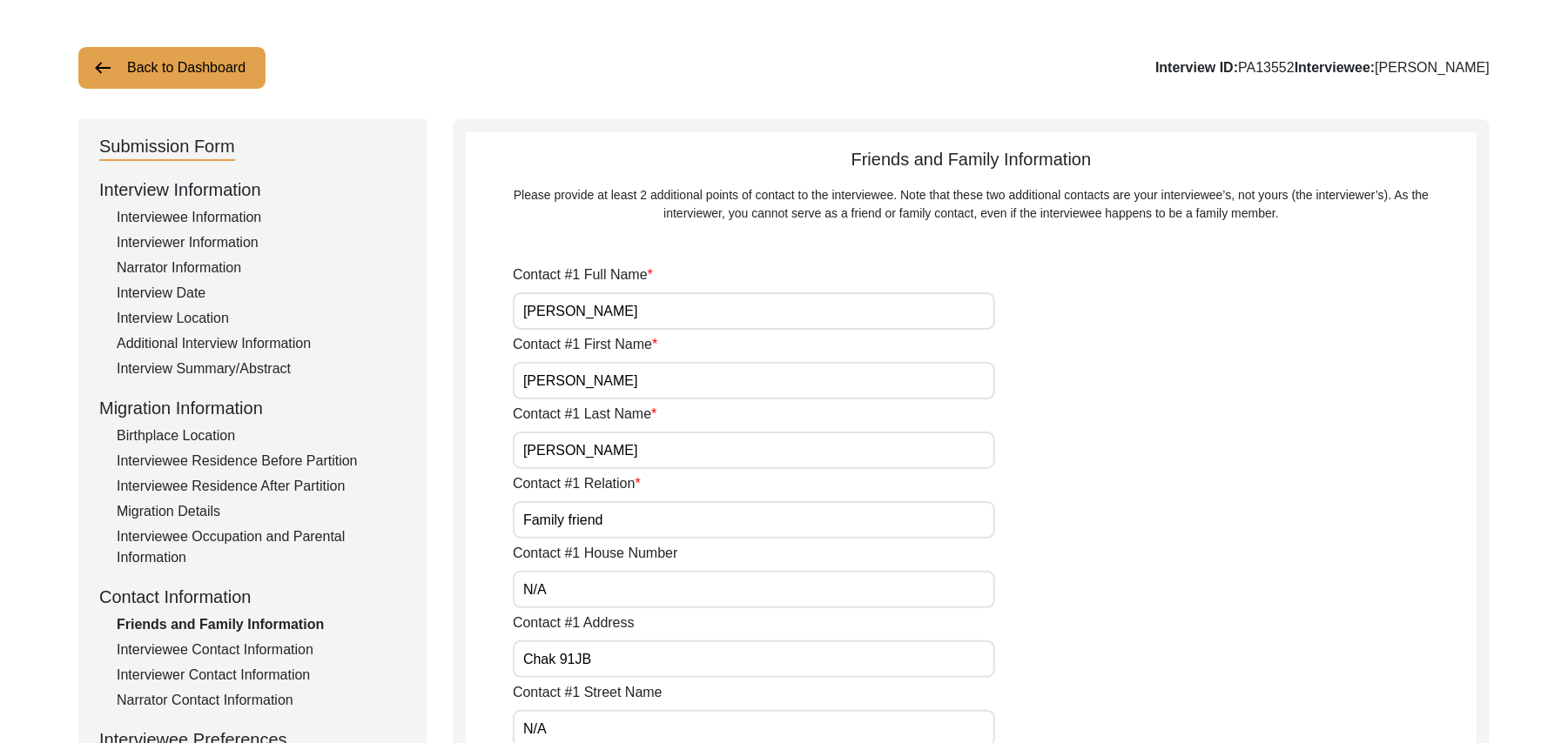
type input "Chak 91Jb"
type input "N/A"
type input "Chak 91Jb"
type input "[PERSON_NAME]/ Gojra"
type input "[GEOGRAPHIC_DATA]"
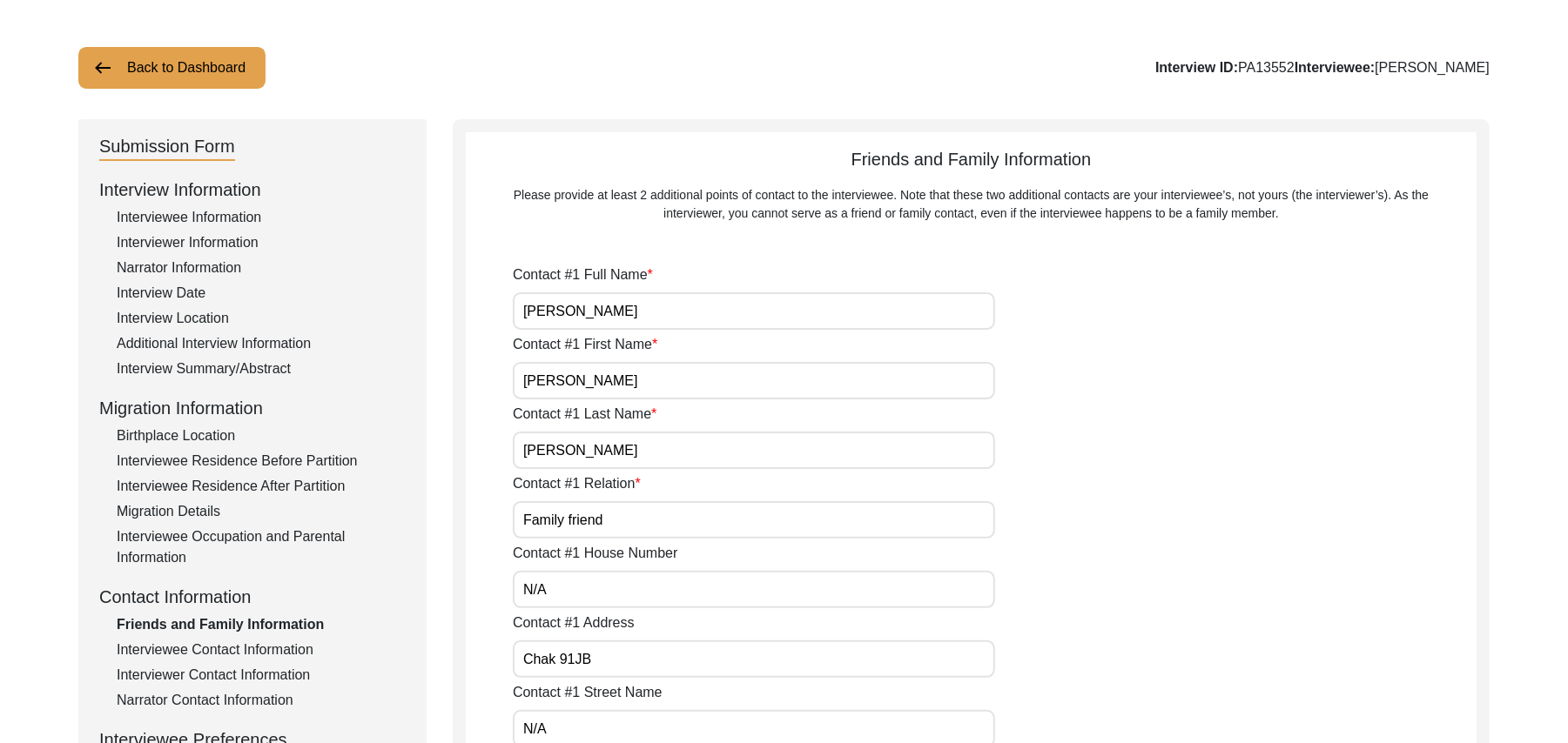
type input "36051"
type input "[GEOGRAPHIC_DATA]"
type input "Chak 91Jb"
type input "0300-9153942"
type input "N/A"
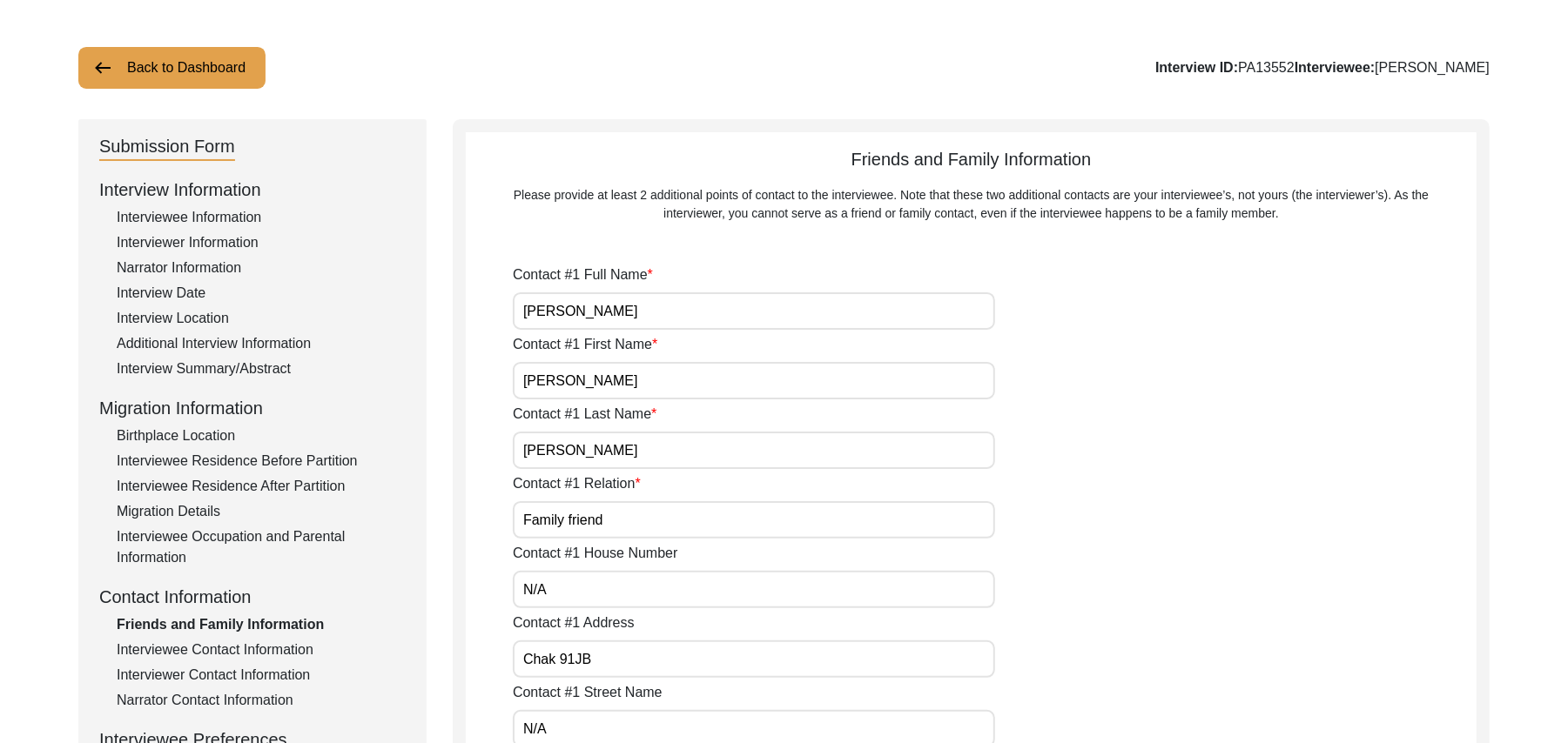
type input "N/A"
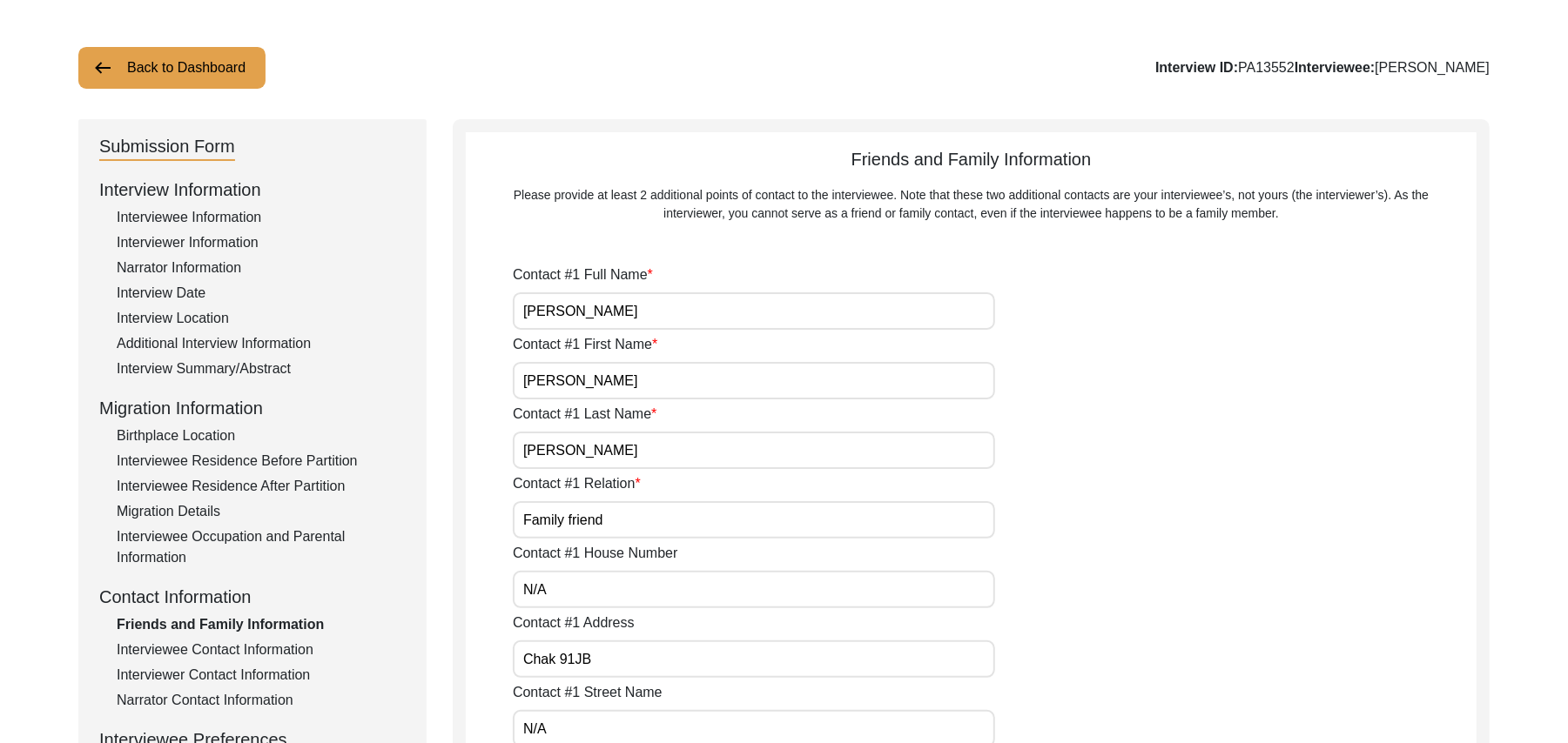
type input "N/A"
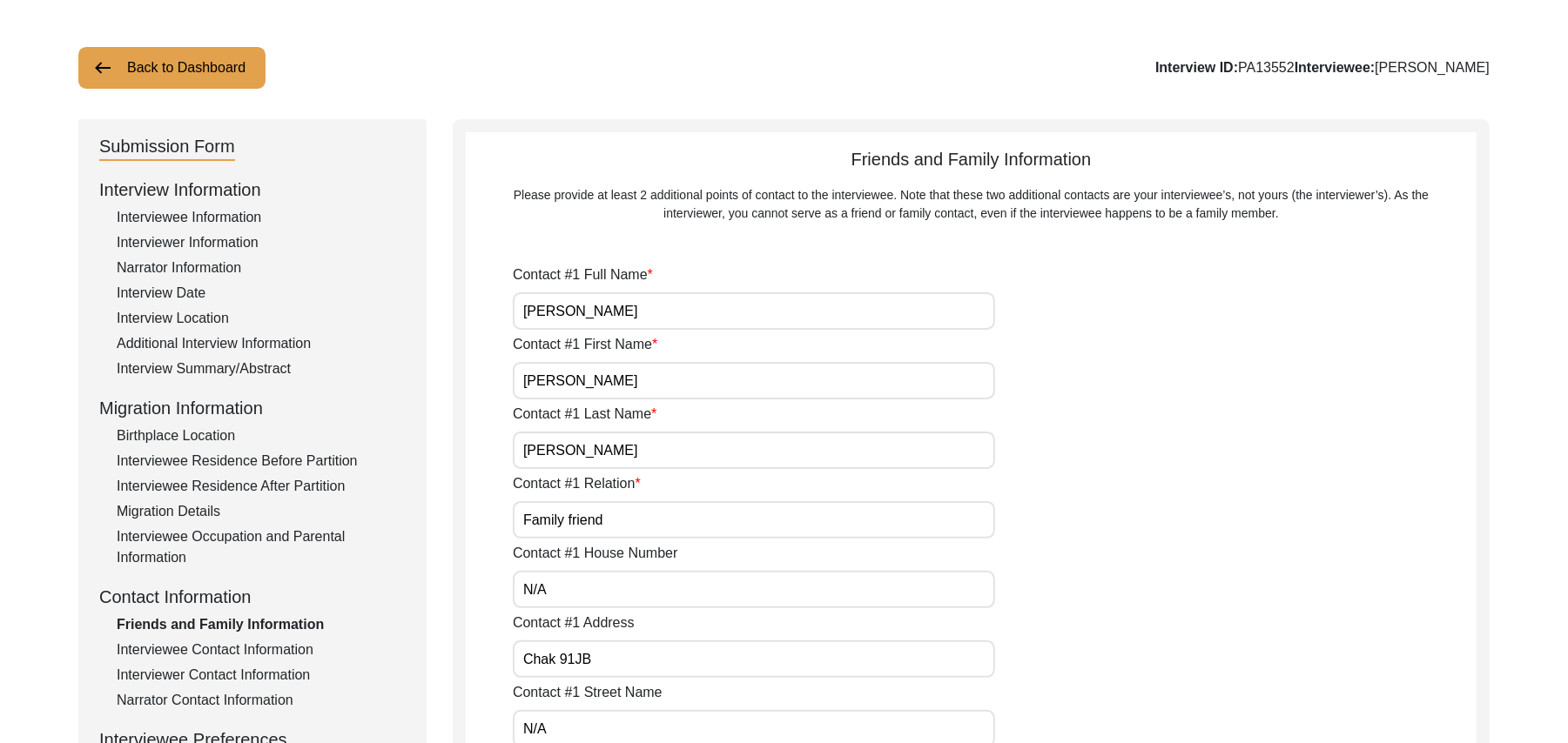
type input "N/A"
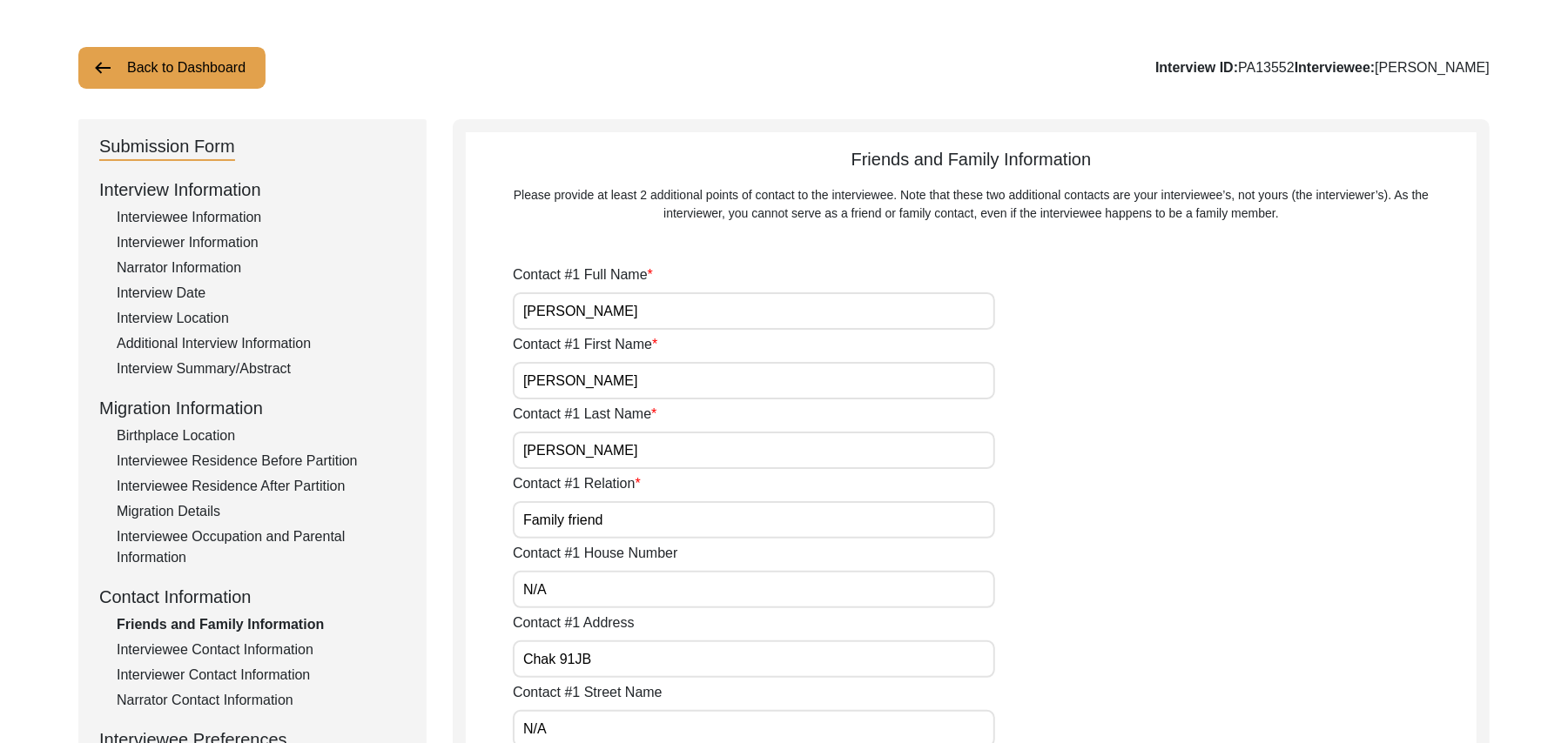
type input "N/A"
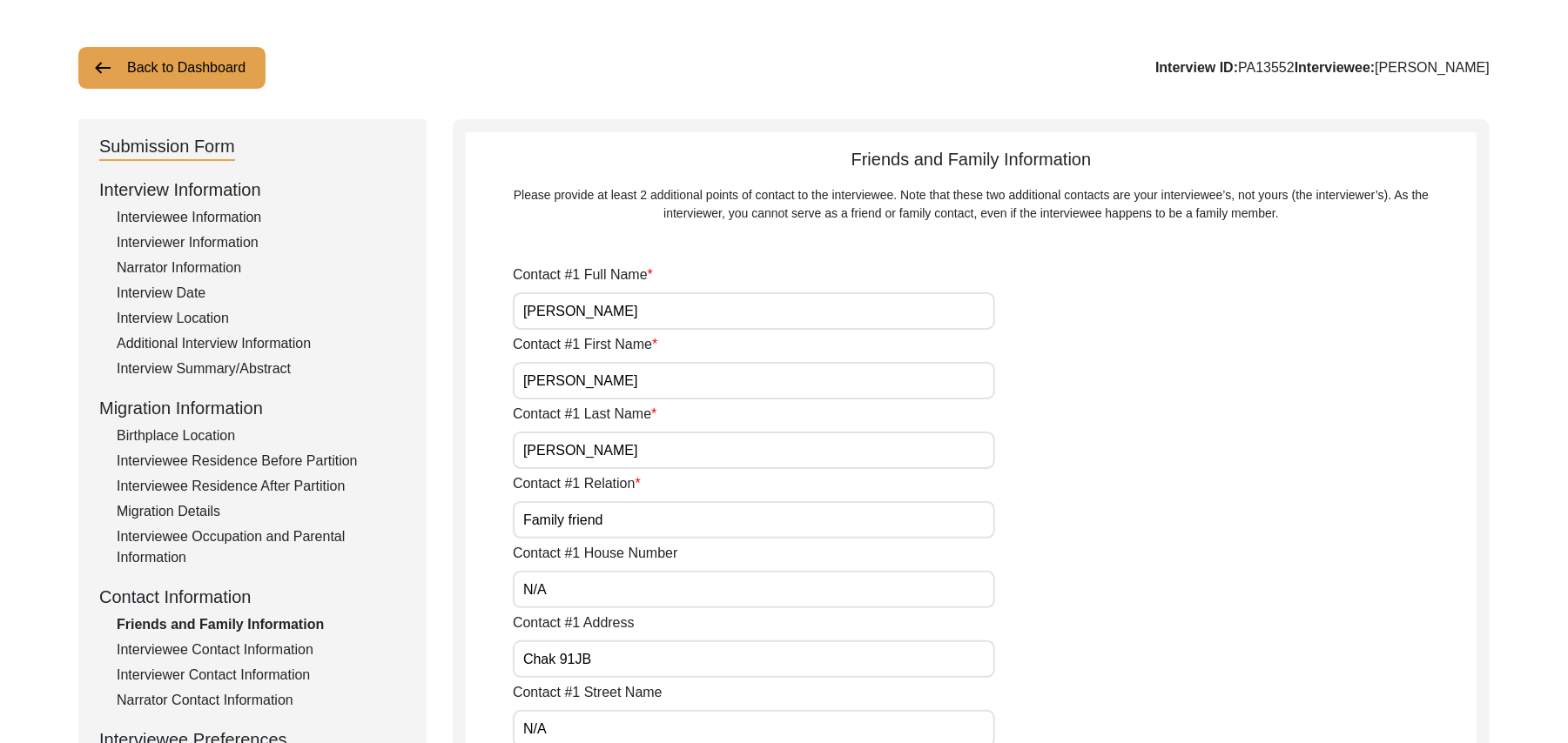
type input "N/A"
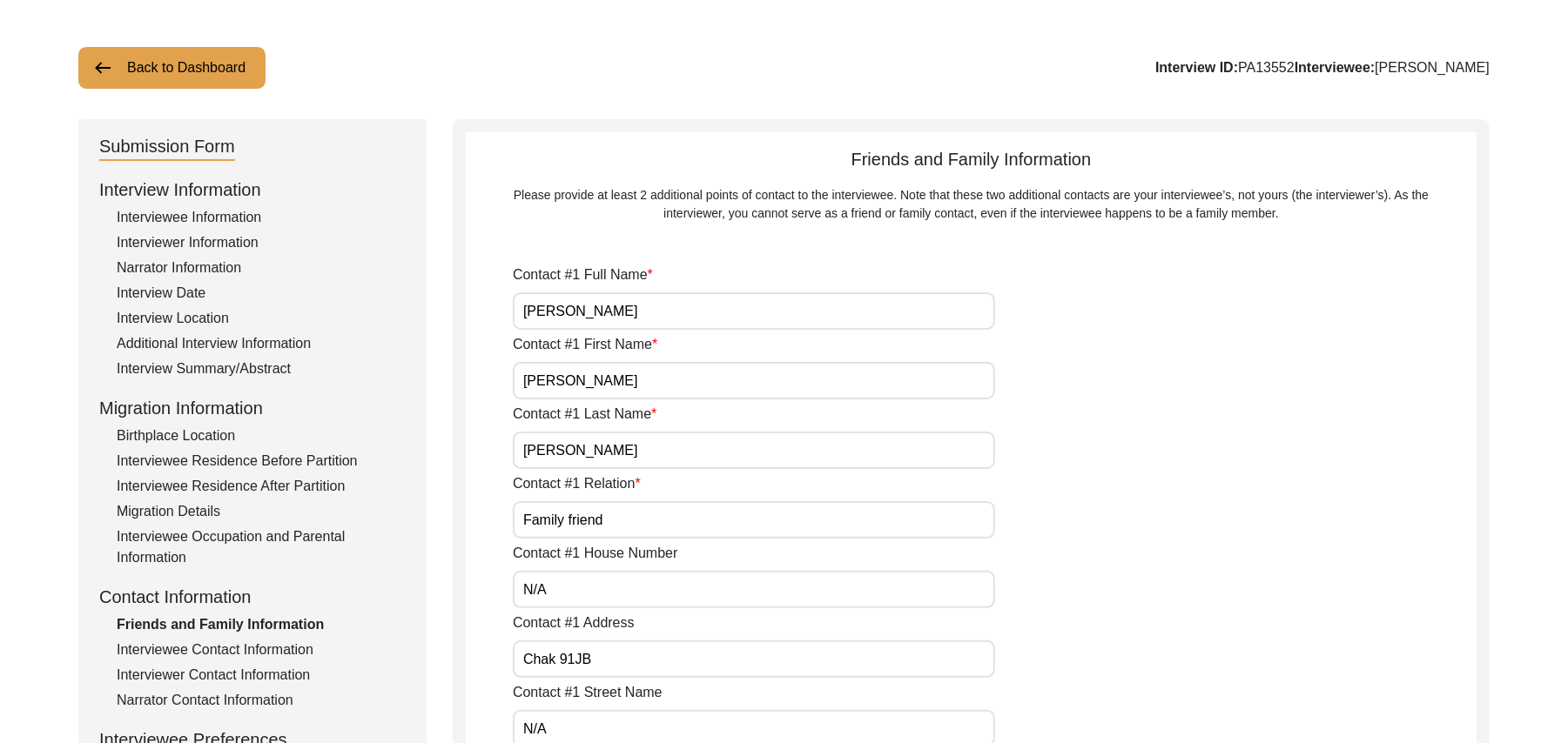
type input "N/A"
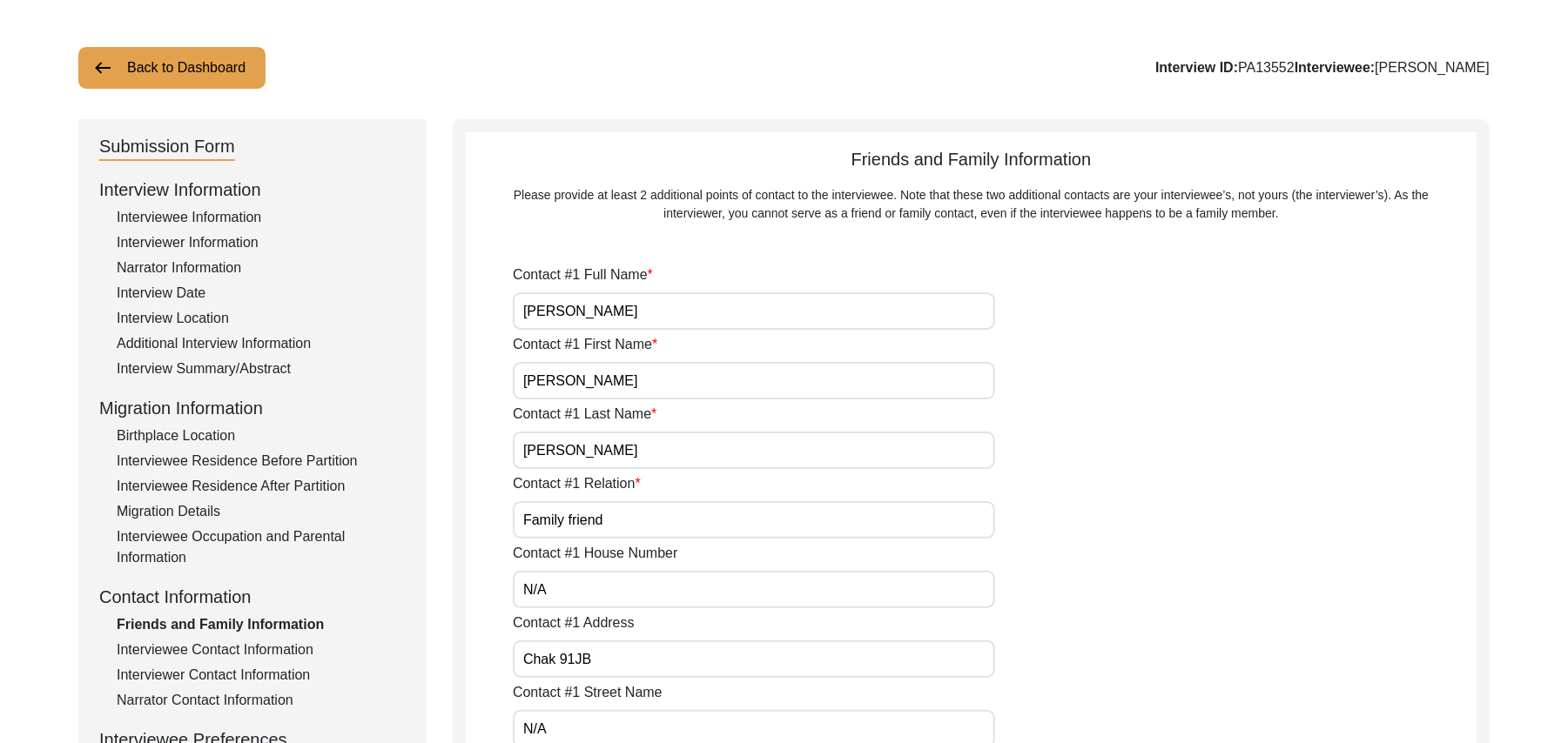
type input "N/A"
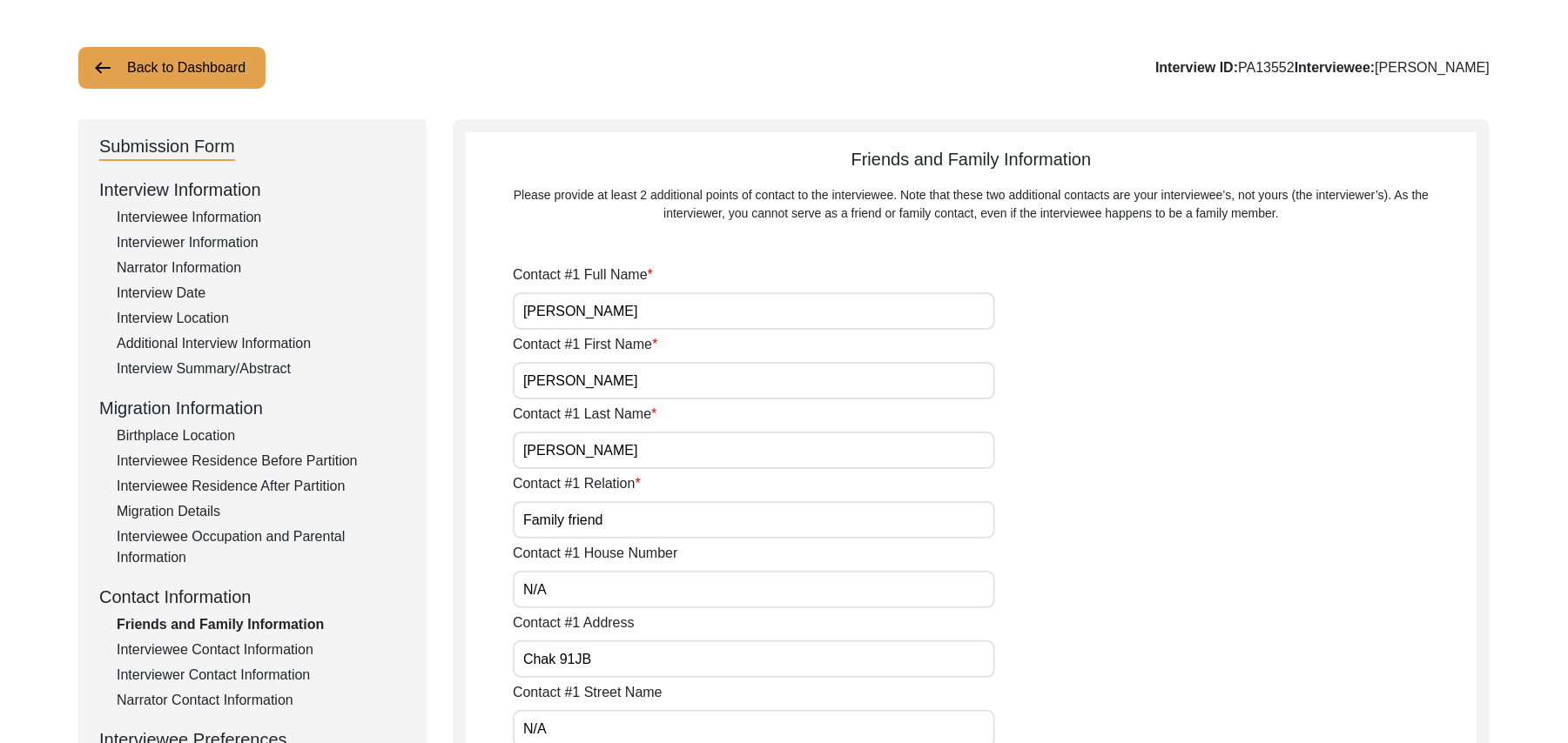
type input "N/A"
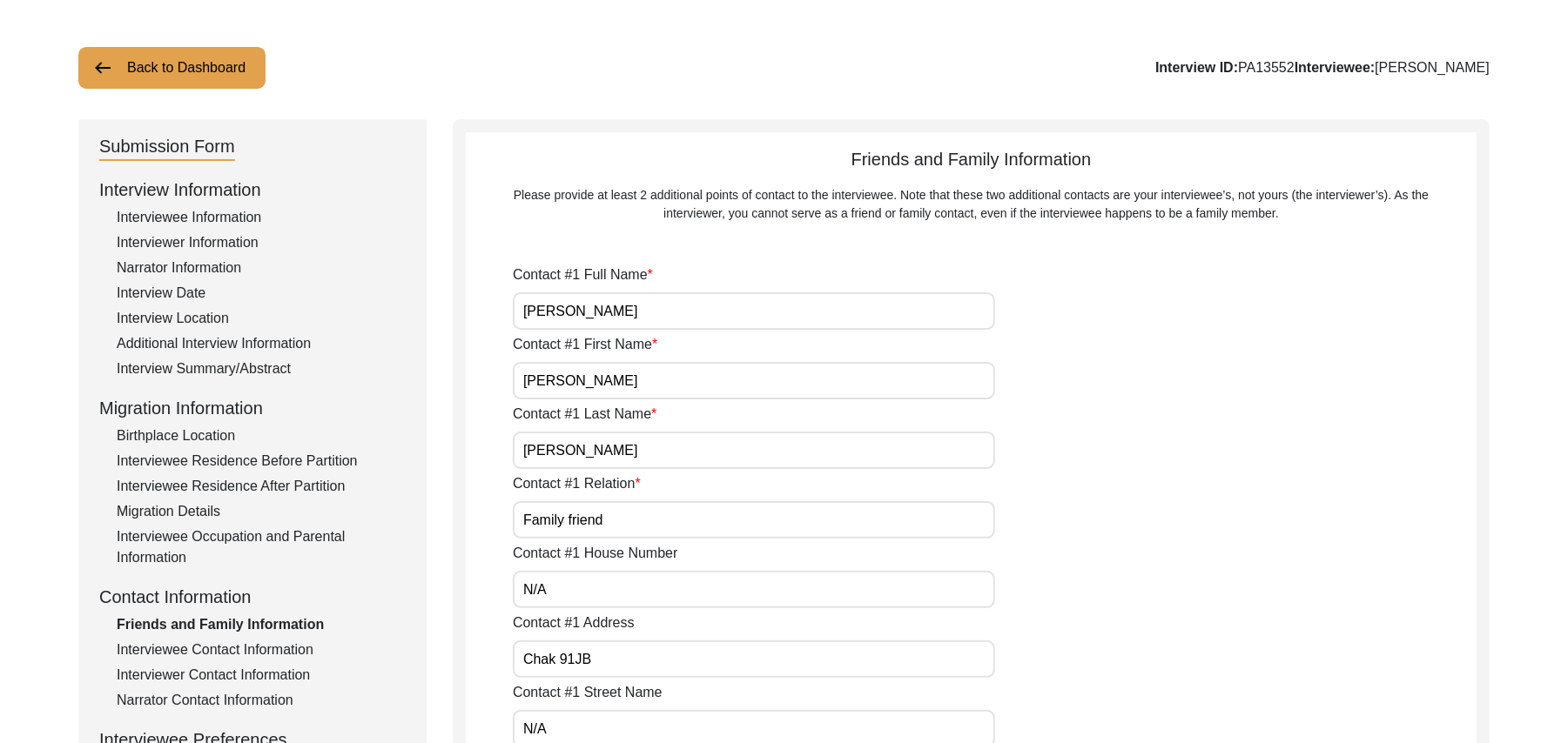
type input "N/A"
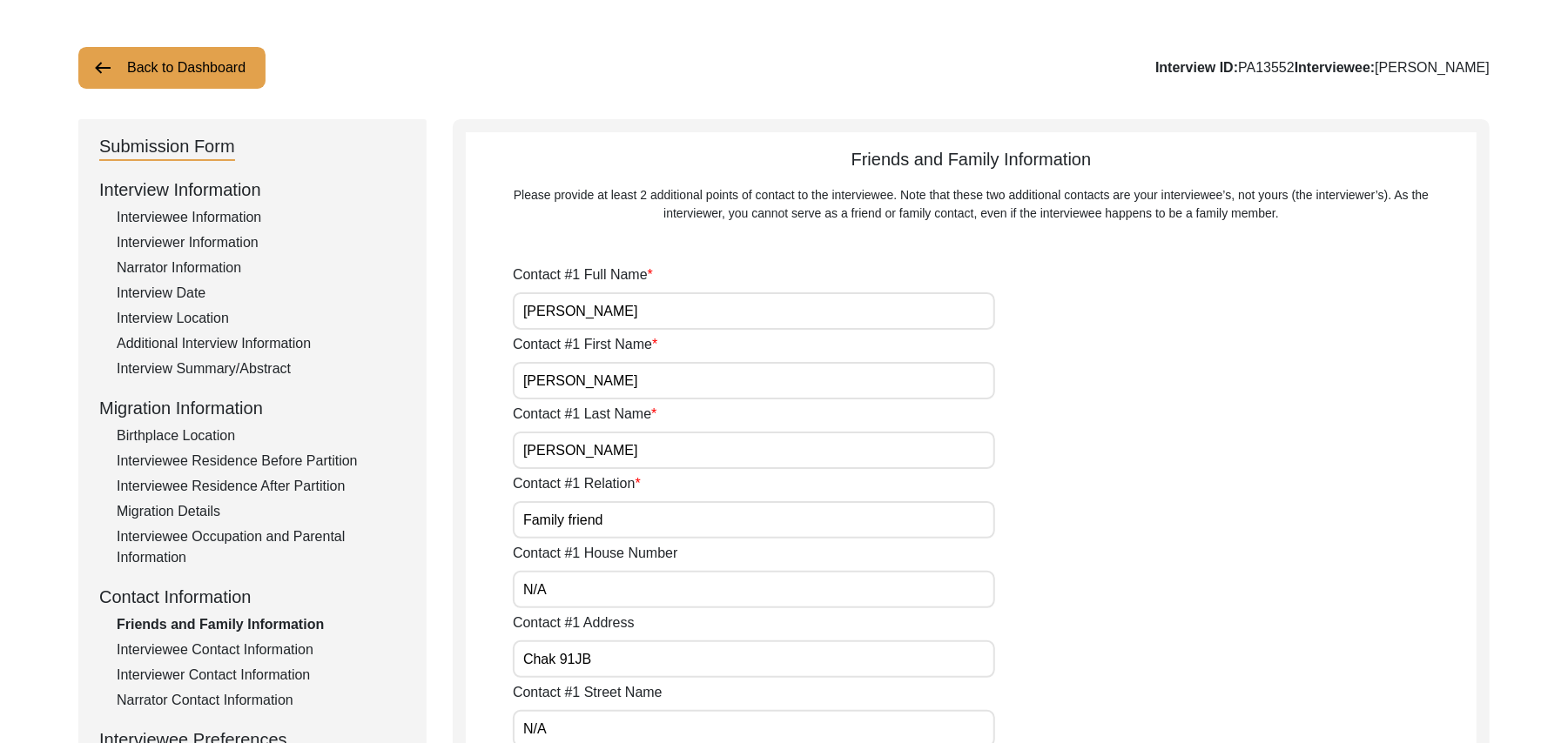
type input "N/A"
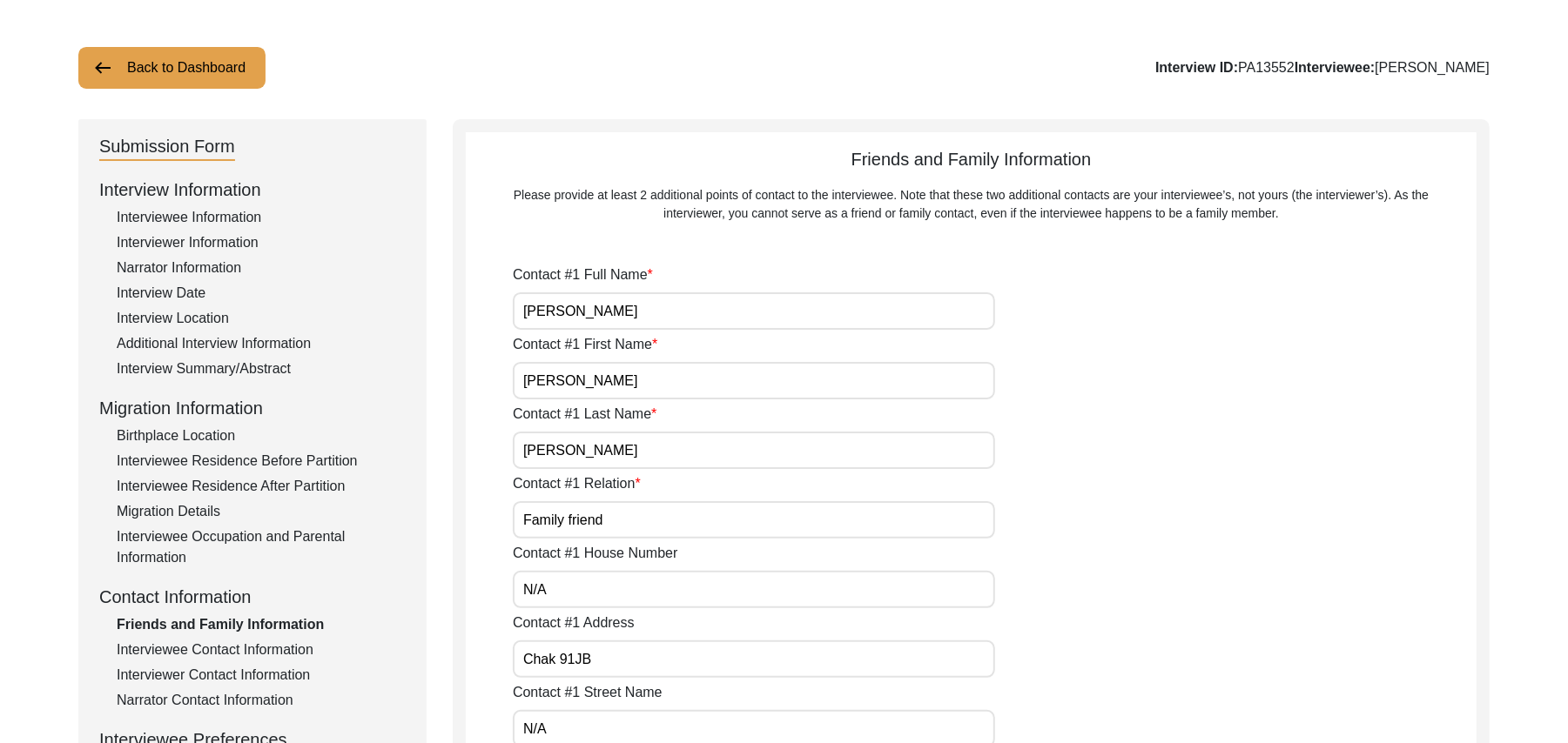
type input "N/A"
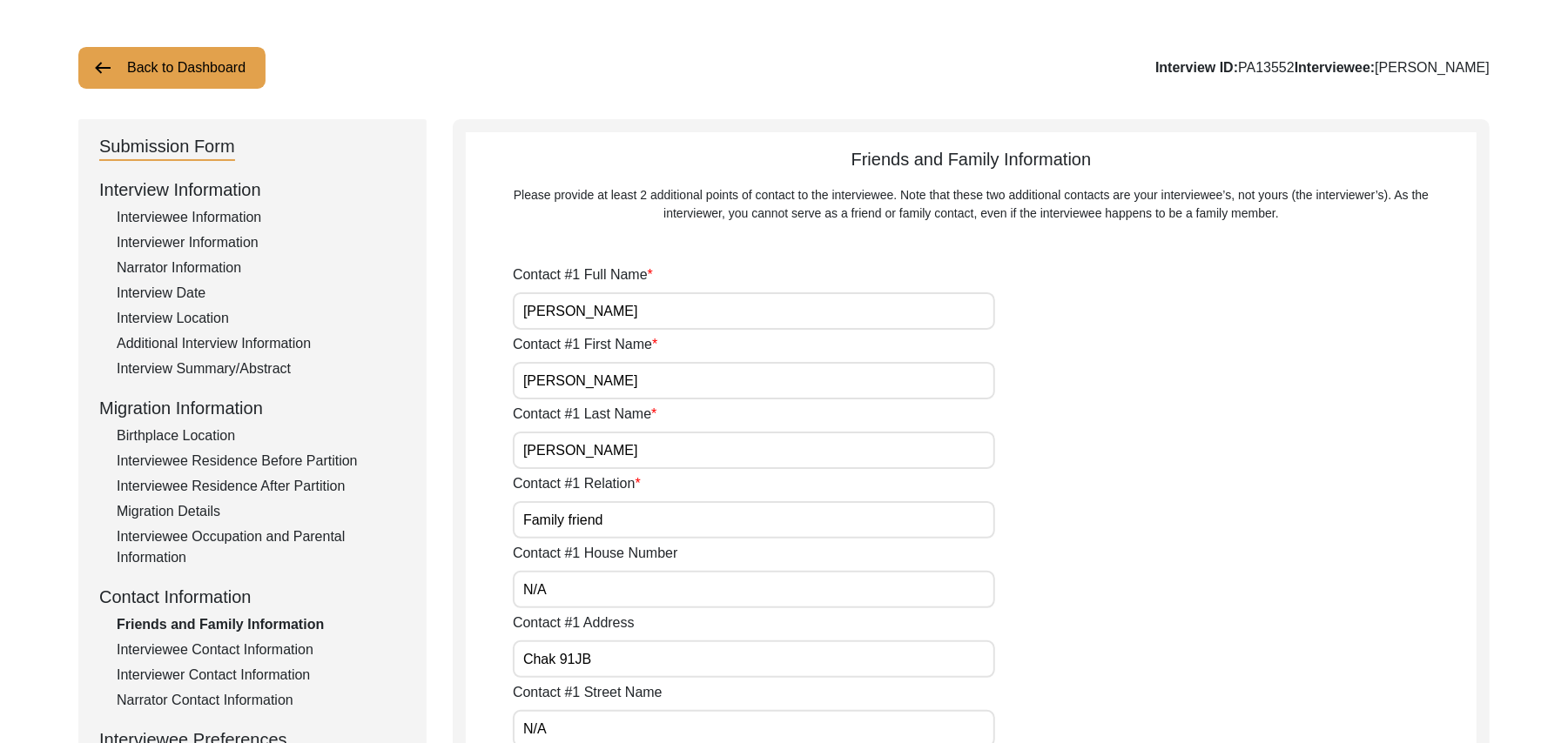
type input "N/A"
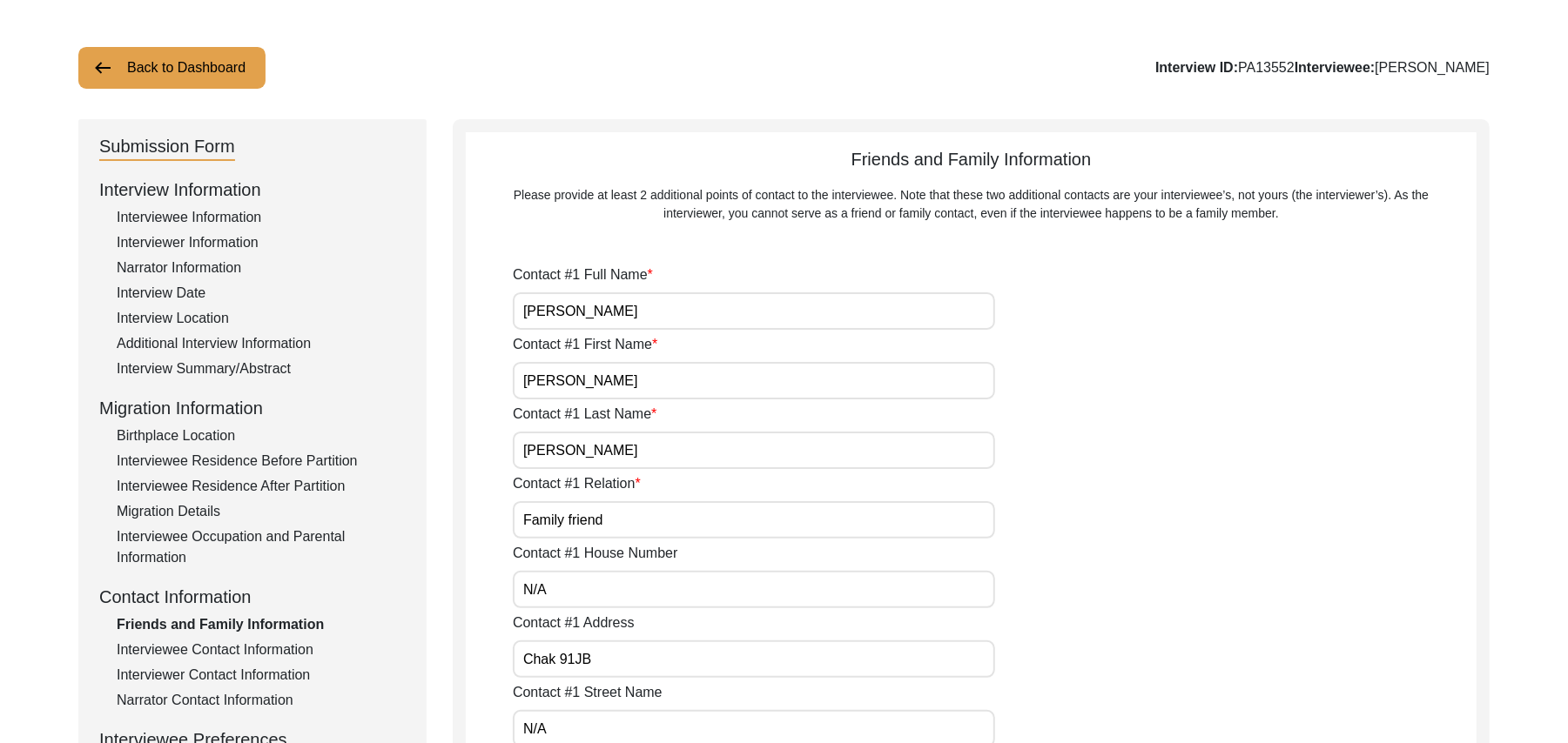
type input "N/A"
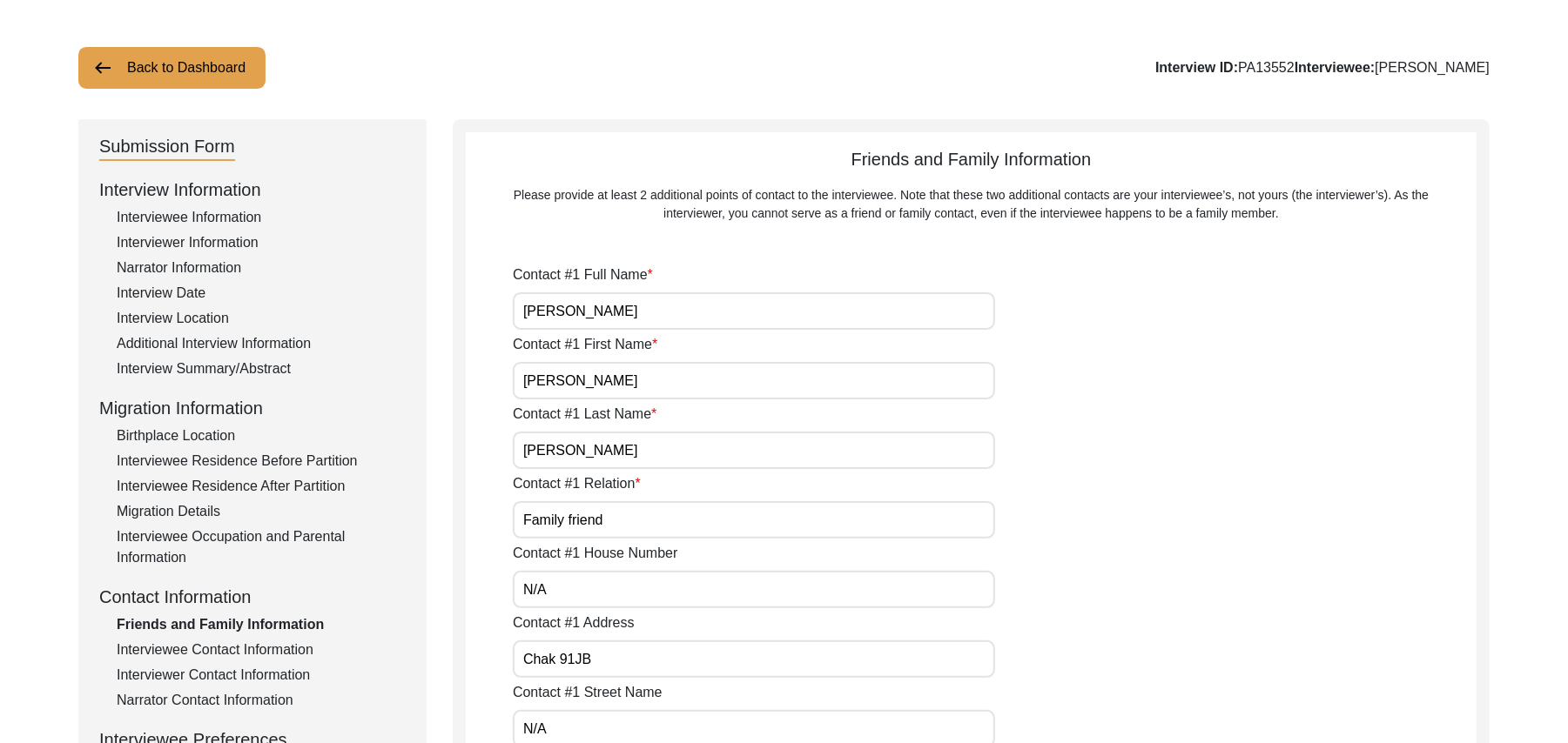
type input "N/A"
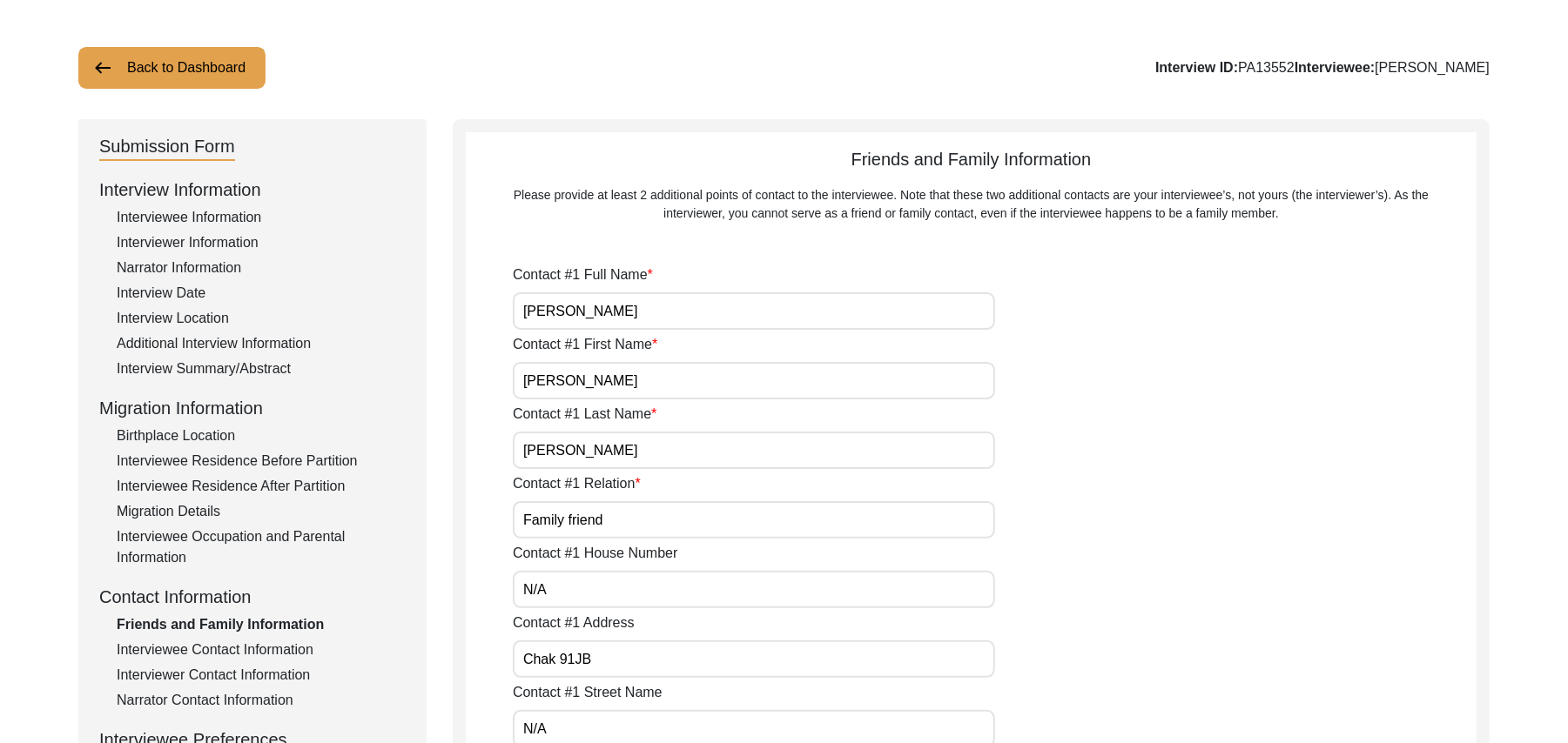
type input "N/A"
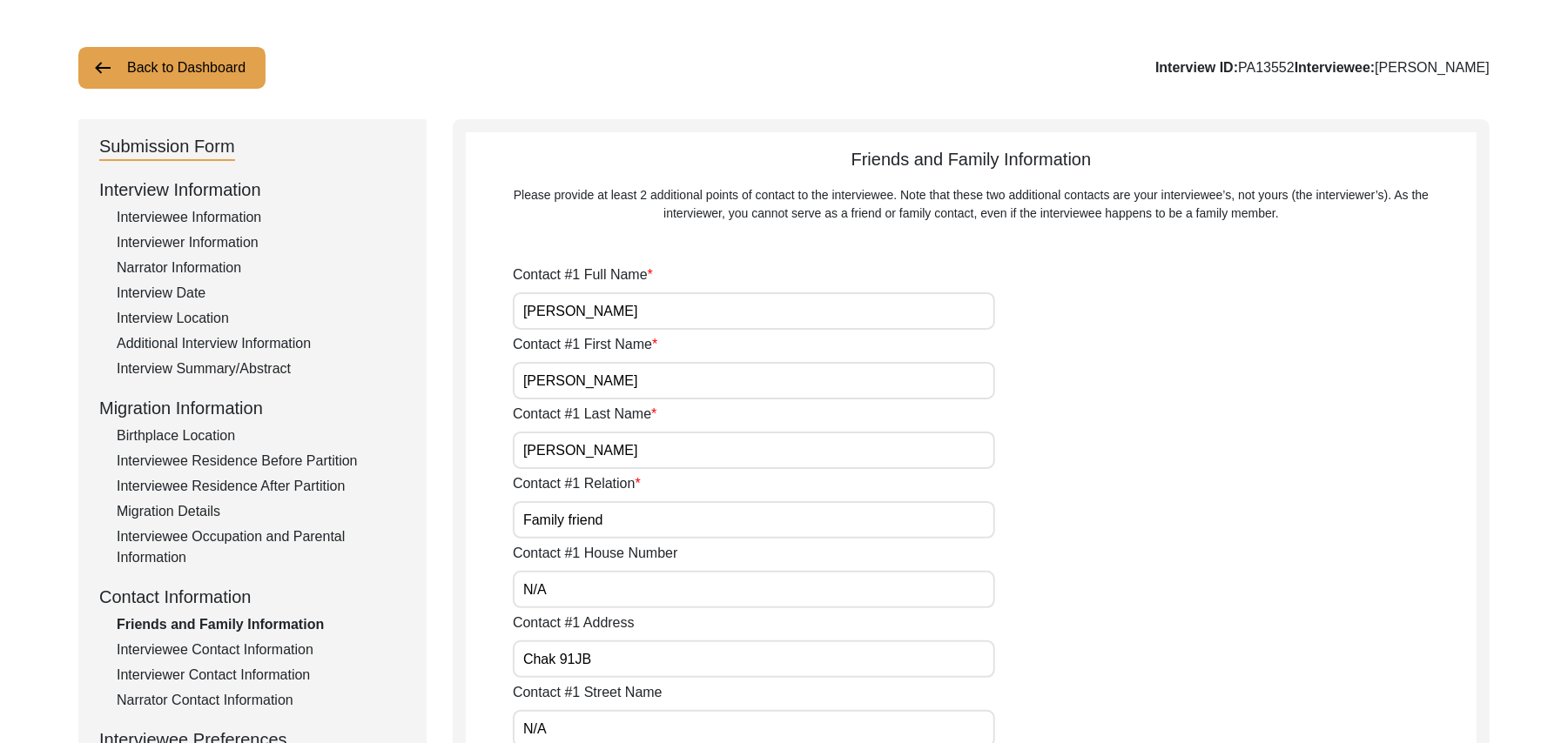
type input "N/A"
click at [238, 212] on div "Interviewee Information" at bounding box center [261, 218] width 289 height 21
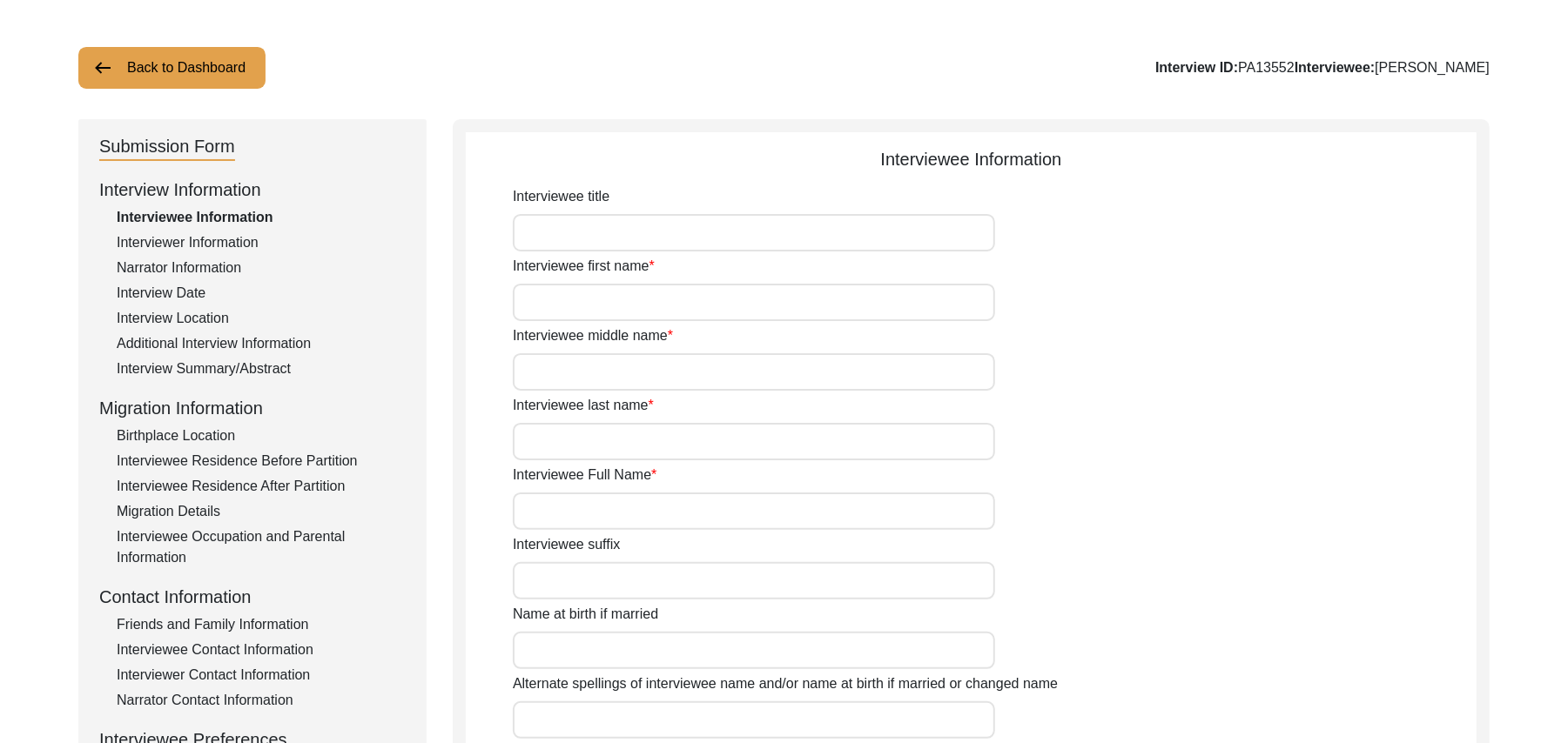
type input "Mr"
type input "[DEMOGRAPHIC_DATA]"
type input "[PERSON_NAME]"
type input "N/A"
type input "[PERSON_NAME]"
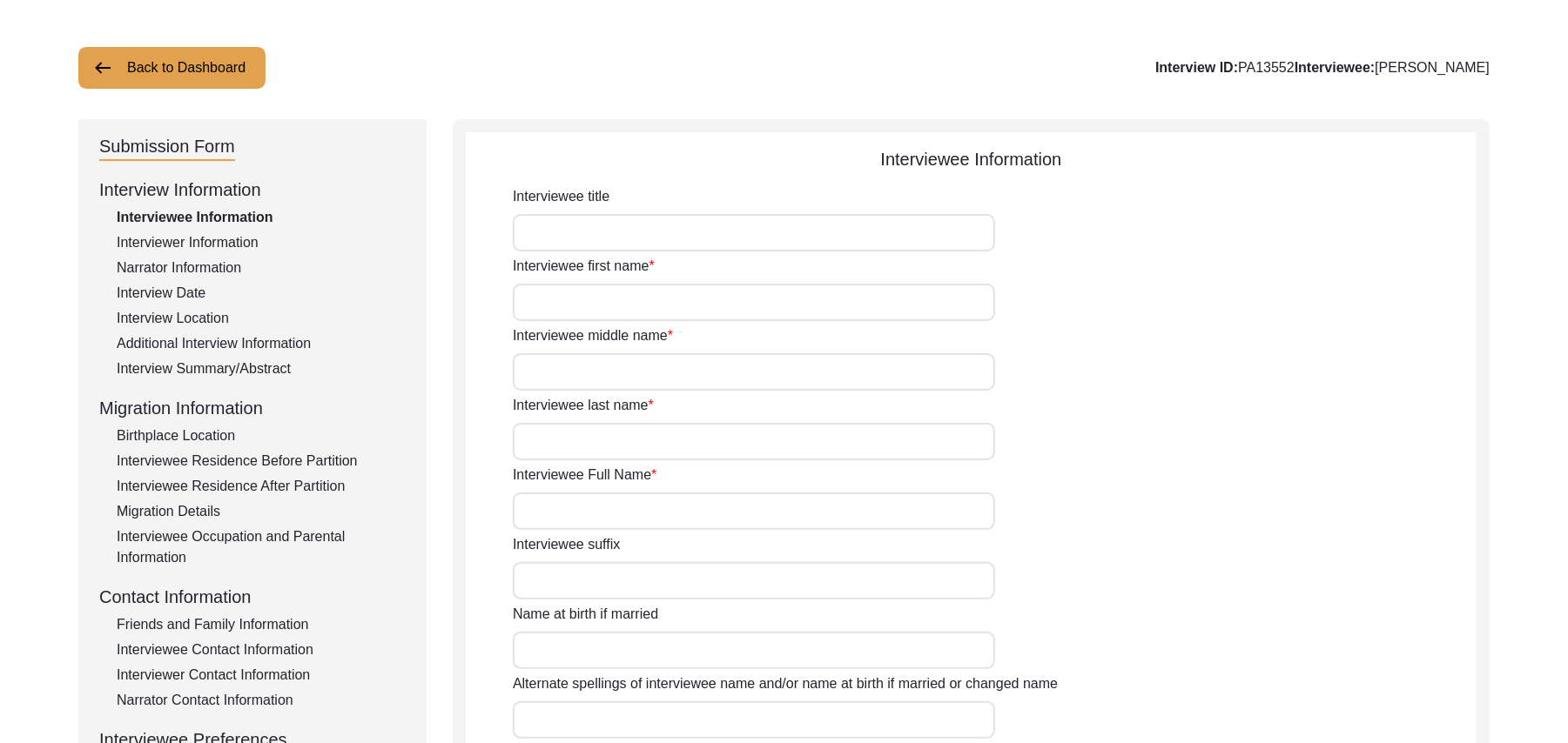
type input "N/A"
type input "[PERSON_NAME]"
type input "[DATE]"
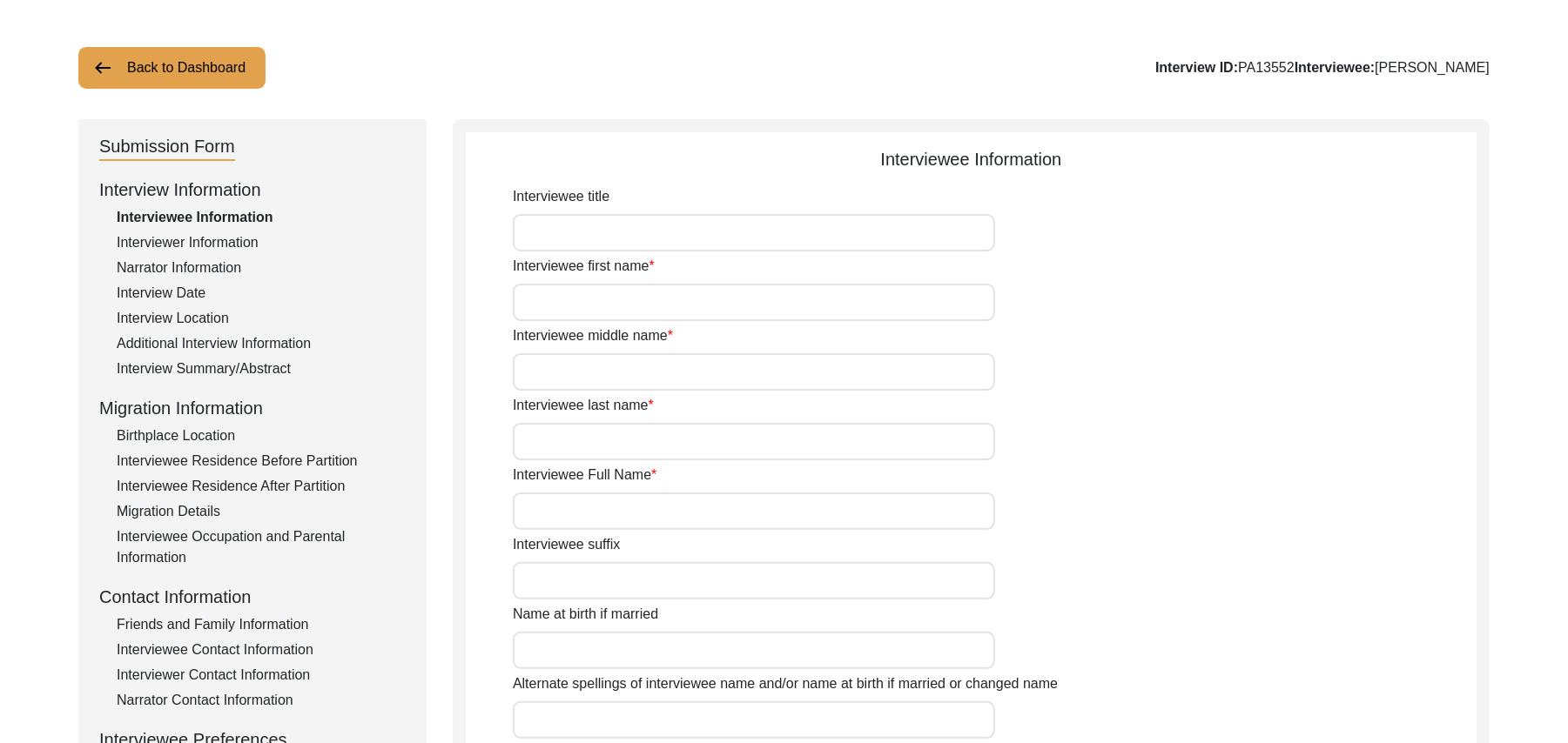
type input "86 Years"
type input "[DEMOGRAPHIC_DATA]"
type input "N/A"
type textarea "N/A"
type input "Punjabi"
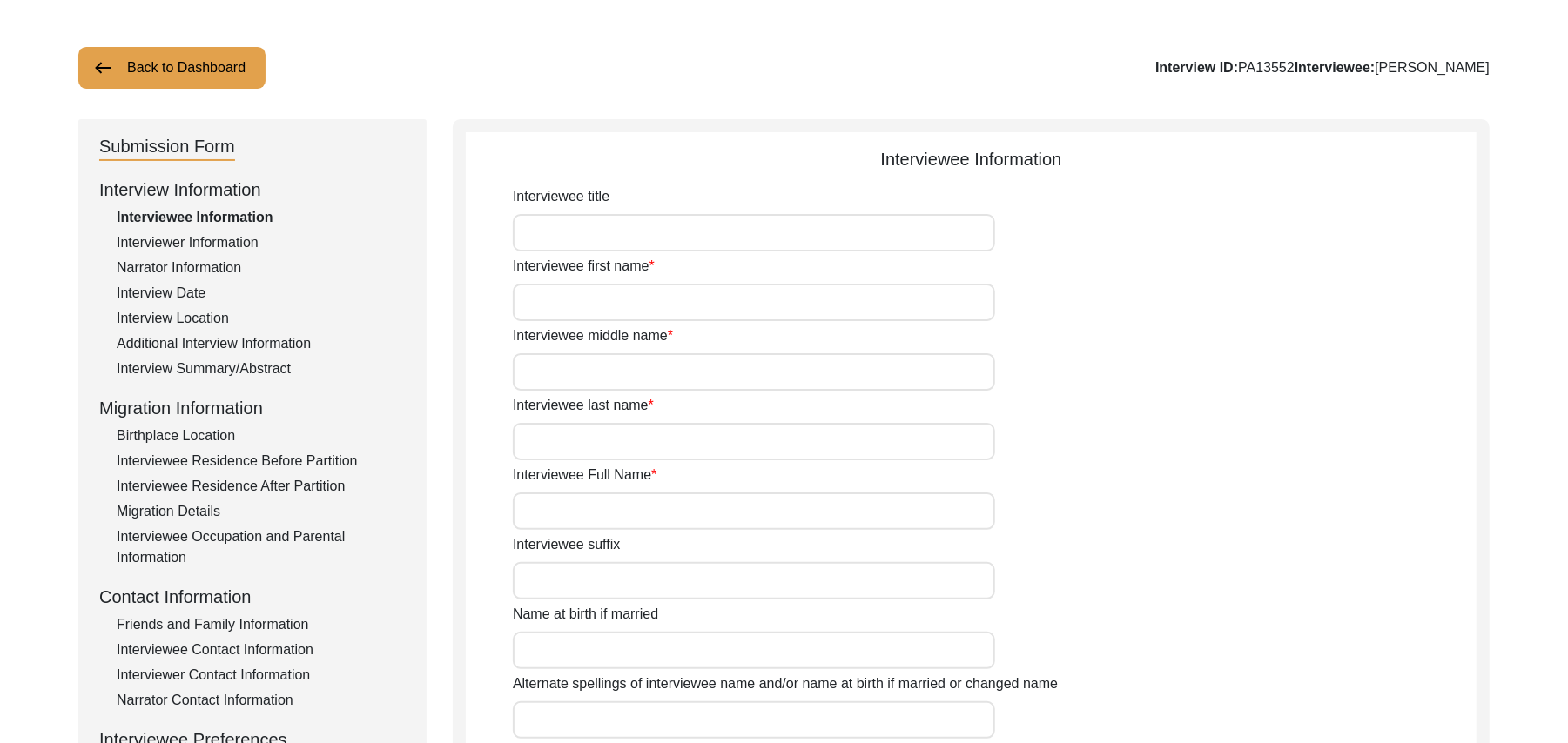
type input "Malwai"
type input "[DEMOGRAPHIC_DATA]"
type input "Rajput"
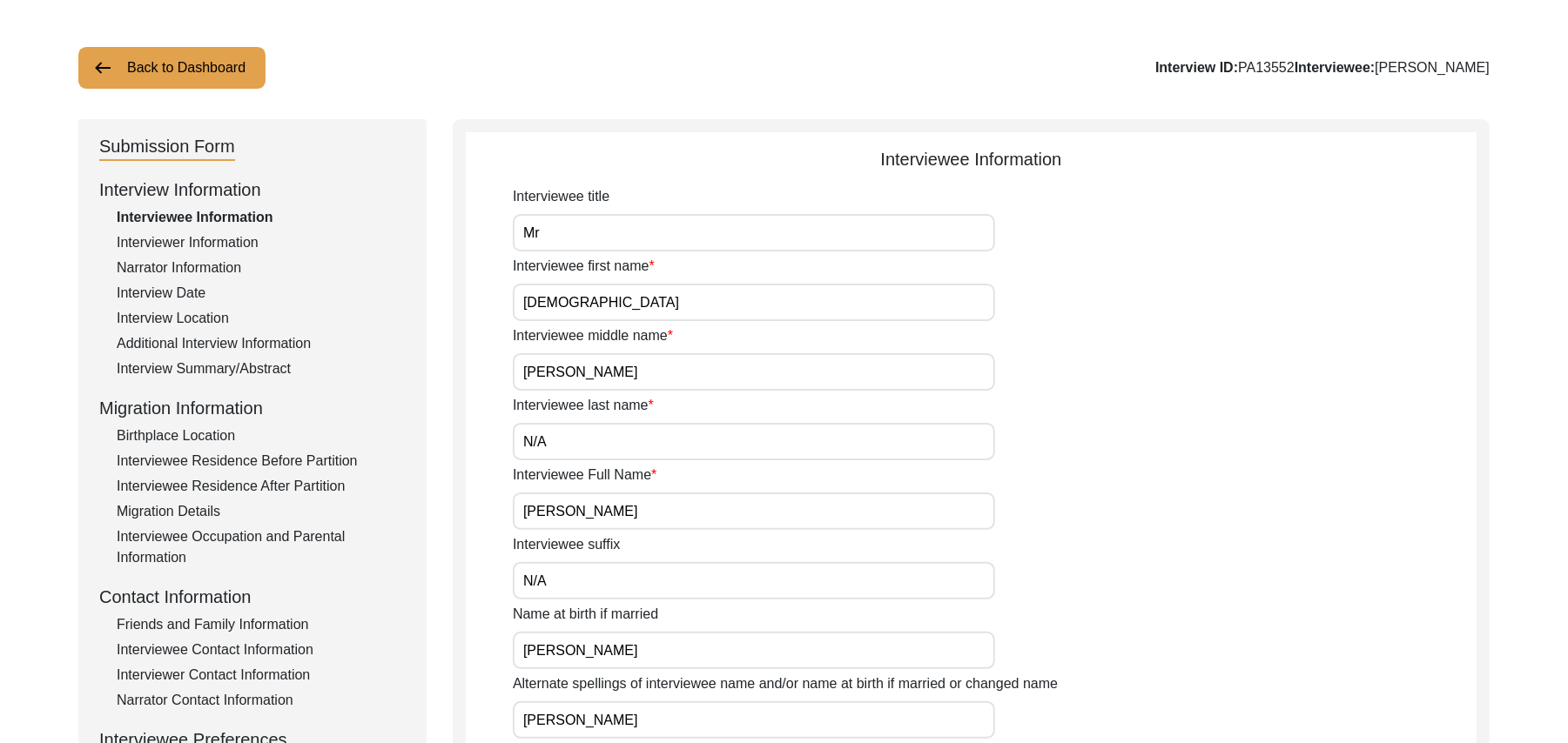
click at [202, 66] on button "Back to Dashboard" at bounding box center [172, 67] width 187 height 41
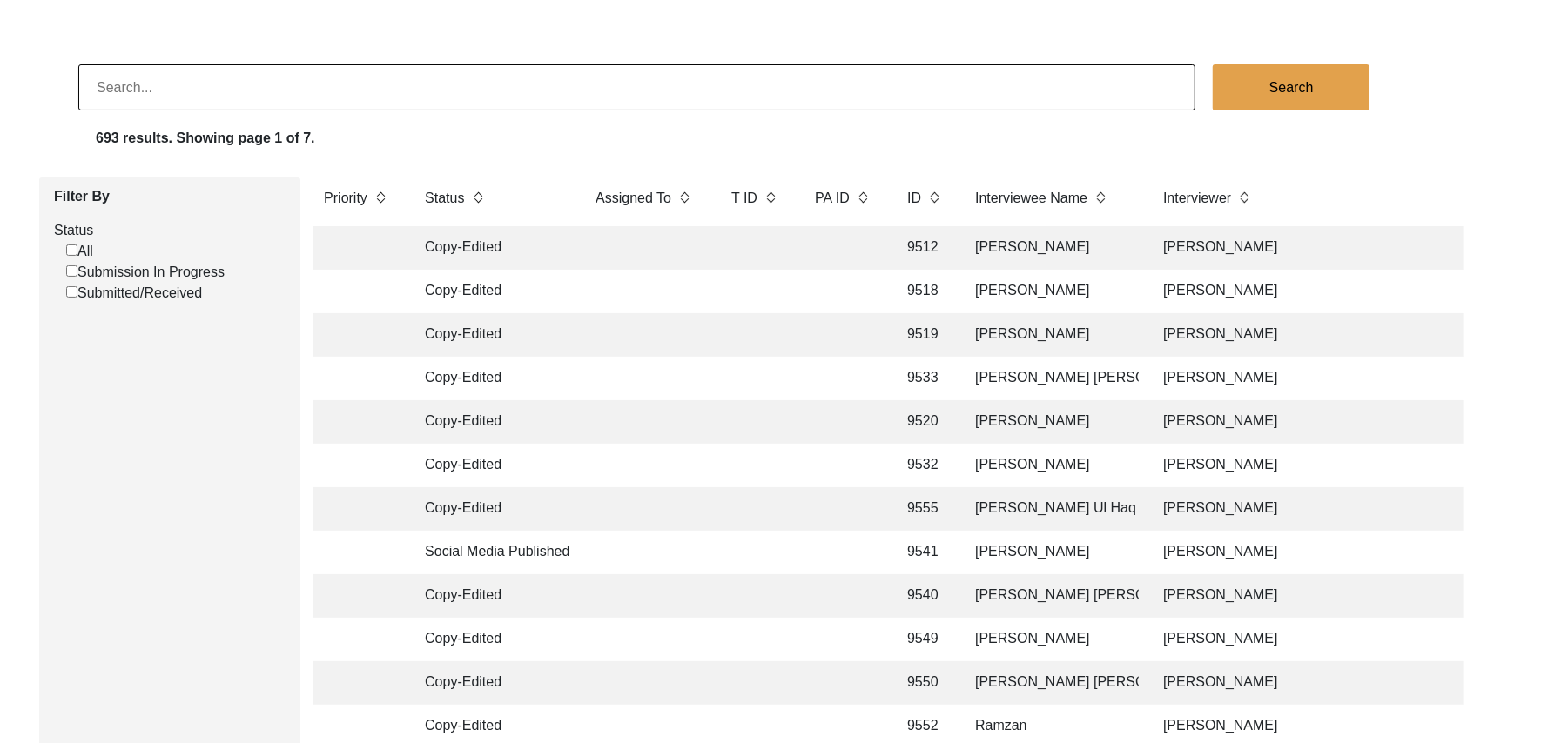
click at [70, 272] on input "Submission In Progress" at bounding box center [72, 271] width 12 height 12
checkbox input "false"
